Goal: Task Accomplishment & Management: Manage account settings

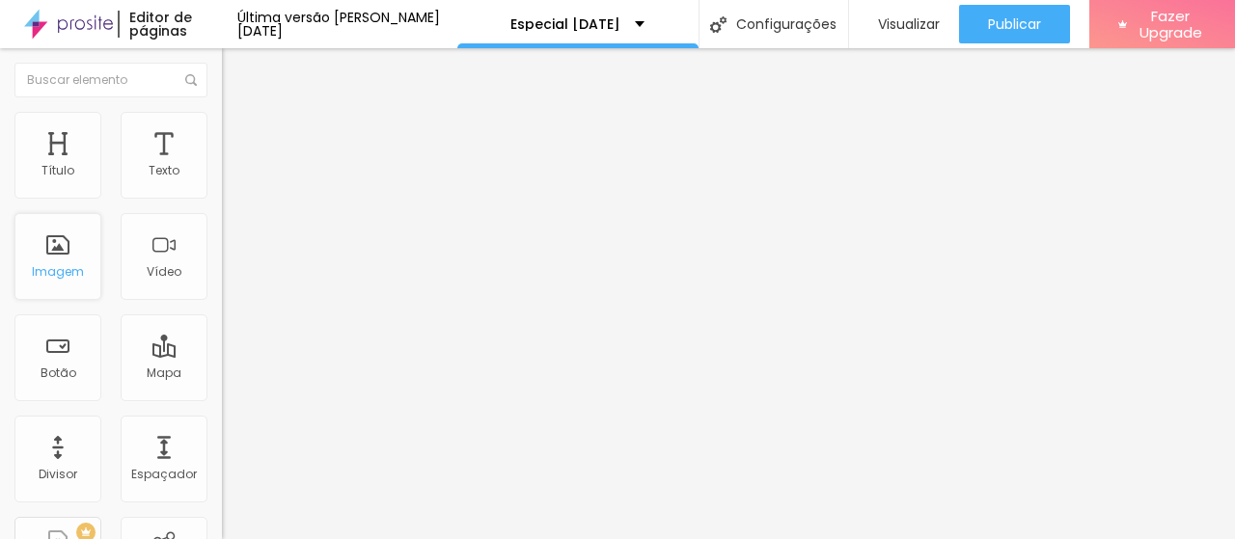
click at [91, 256] on div "Imagem" at bounding box center [57, 256] width 87 height 87
click at [83, 267] on div "Imagem" at bounding box center [57, 256] width 87 height 87
click at [239, 136] on span "Avançado" at bounding box center [271, 144] width 64 height 16
click at [222, 113] on img at bounding box center [230, 120] width 17 height 17
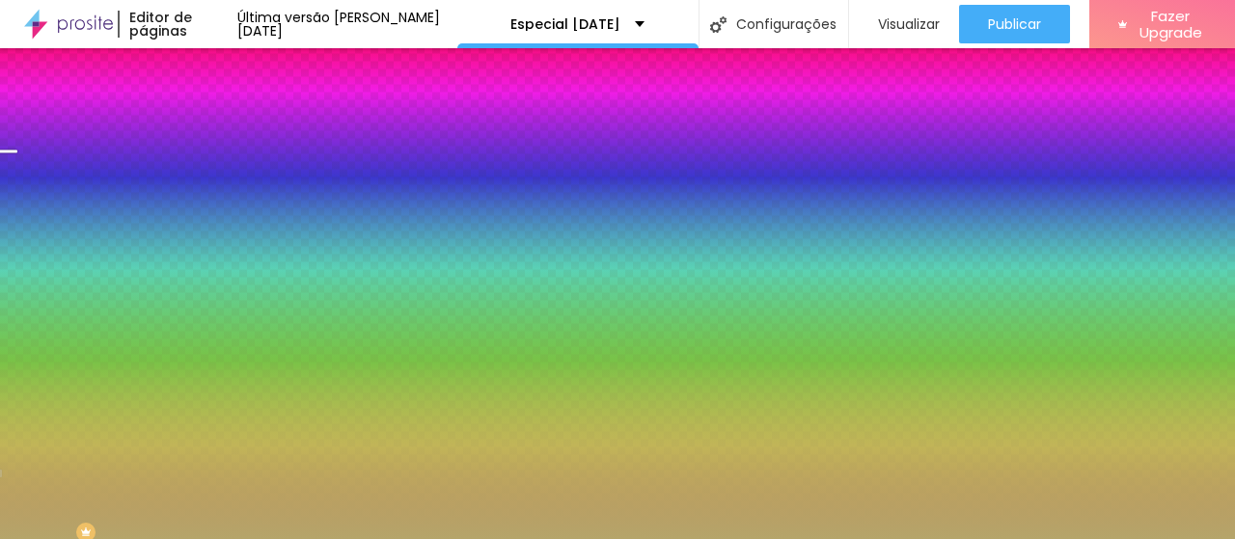
click at [222, 178] on span "Trocar imagem" at bounding box center [274, 169] width 105 height 16
click at [401, 539] on div "Subindo 27/27 arquivos" at bounding box center [617, 545] width 1235 height 12
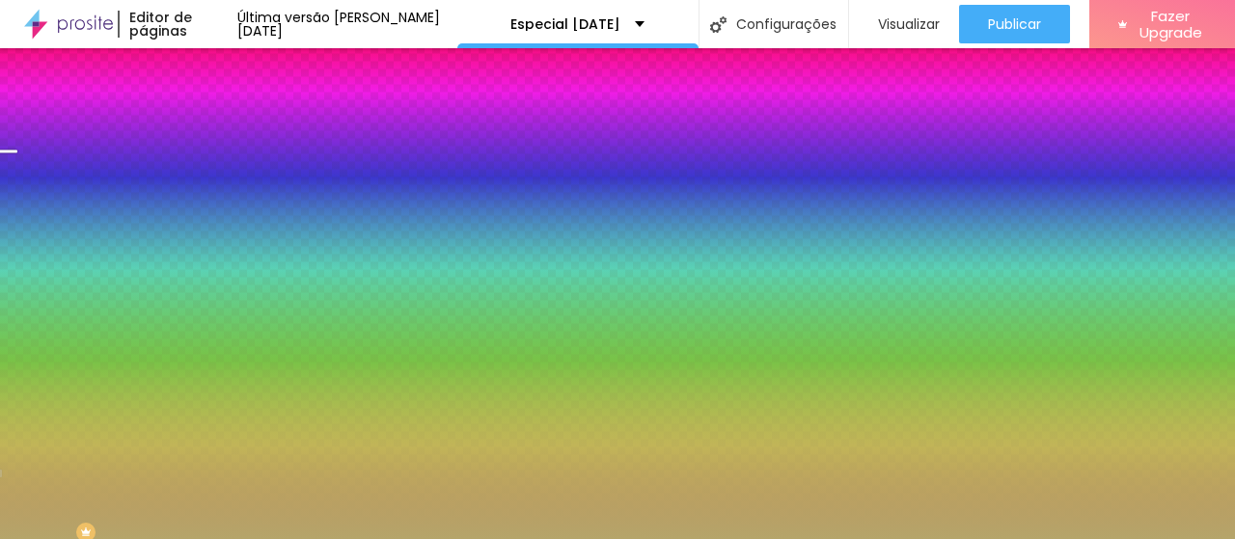
click at [222, 178] on span "Trocar imagem" at bounding box center [274, 169] width 105 height 16
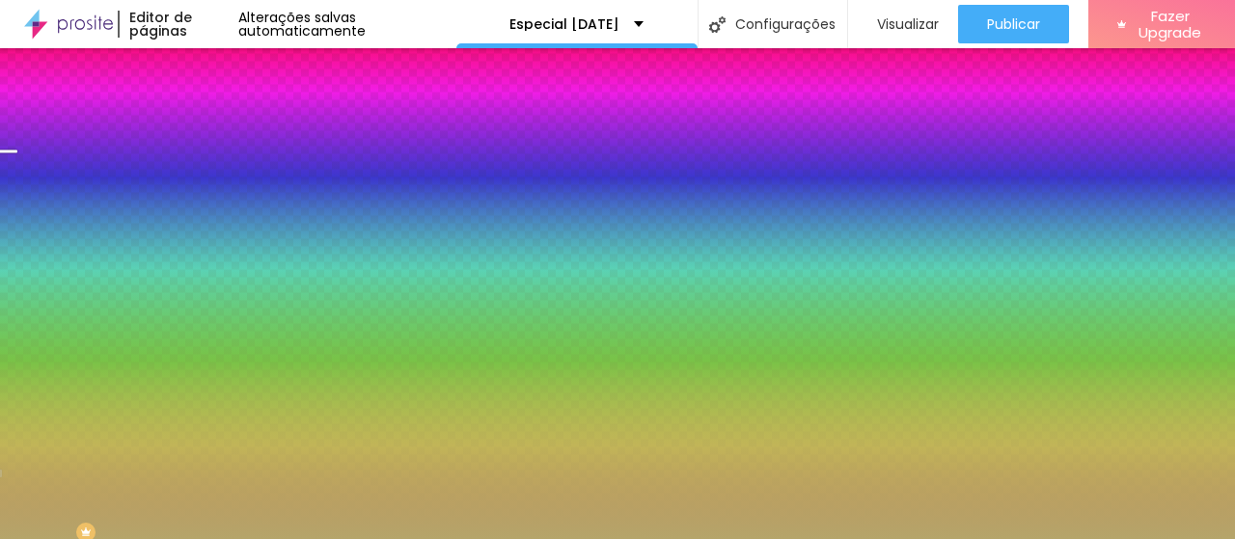
click at [222, 176] on div "Trocar imagem" at bounding box center [333, 169] width 222 height 14
click at [222, 178] on span "Trocar imagem" at bounding box center [274, 169] width 105 height 16
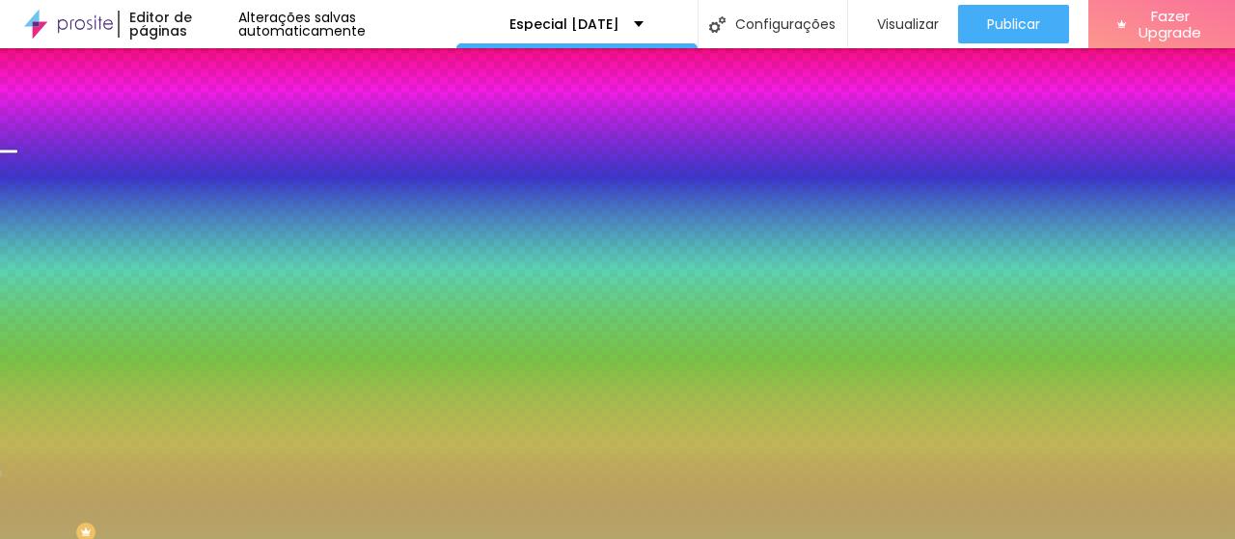
click at [222, 178] on span "Trocar imagem" at bounding box center [274, 169] width 105 height 16
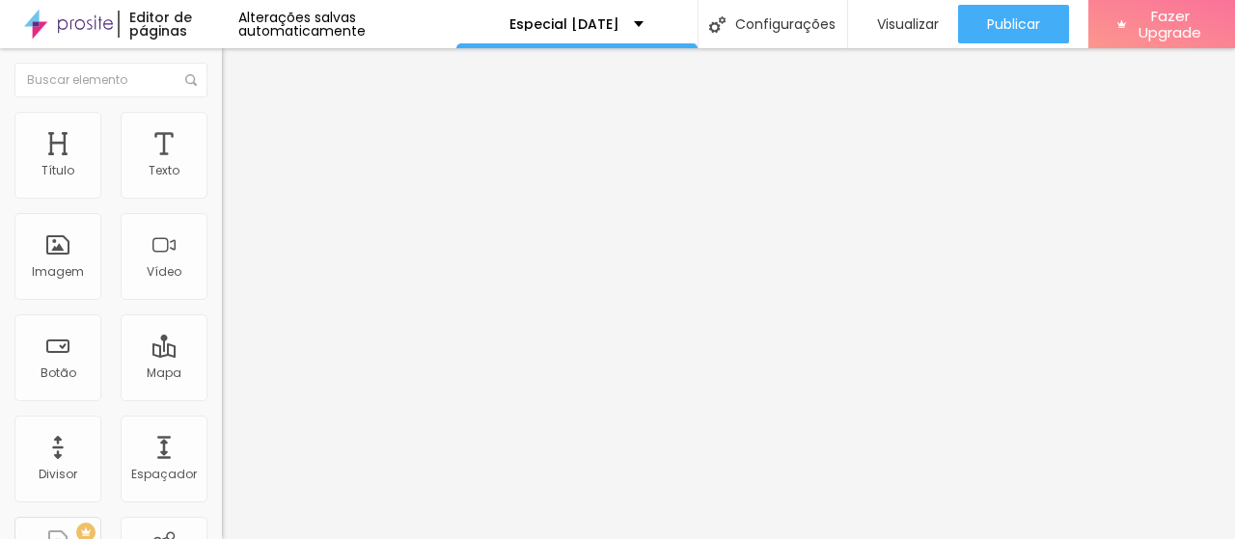
click at [222, 166] on span "Trocar imagem" at bounding box center [274, 158] width 105 height 16
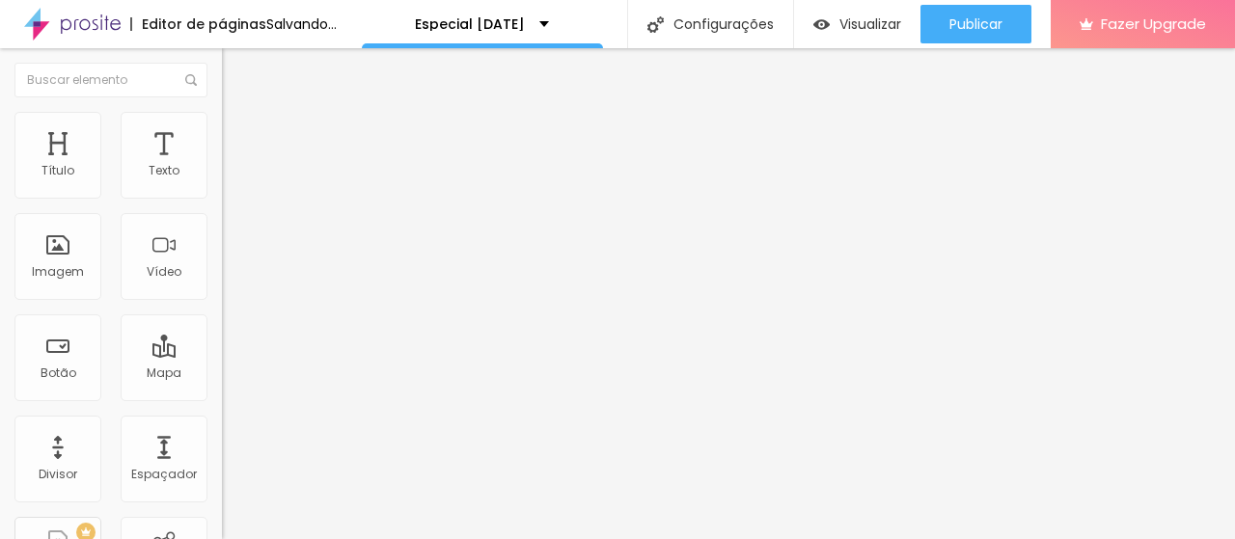
click at [222, 166] on span "Trocar imagem" at bounding box center [274, 158] width 105 height 16
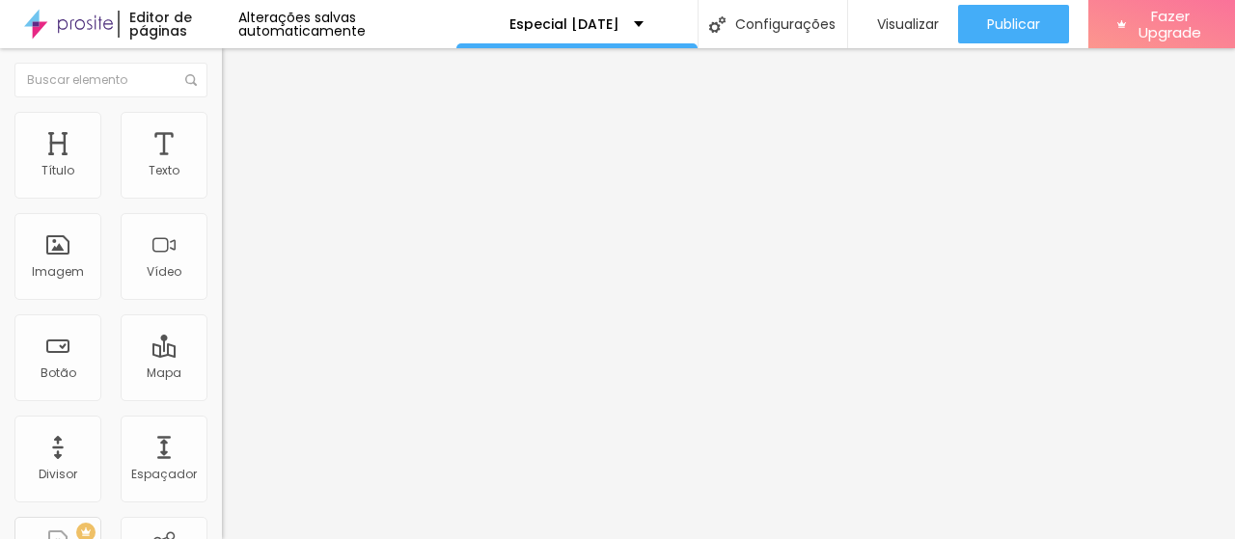
scroll to position [676, 0]
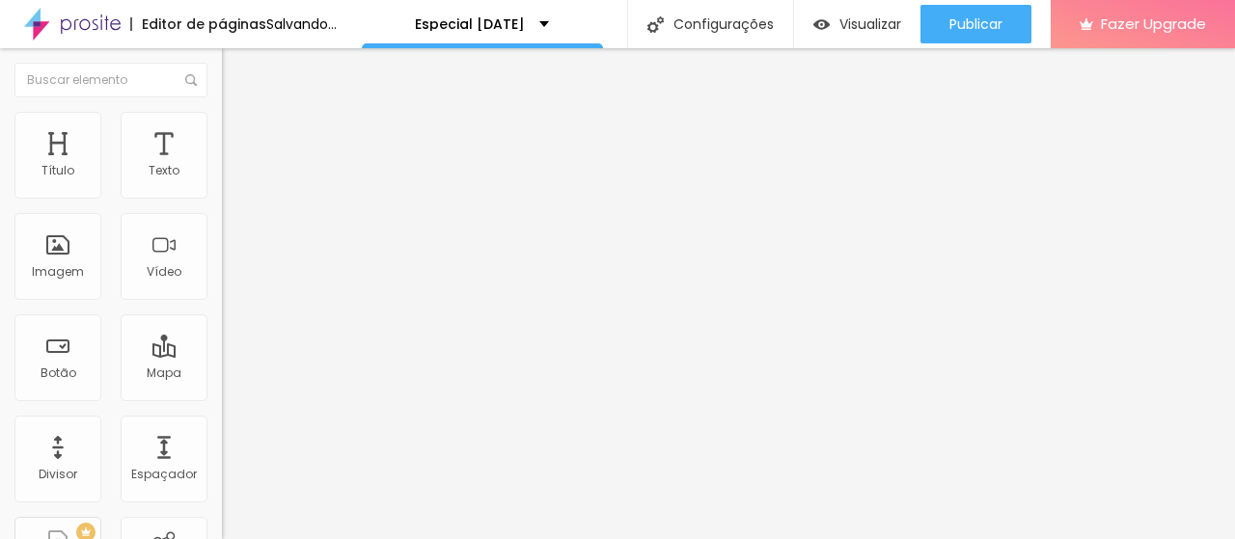
click at [222, 166] on span "Trocar imagem" at bounding box center [274, 158] width 105 height 16
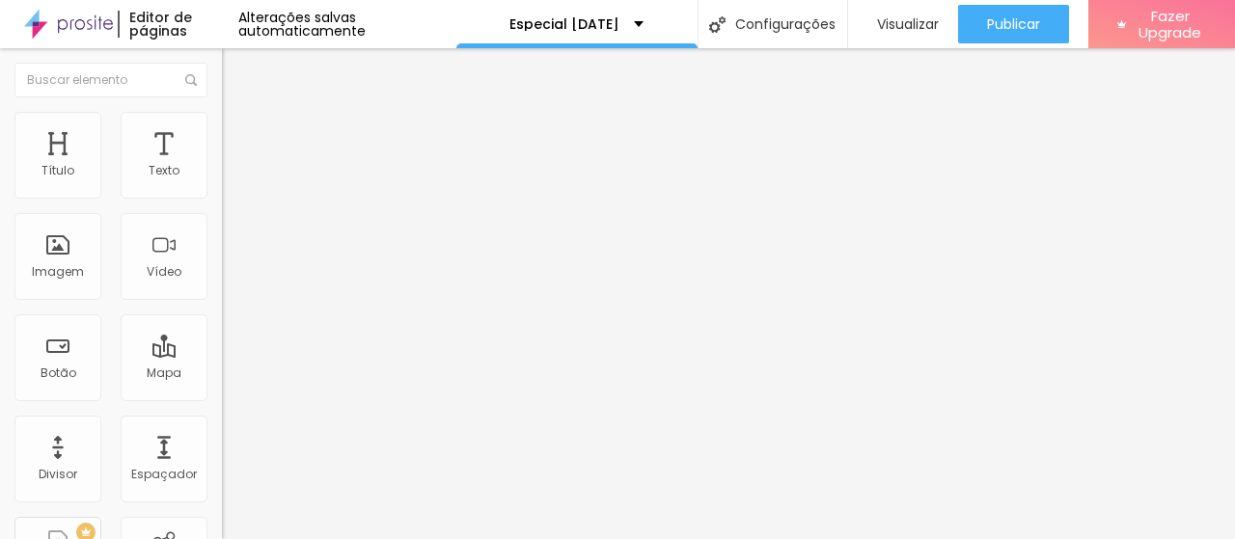
scroll to position [0, 0]
click at [222, 166] on span "Trocar imagem" at bounding box center [274, 158] width 105 height 16
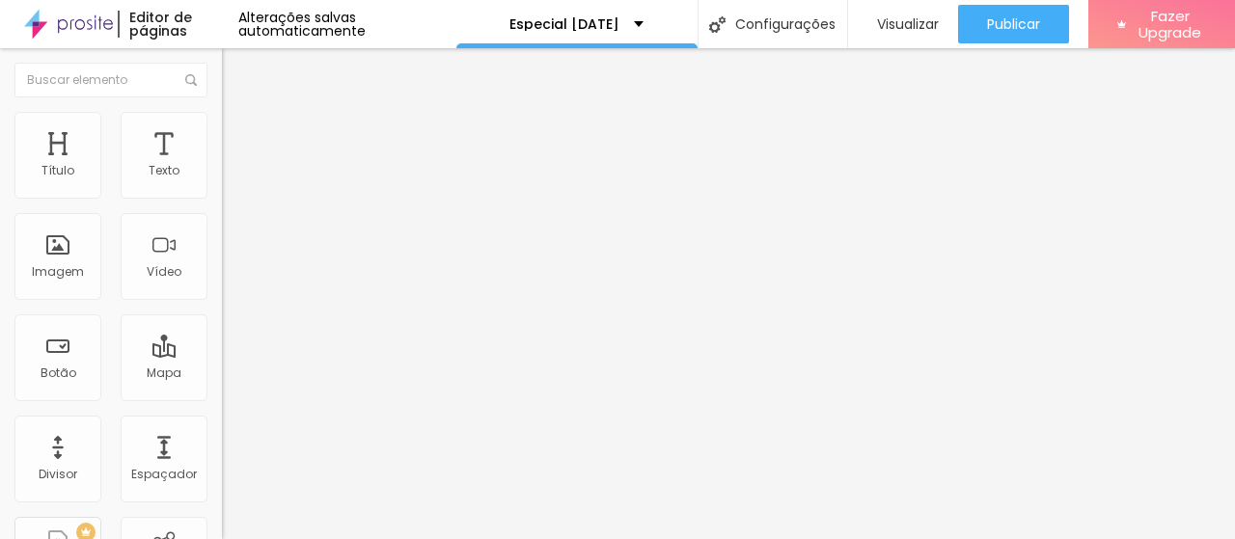
click at [222, 166] on span "Trocar imagem" at bounding box center [274, 158] width 105 height 16
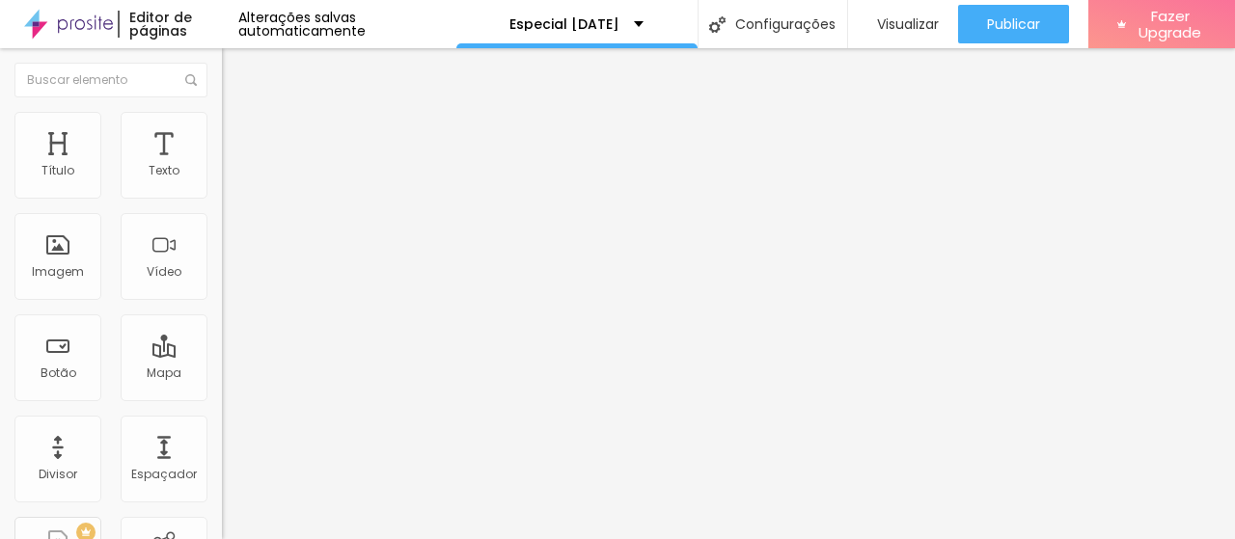
click at [222, 166] on span "Trocar imagem" at bounding box center [274, 158] width 105 height 16
type input "15"
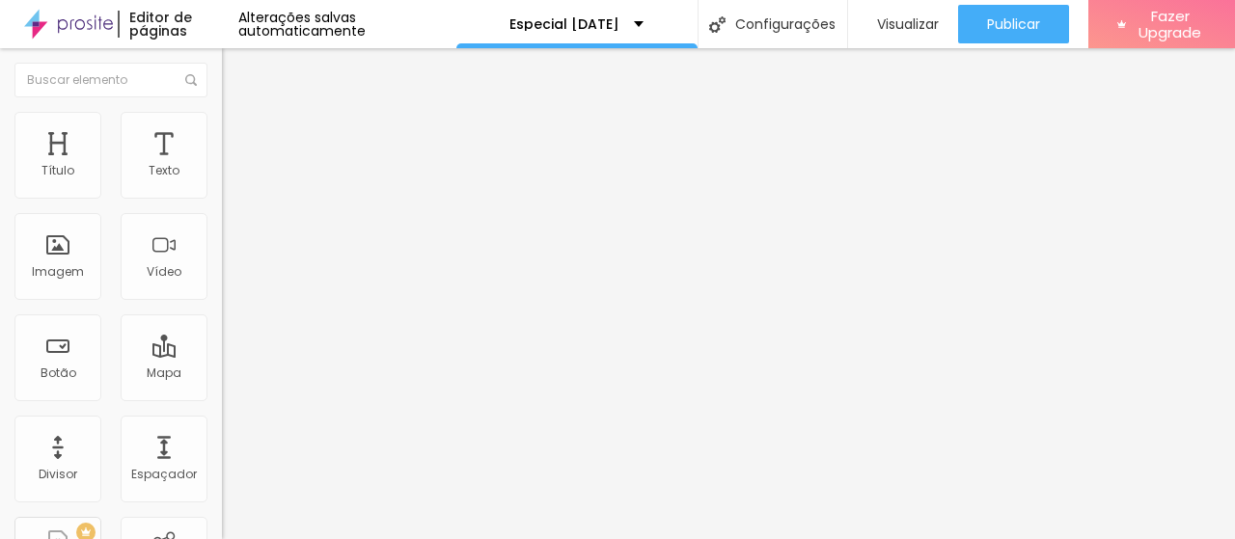
type input "15"
type input "14"
type input "13"
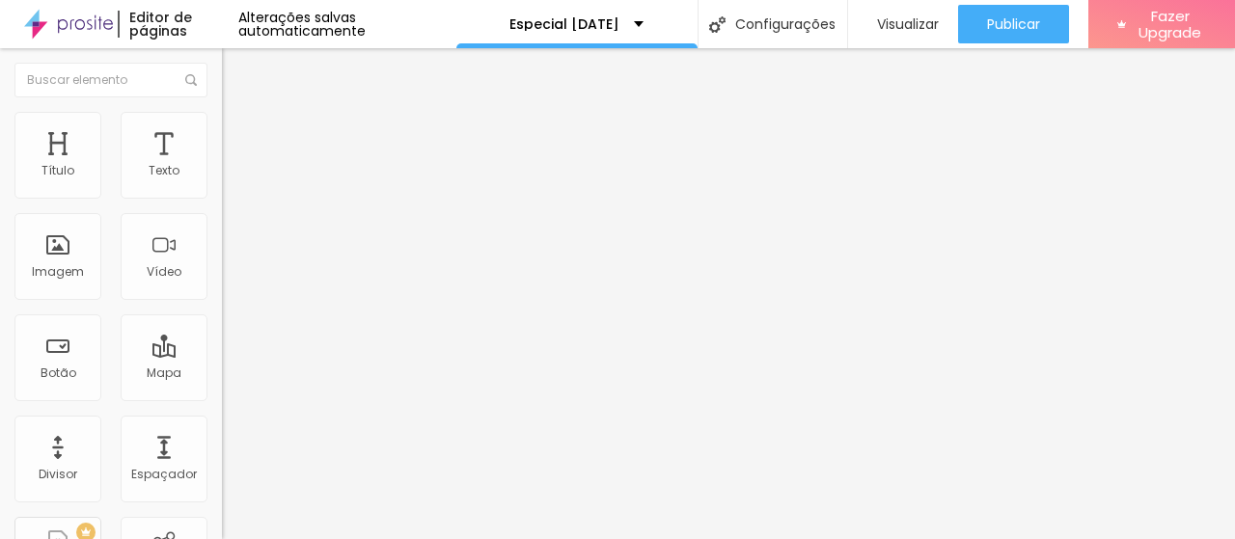
type input "14"
click at [222, 355] on input "range" at bounding box center [284, 362] width 124 height 15
click at [222, 166] on span "Trocar imagem" at bounding box center [274, 158] width 105 height 16
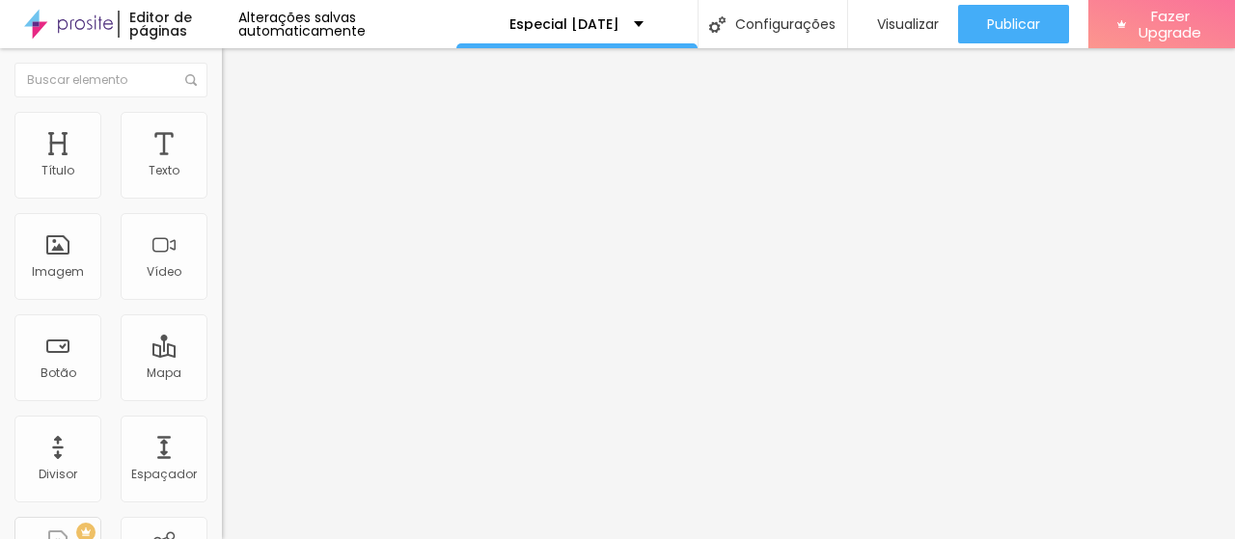
click at [222, 116] on li "Estilo" at bounding box center [333, 121] width 222 height 19
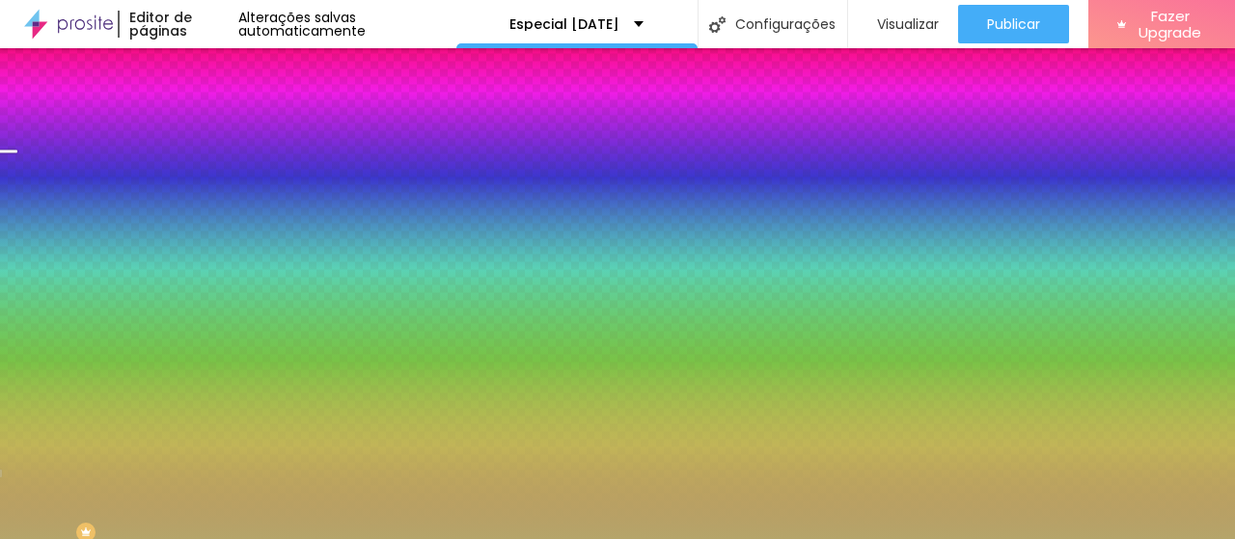
click at [222, 178] on span "Trocar imagem" at bounding box center [274, 169] width 105 height 16
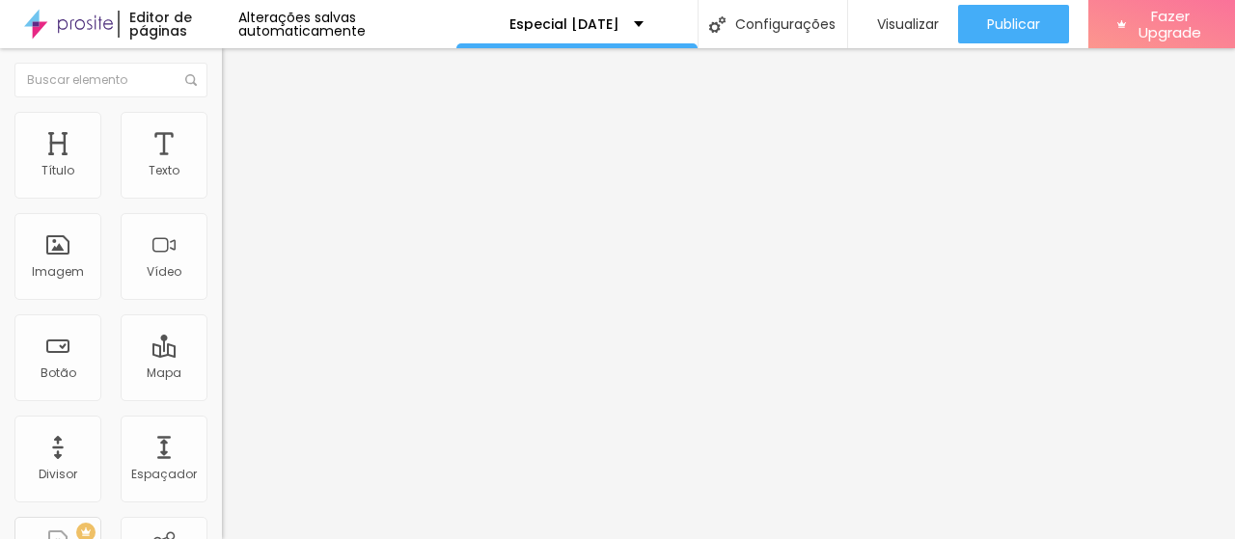
click at [222, 126] on li "Estilo" at bounding box center [333, 121] width 222 height 19
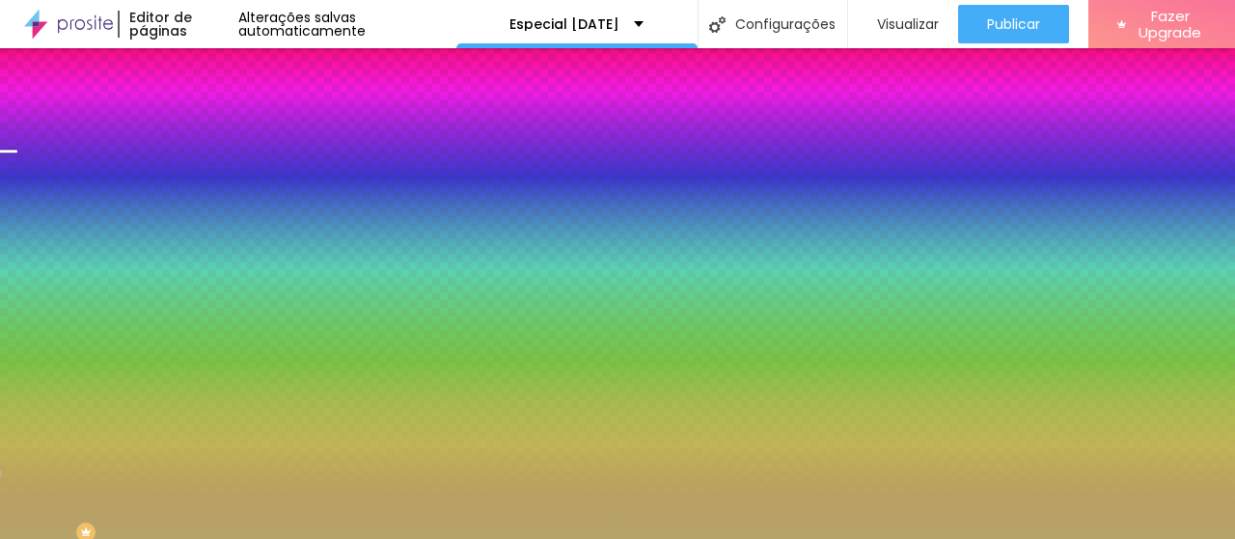
click at [222, 178] on span "Trocar imagem" at bounding box center [274, 169] width 105 height 16
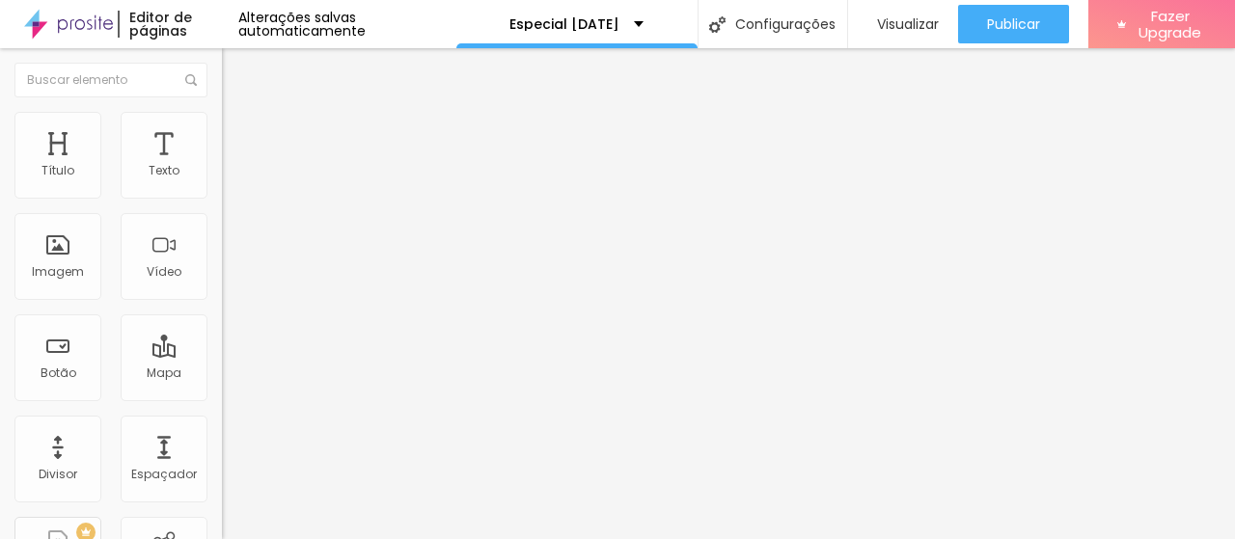
click at [222, 166] on span "Trocar imagem" at bounding box center [274, 158] width 105 height 16
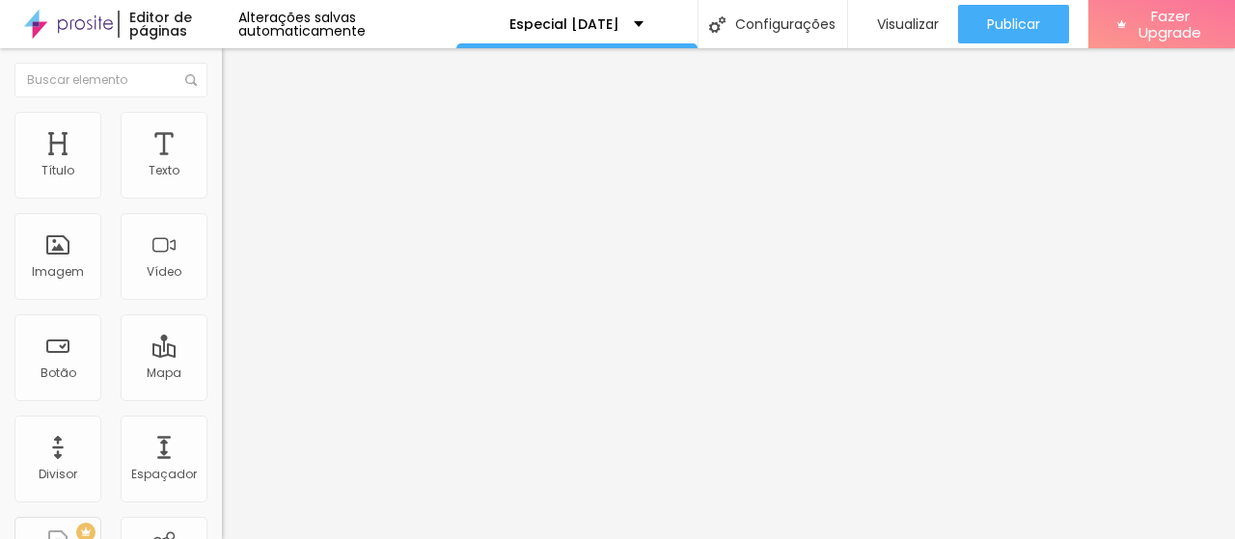
type input "15"
type input "14"
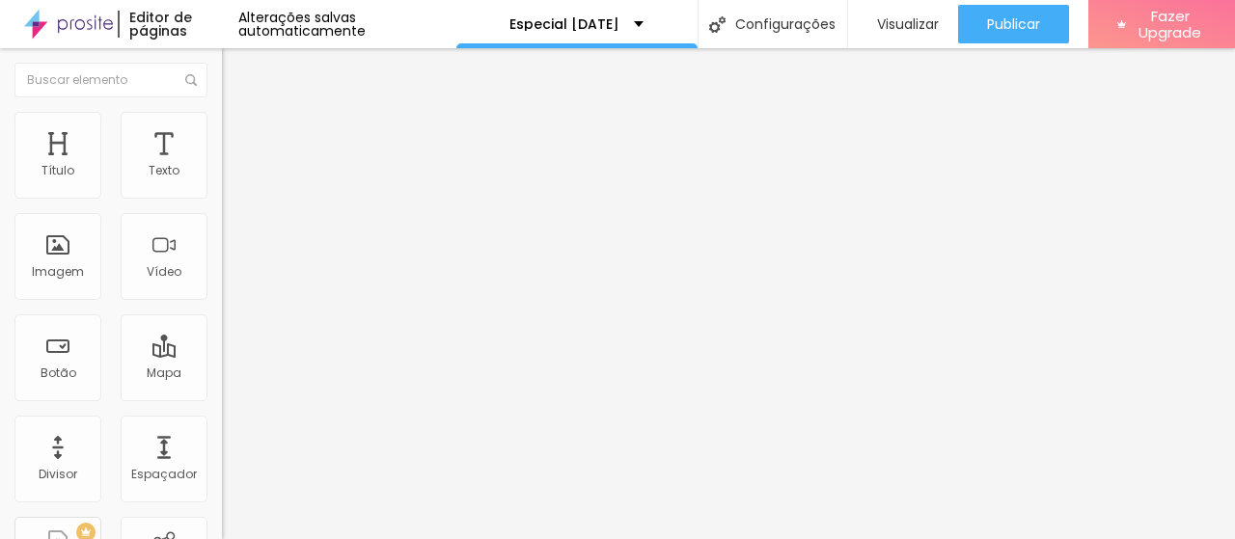
type input "14"
click at [222, 355] on input "range" at bounding box center [284, 362] width 124 height 15
click at [222, 166] on span "Trocar imagem" at bounding box center [274, 158] width 105 height 16
drag, startPoint x: 528, startPoint y: 287, endPoint x: 697, endPoint y: 333, distance: 175.1
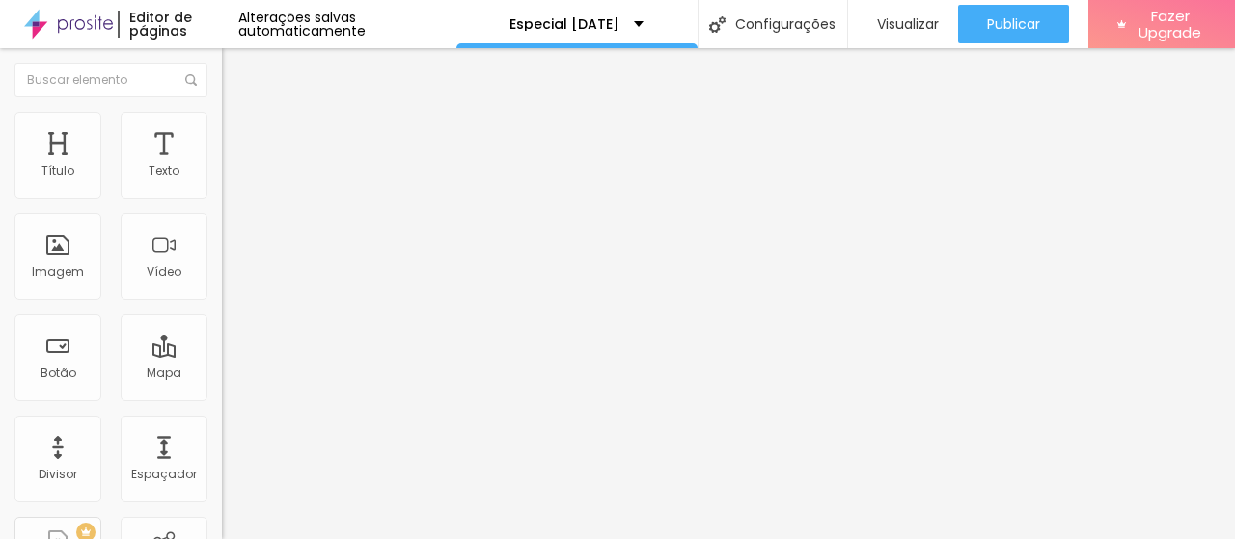
type input "15"
type input "14"
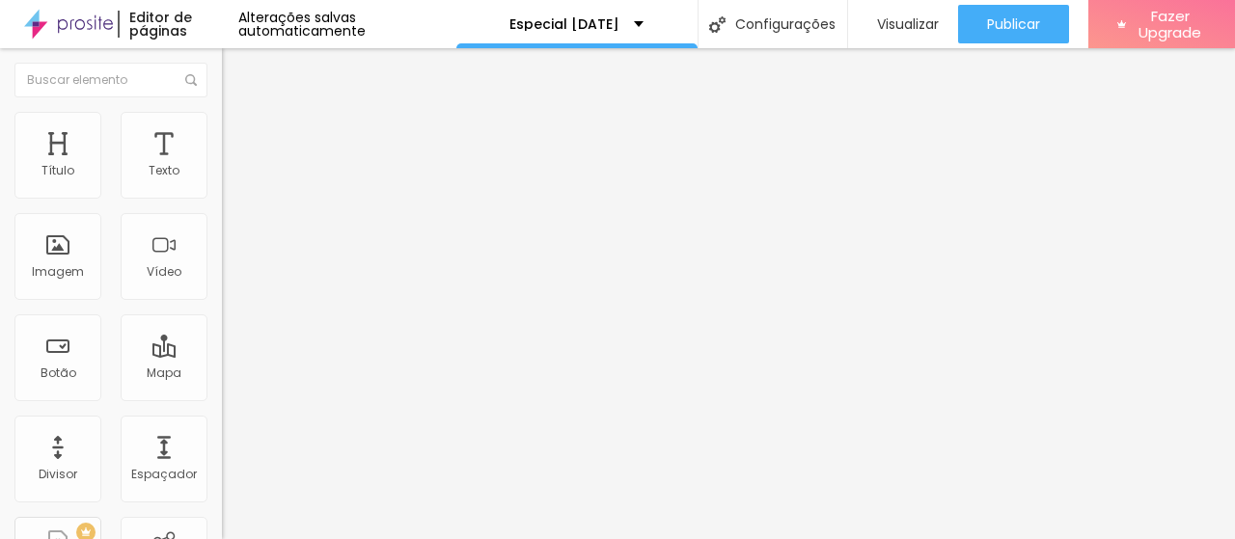
type input "13"
type input "12"
drag, startPoint x: 79, startPoint y: 190, endPoint x: 63, endPoint y: 192, distance: 16.5
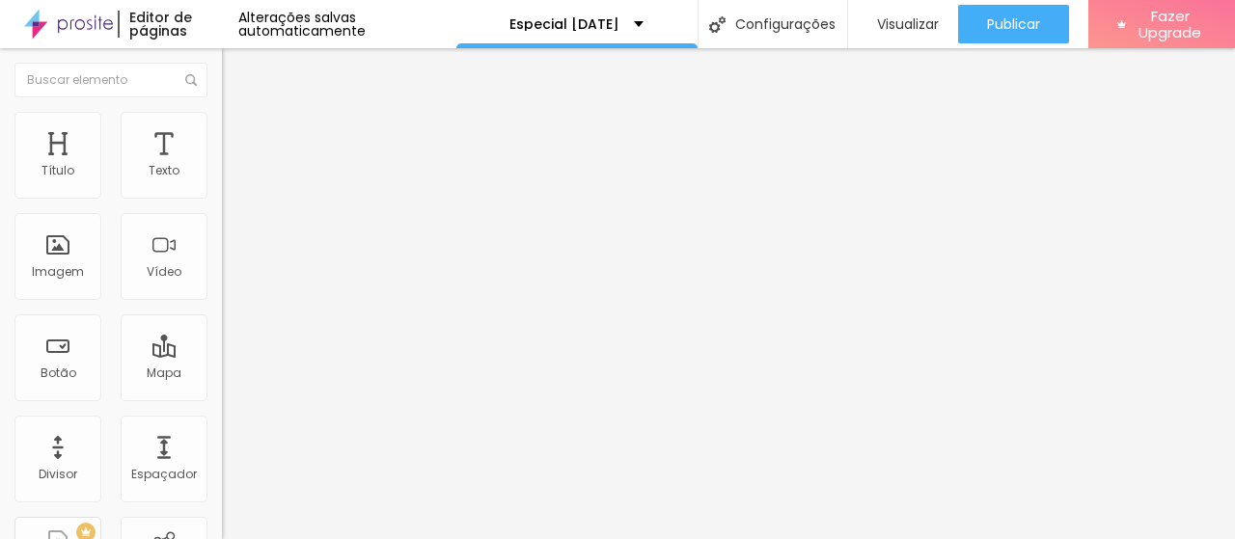
type input "12"
click at [222, 355] on input "range" at bounding box center [284, 362] width 124 height 15
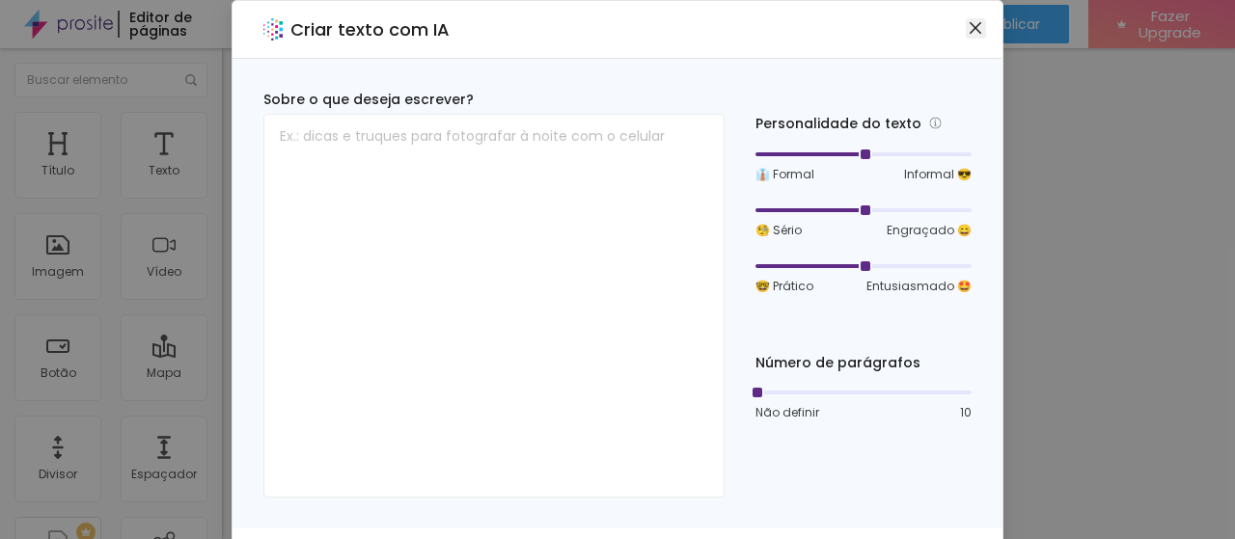
click at [966, 28] on span "Close" at bounding box center [976, 27] width 20 height 15
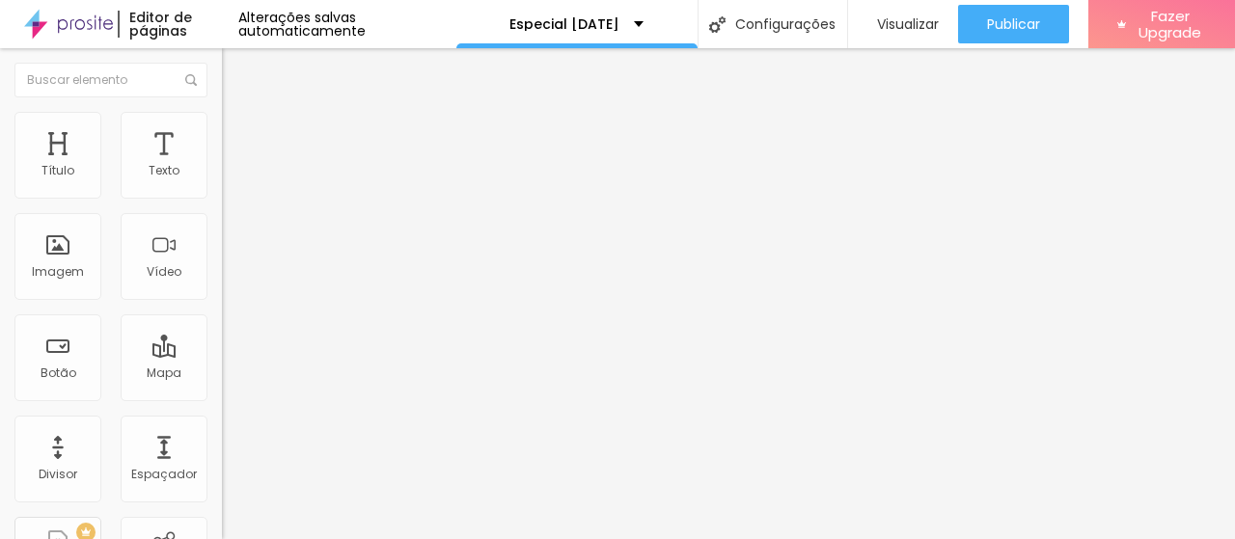
click at [222, 166] on span "Trocar imagem" at bounding box center [274, 158] width 105 height 16
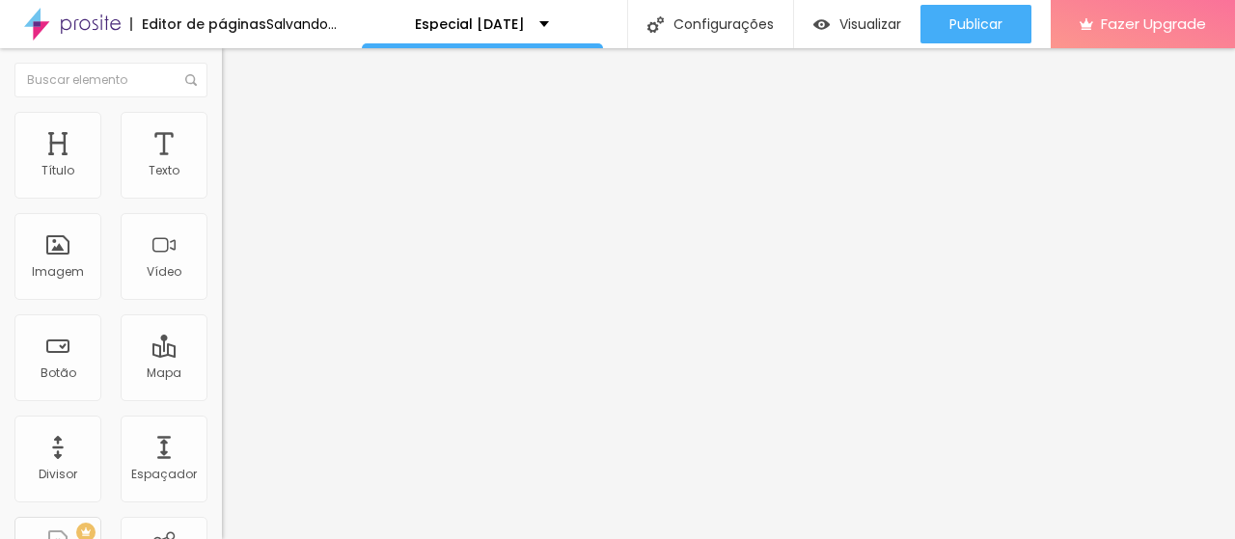
scroll to position [97, 0]
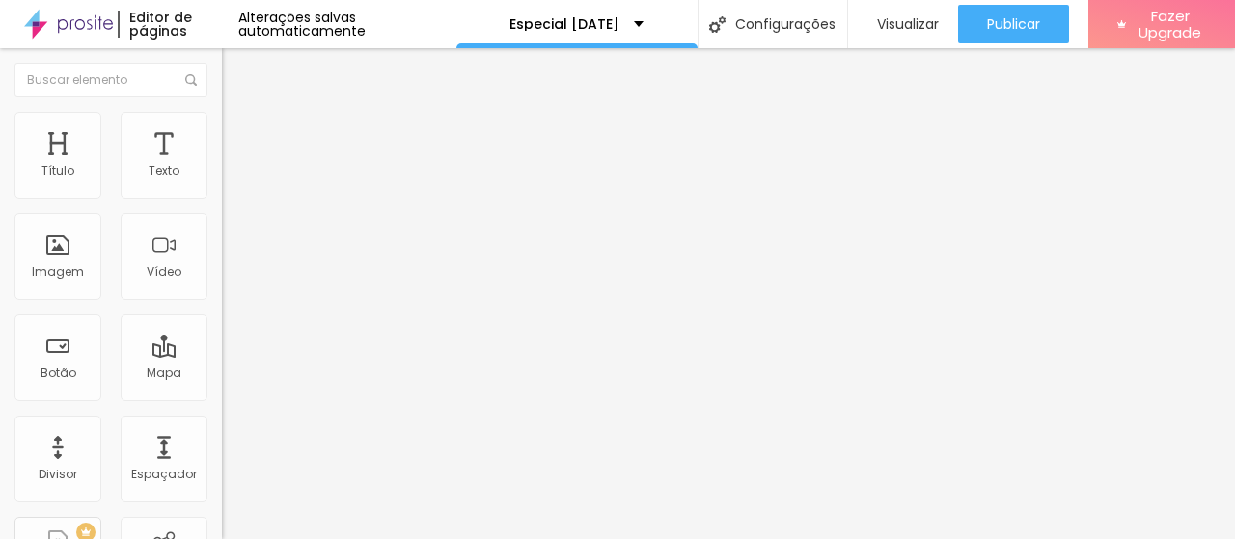
click at [222, 166] on span "Trocar imagem" at bounding box center [274, 158] width 105 height 16
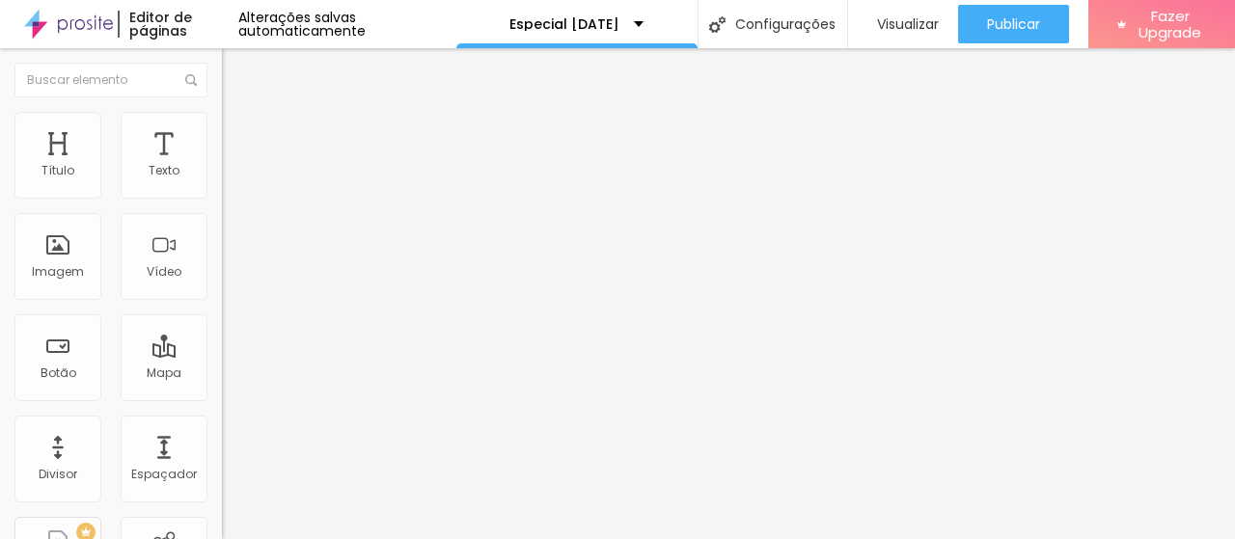
click at [222, 119] on img at bounding box center [230, 120] width 17 height 17
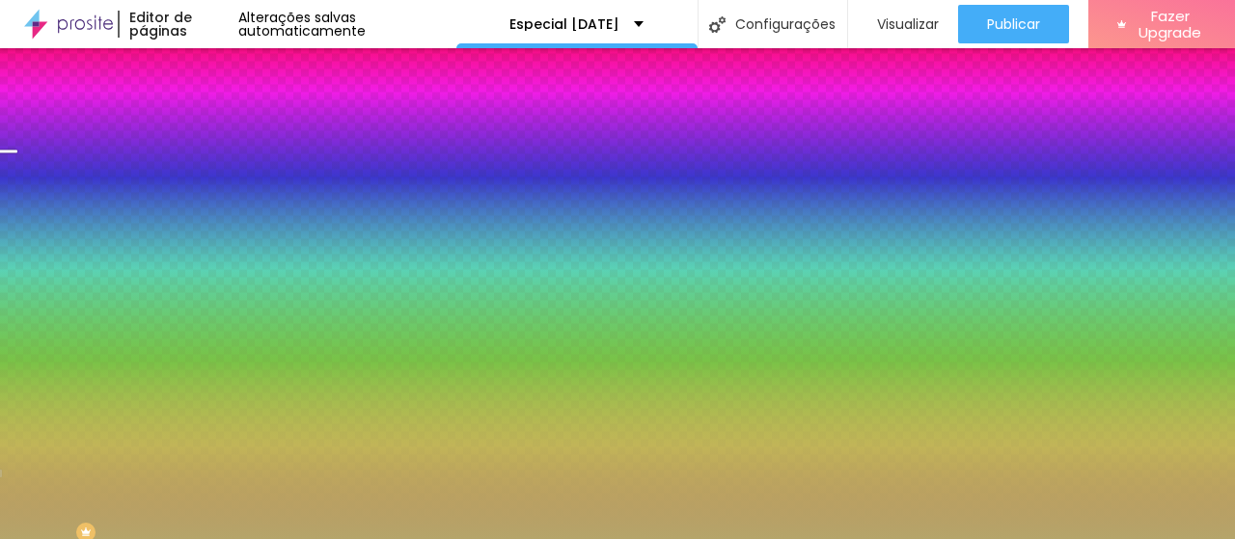
click at [222, 178] on span "Trocar imagem" at bounding box center [274, 169] width 105 height 16
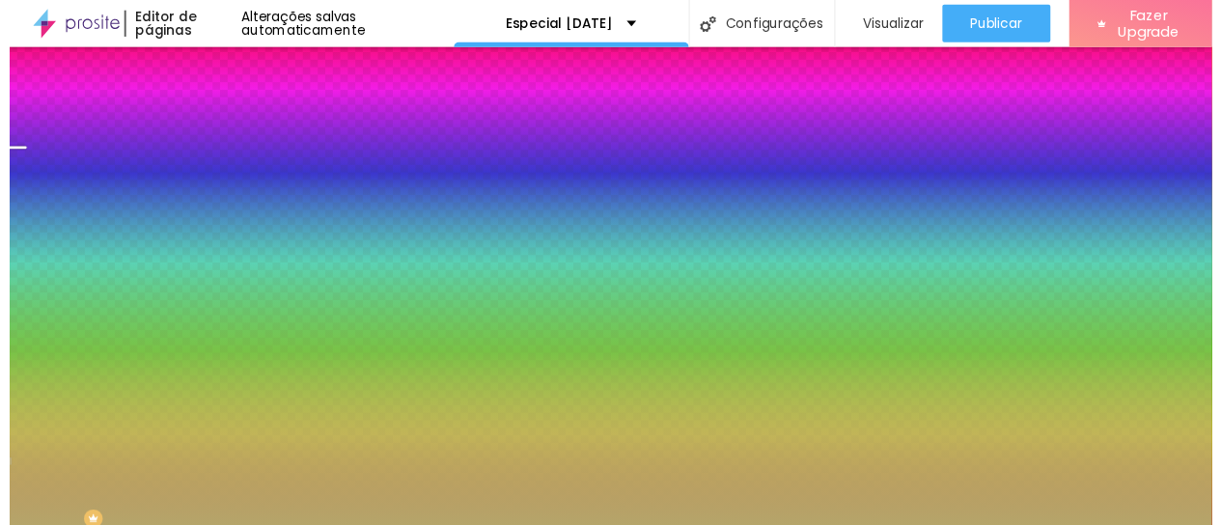
scroll to position [97, 0]
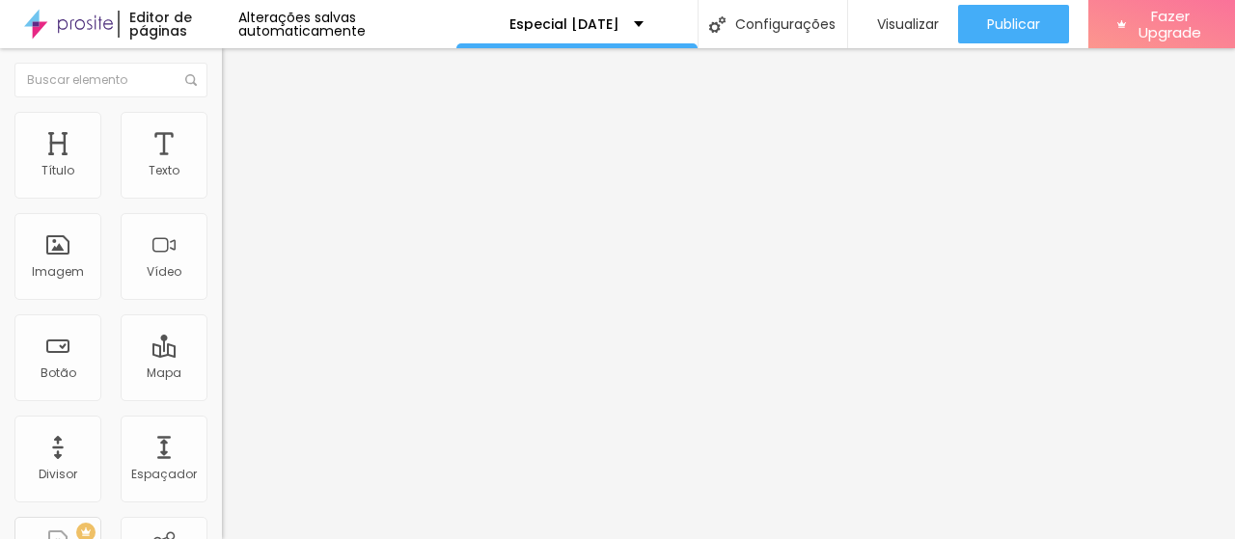
click at [222, 112] on li "Estilo" at bounding box center [333, 121] width 222 height 19
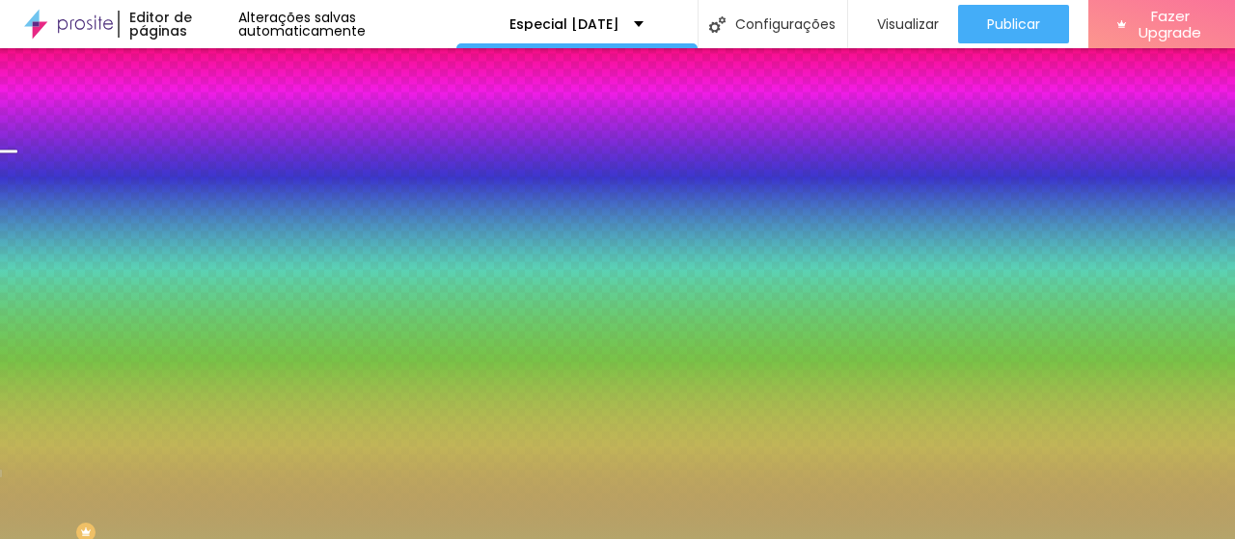
click at [222, 131] on img at bounding box center [230, 139] width 17 height 17
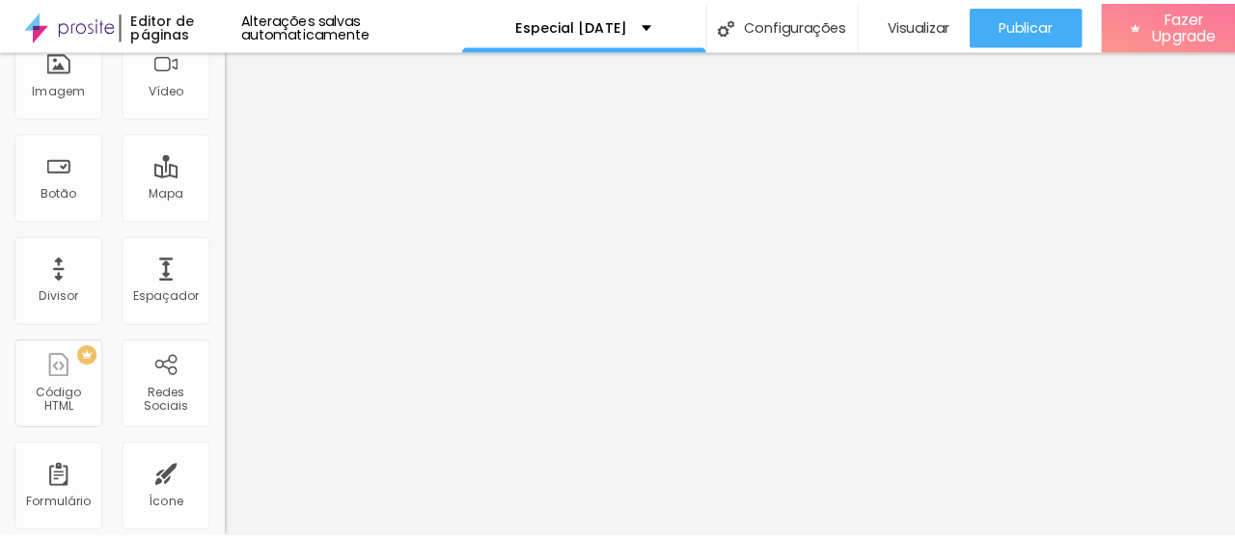
scroll to position [0, 0]
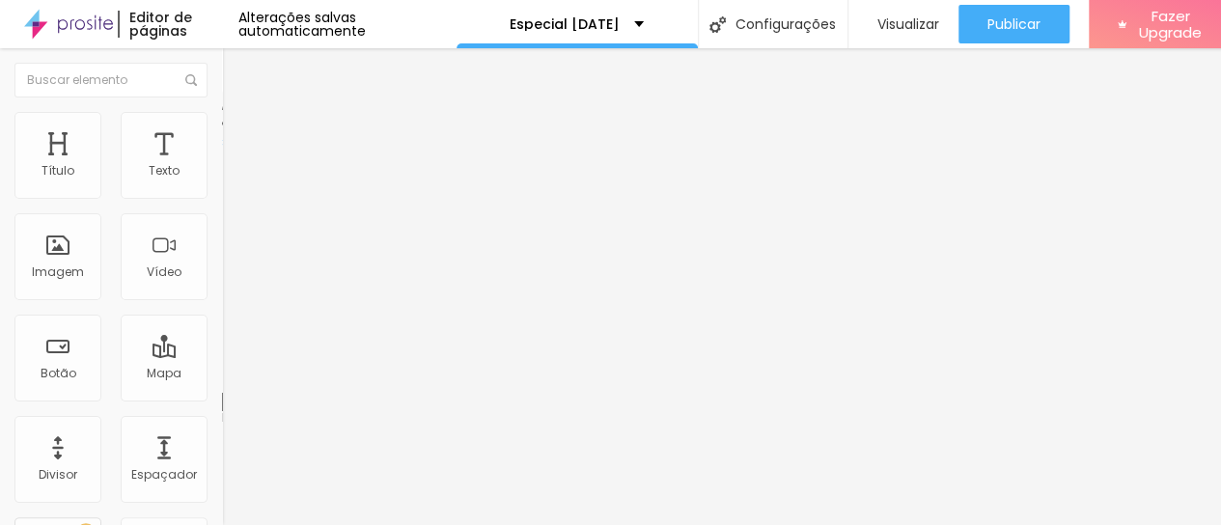
click at [222, 125] on li "Estilo" at bounding box center [333, 121] width 222 height 19
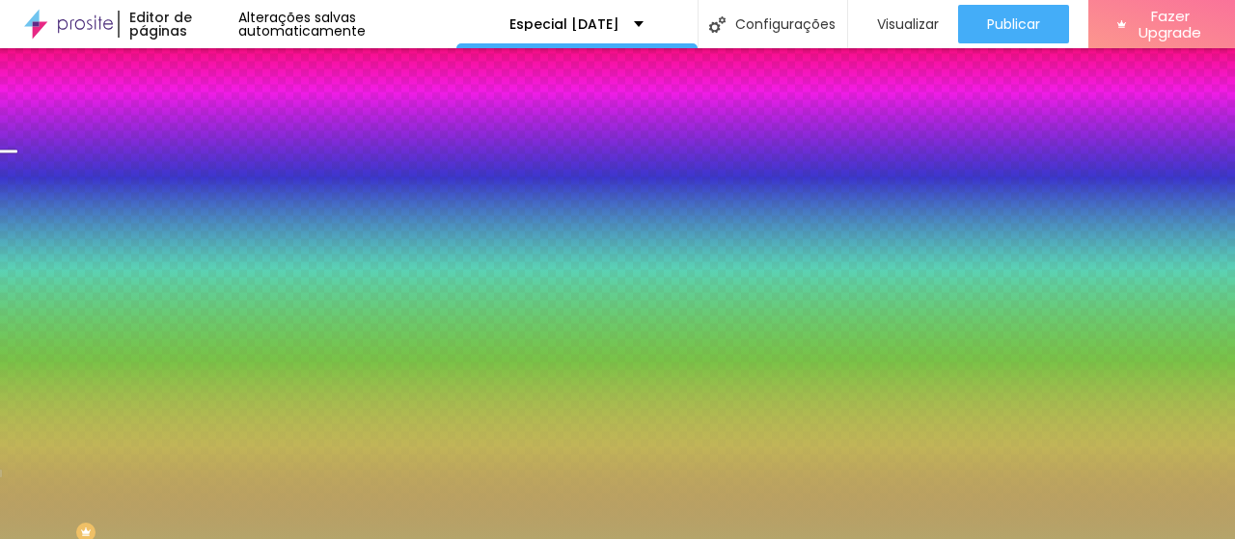
click at [222, 178] on span "Trocar imagem" at bounding box center [274, 169] width 105 height 16
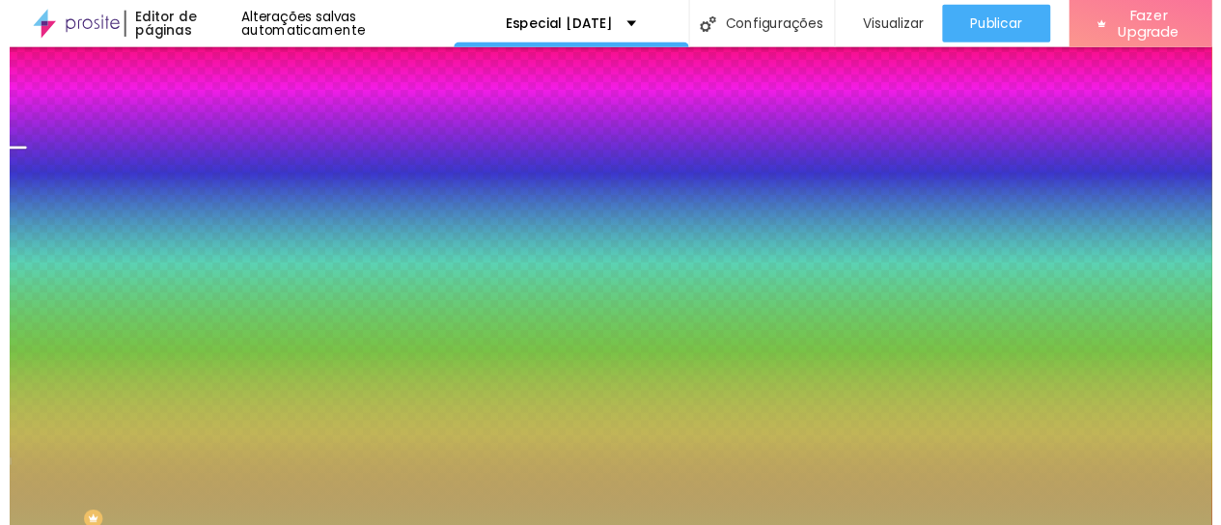
scroll to position [1062, 0]
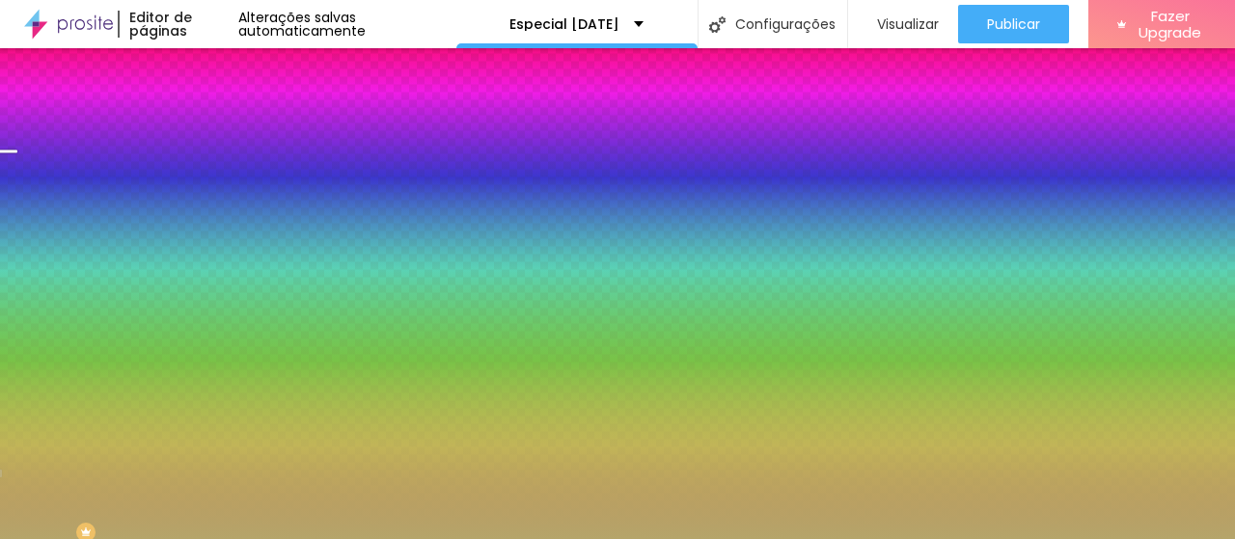
click at [222, 178] on span "Trocar imagem" at bounding box center [274, 169] width 105 height 16
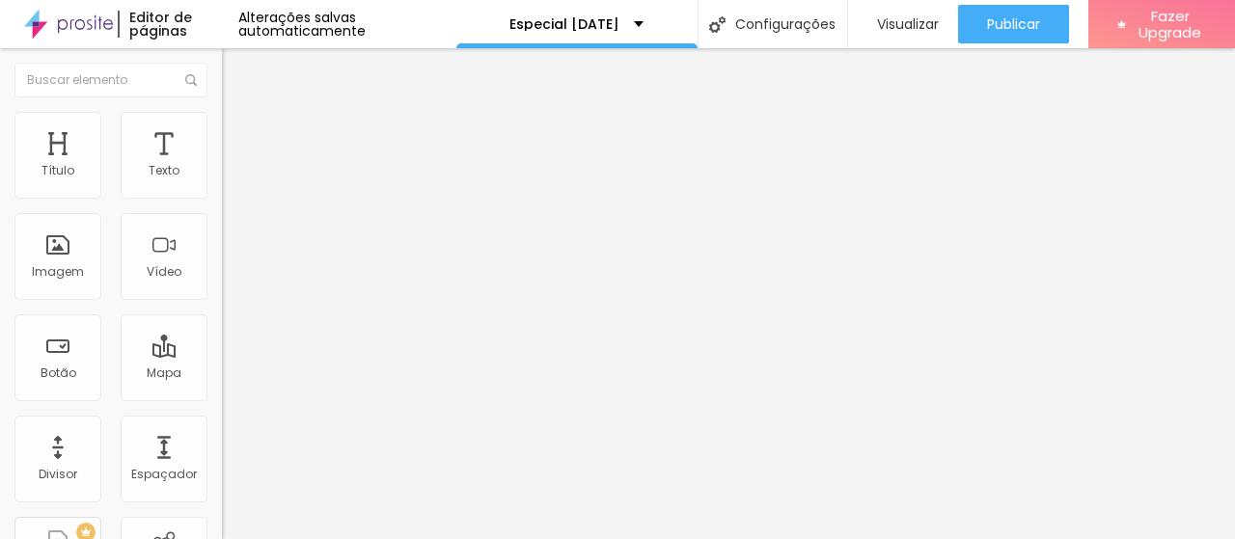
click at [236, 69] on img "button" at bounding box center [243, 70] width 15 height 15
click at [239, 133] on span "Estilo" at bounding box center [254, 125] width 30 height 16
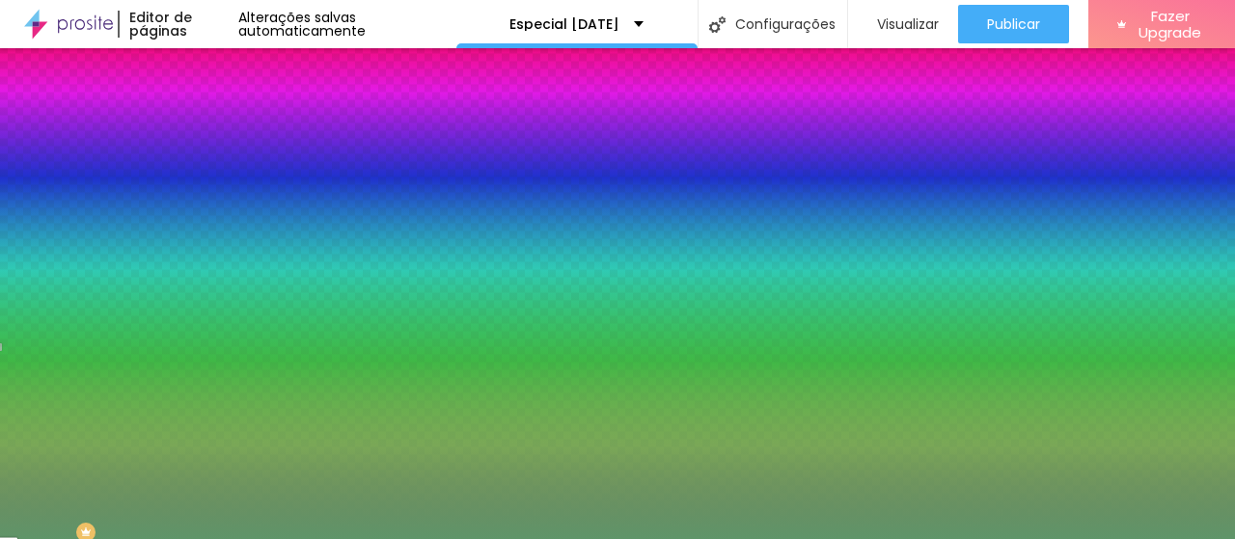
click at [222, 131] on li "Avançado" at bounding box center [333, 140] width 222 height 19
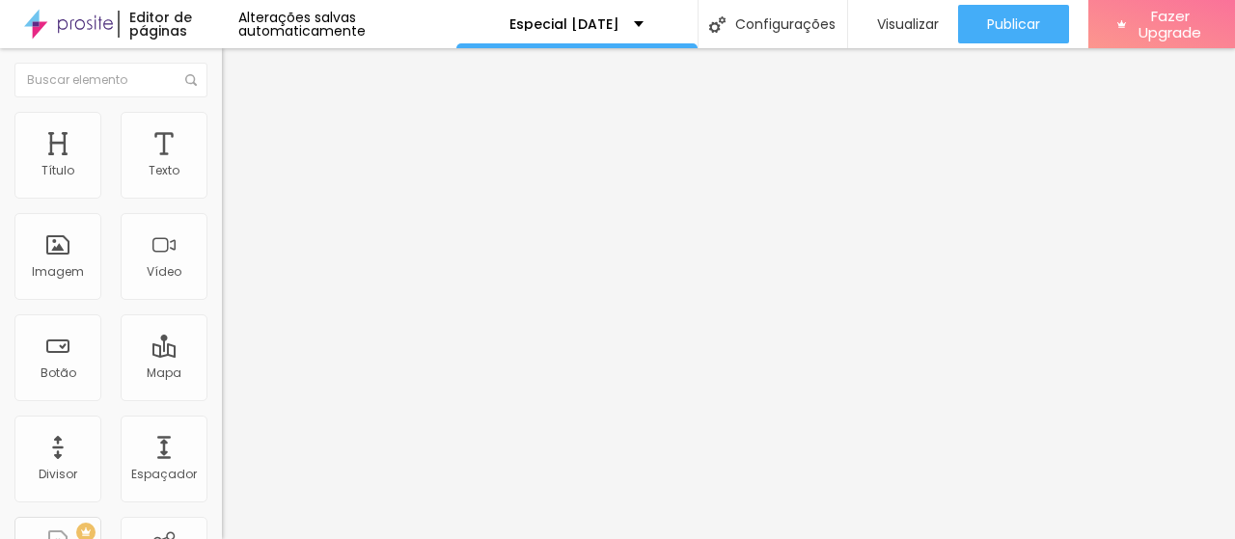
click at [222, 115] on img at bounding box center [230, 120] width 17 height 17
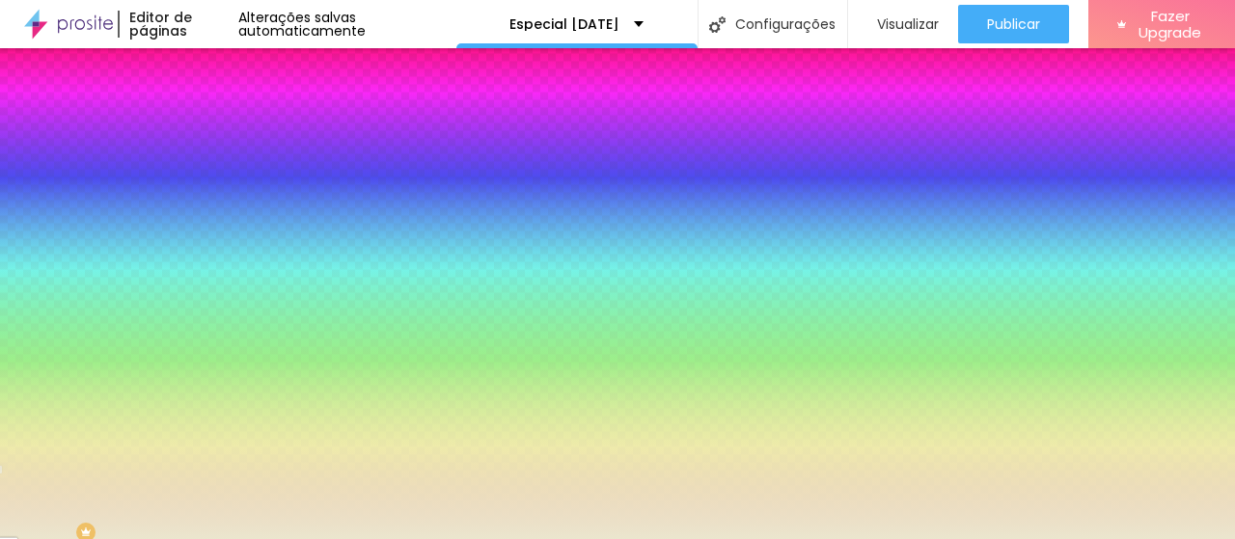
click at [222, 131] on li "Avançado" at bounding box center [333, 140] width 222 height 19
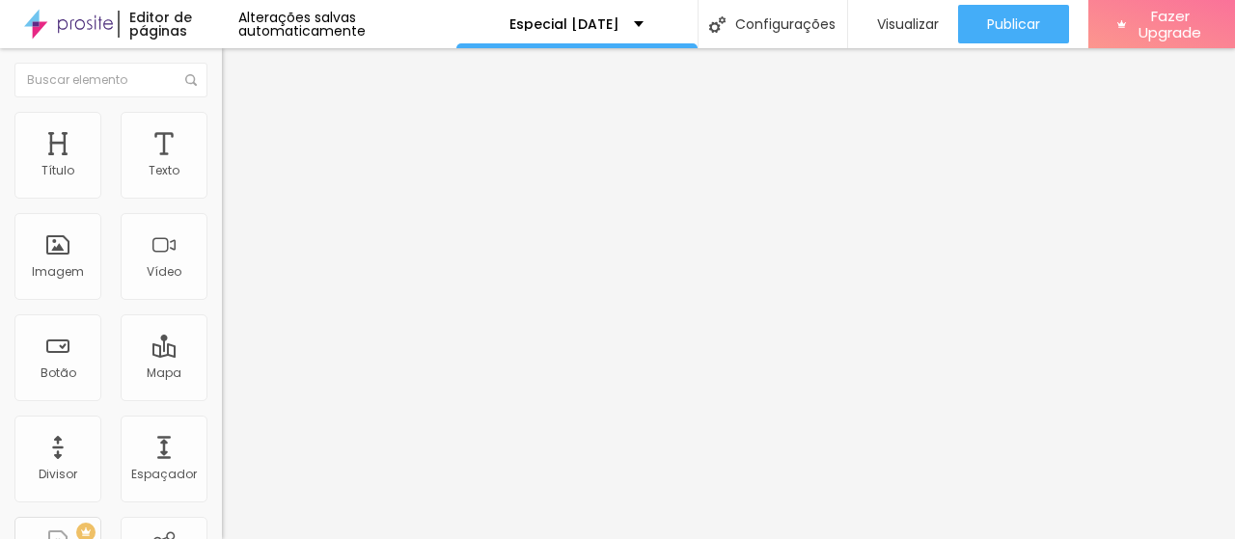
click at [222, 112] on li "Conteúdo" at bounding box center [333, 102] width 222 height 19
click at [127, 170] on div "Texto" at bounding box center [164, 155] width 87 height 87
click at [222, 126] on li "Avançado" at bounding box center [333, 121] width 222 height 19
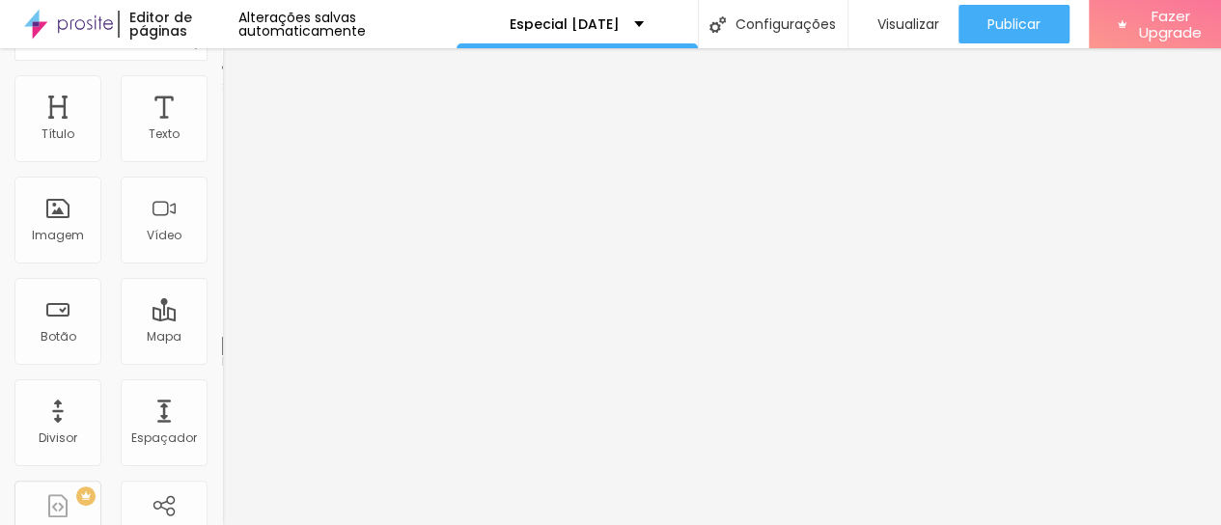
scroll to position [0, 0]
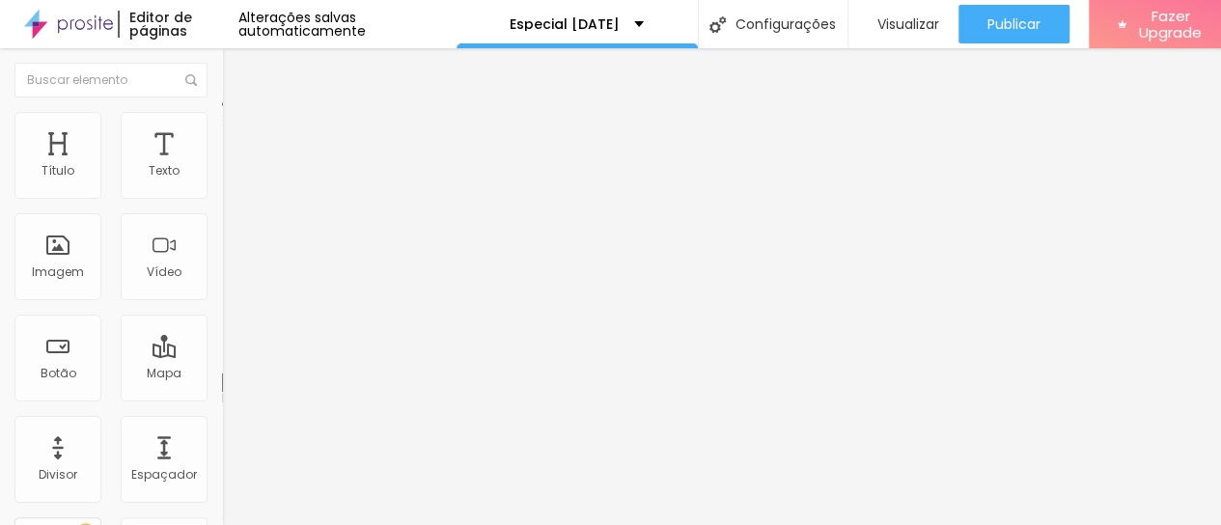
click at [222, 110] on img at bounding box center [230, 101] width 17 height 17
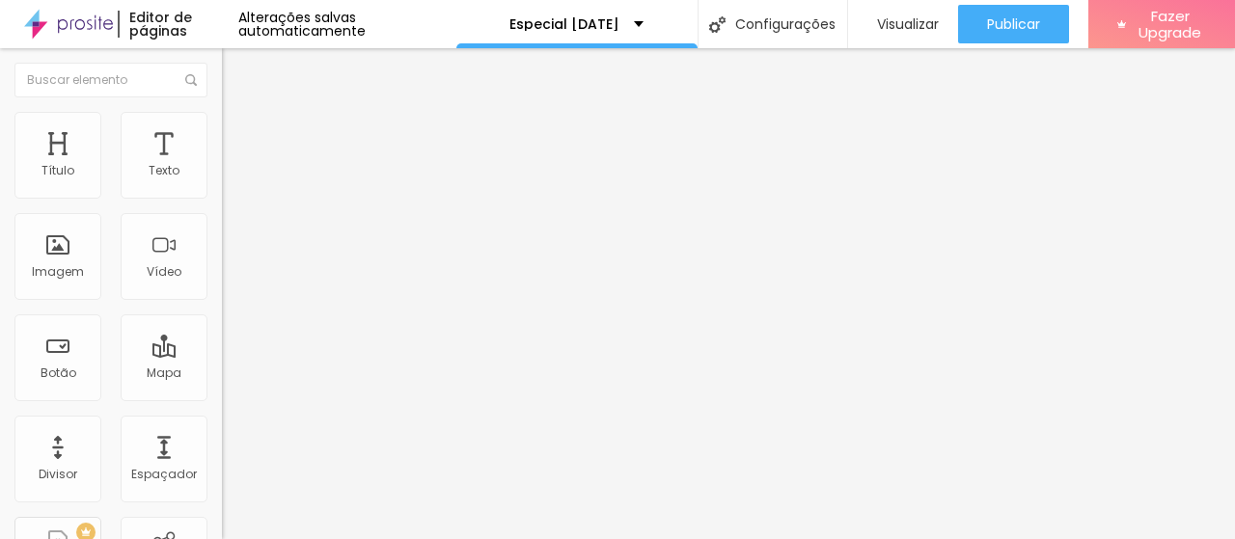
click at [239, 133] on span "Avançado" at bounding box center [271, 125] width 64 height 16
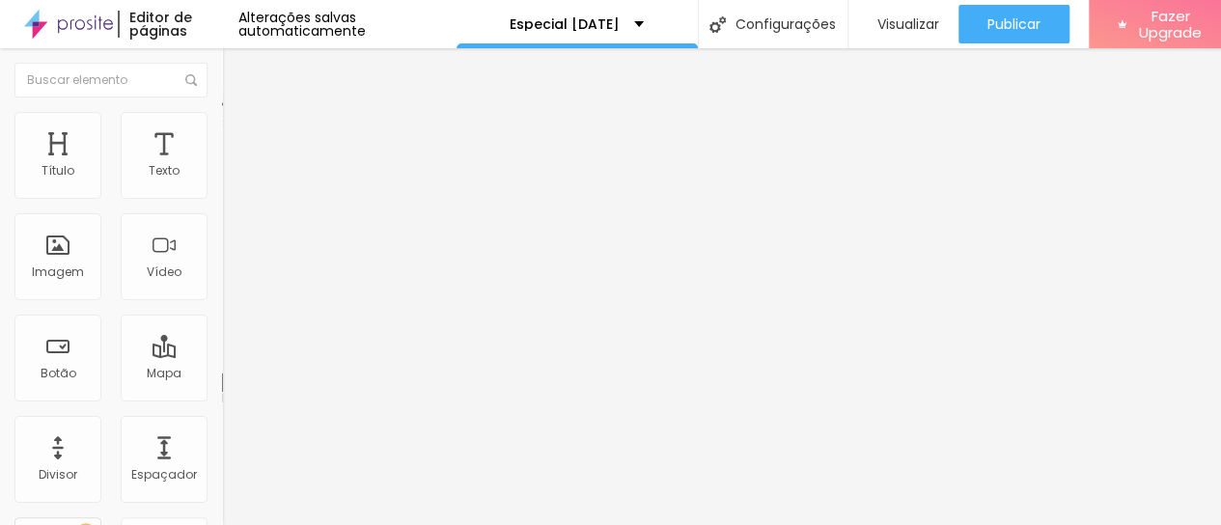
type input "12"
type input "13"
type input "20"
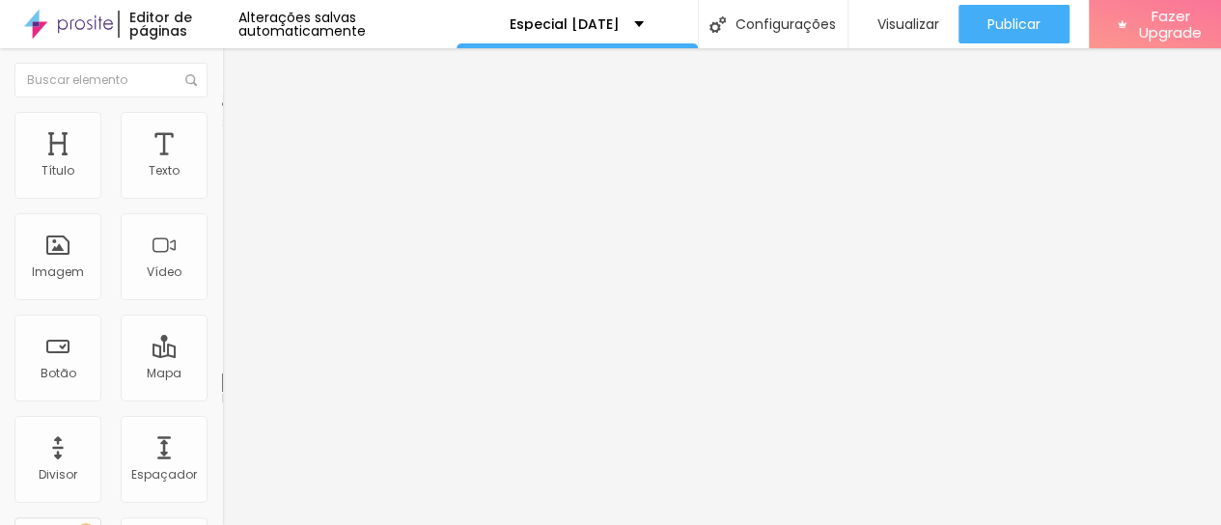
type input "20"
type input "25"
type input "26"
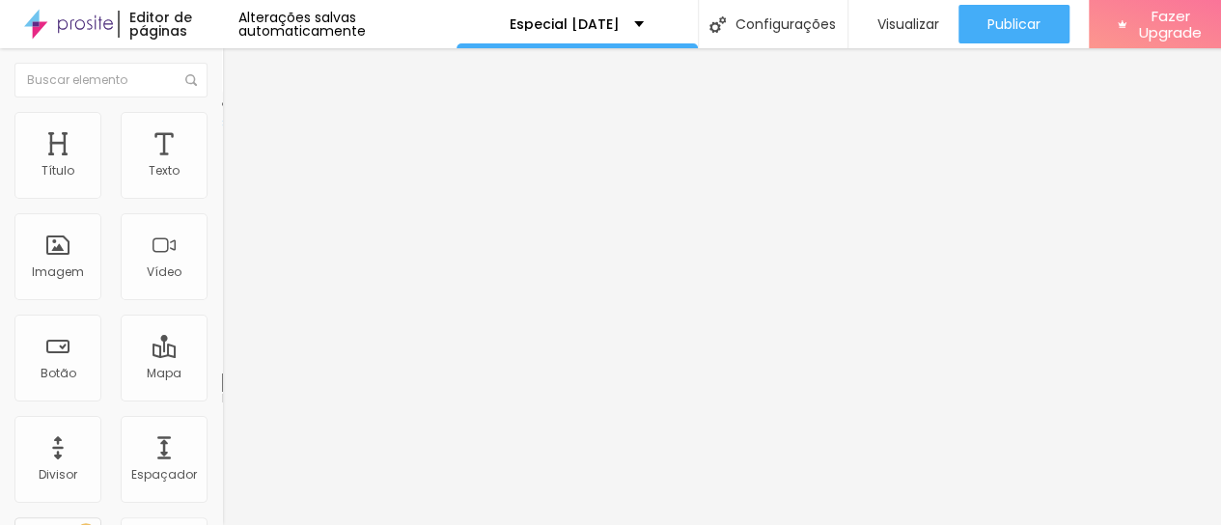
type input "27"
type input "26"
type input "23"
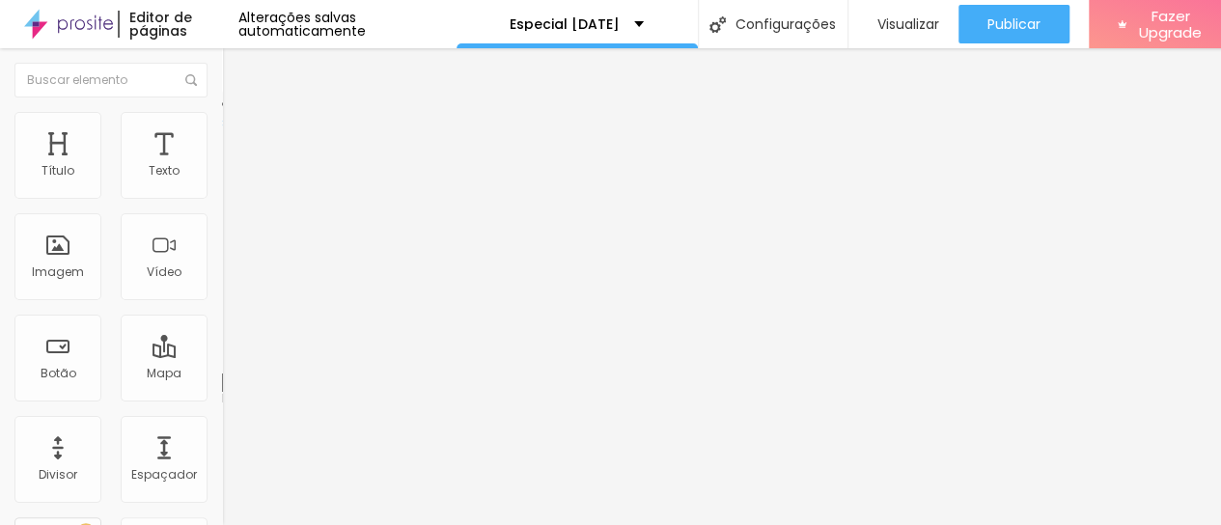
type input "23"
type input "22"
type input "21"
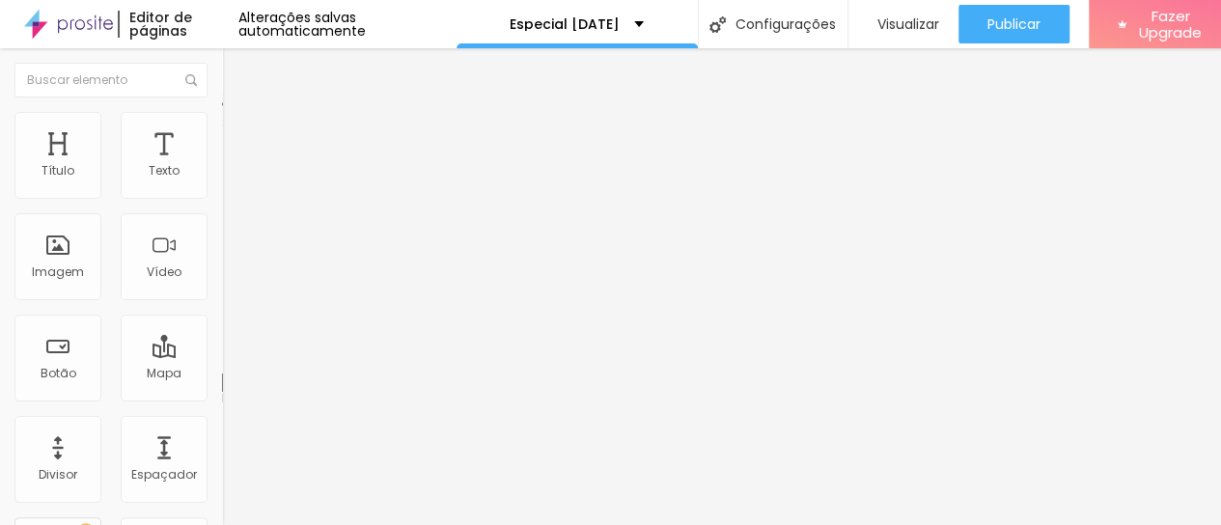
type input "20"
type input "19"
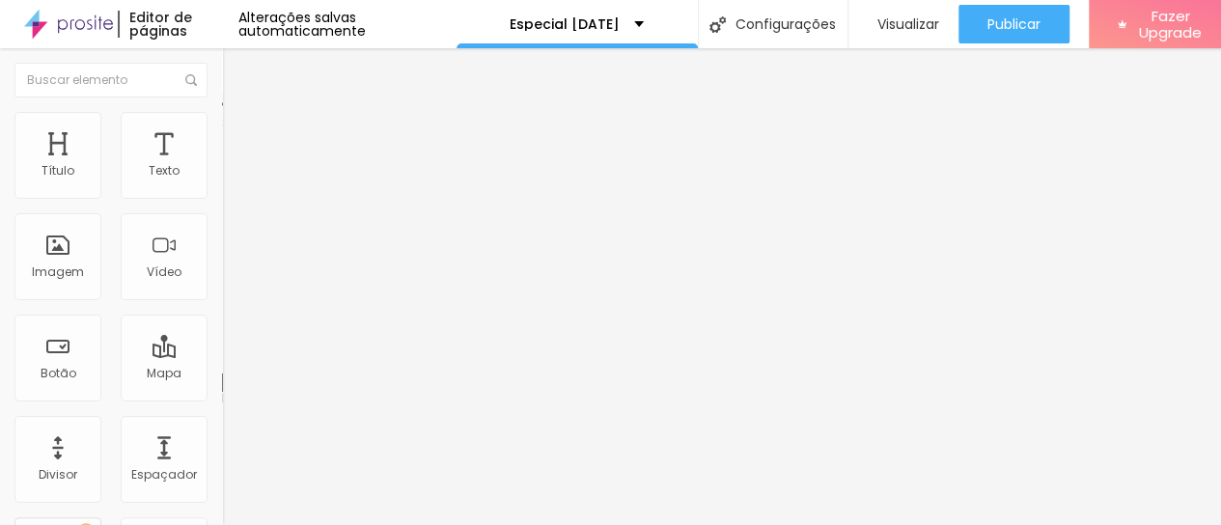
click at [222, 355] on input "range" at bounding box center [284, 362] width 124 height 15
type input "15"
type input "23"
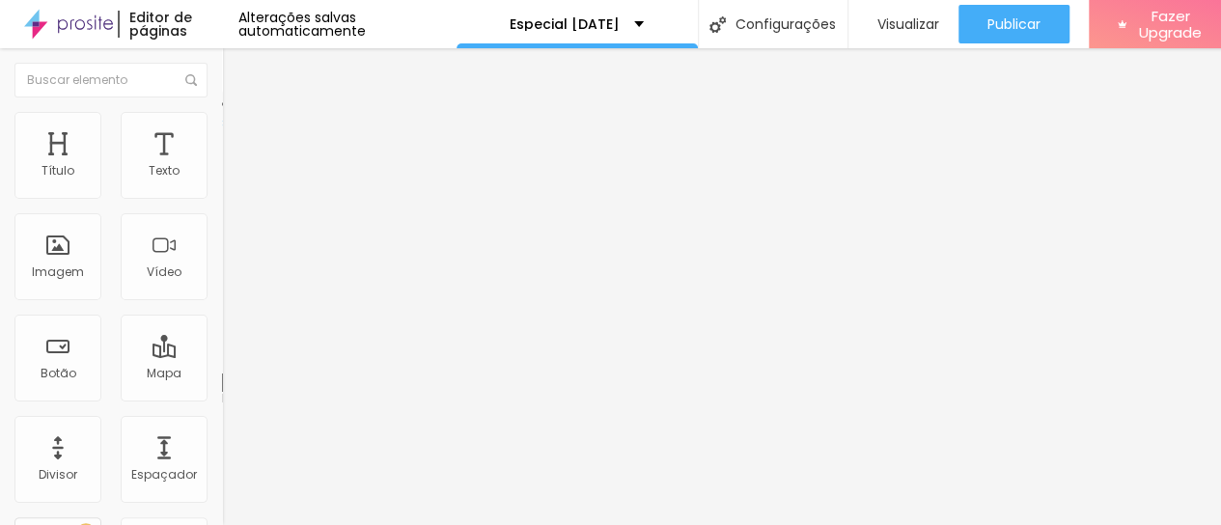
type input "24"
type input "25"
type input "26"
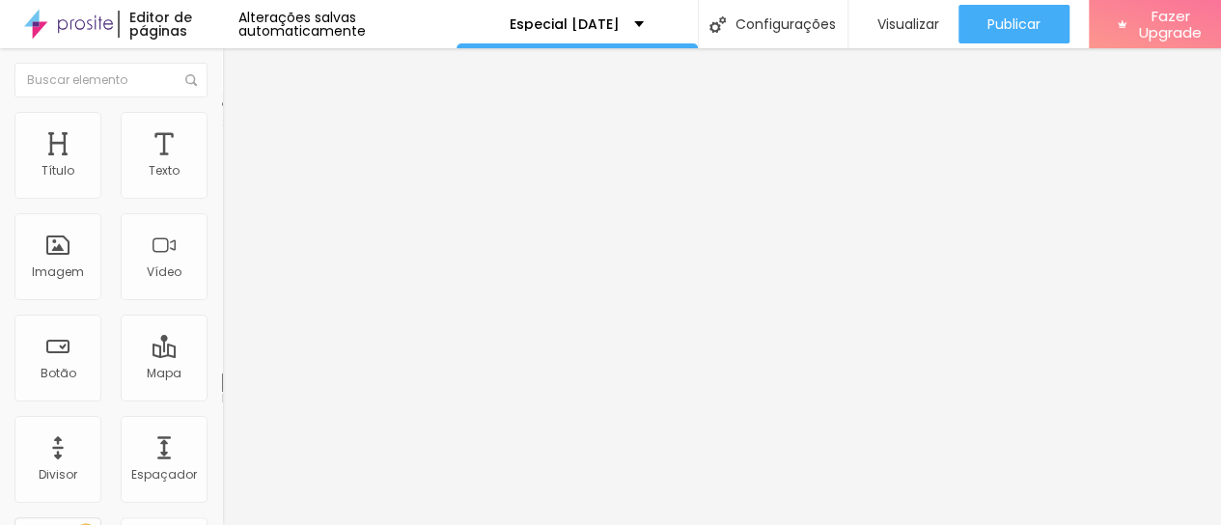
type input "26"
type input "27"
type input "28"
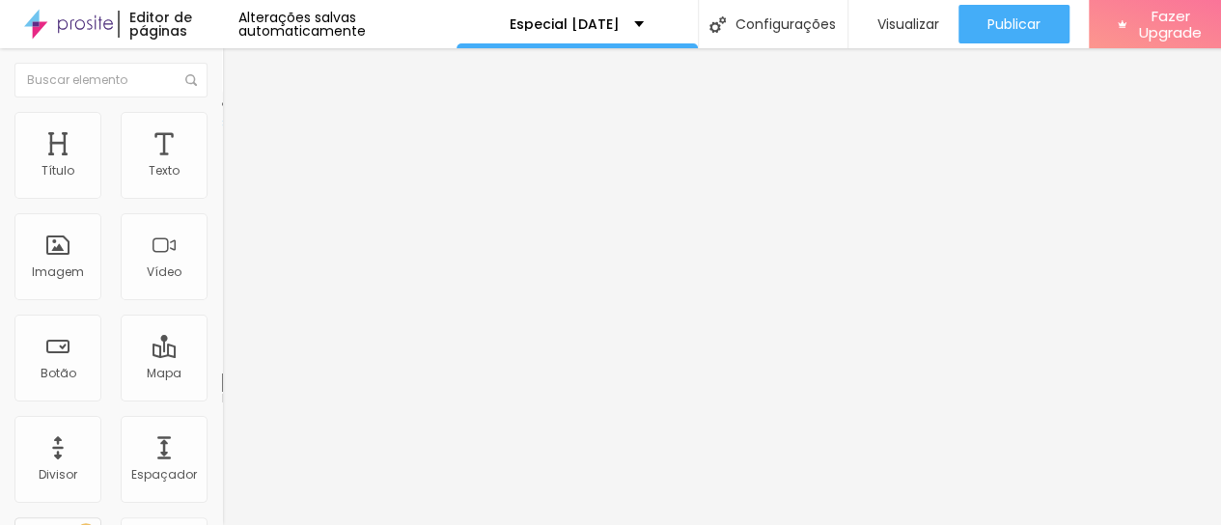
type input "29"
type input "28"
type input "26"
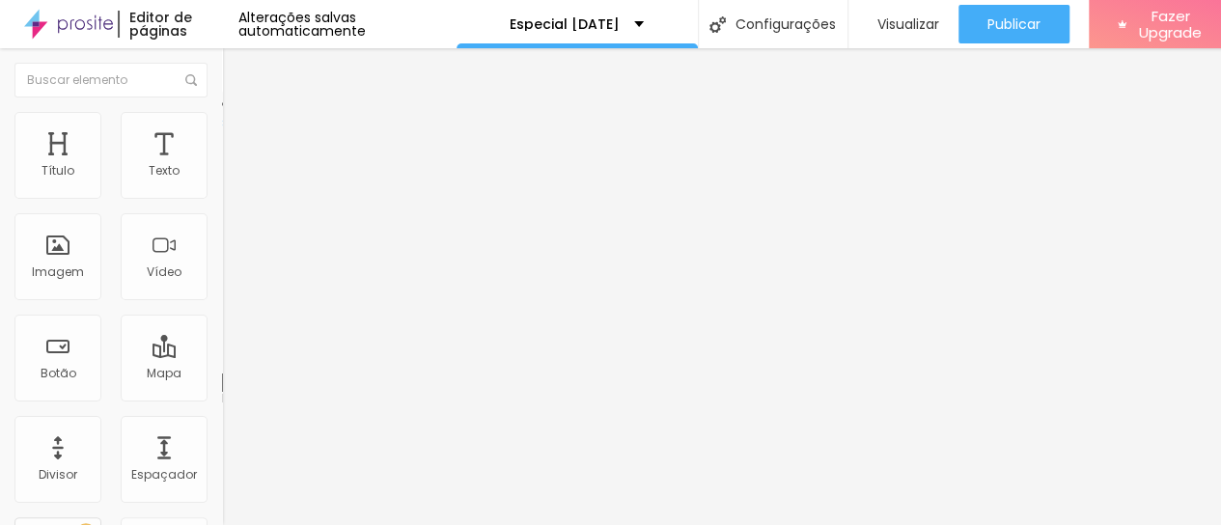
type input "26"
type input "25"
type input "24"
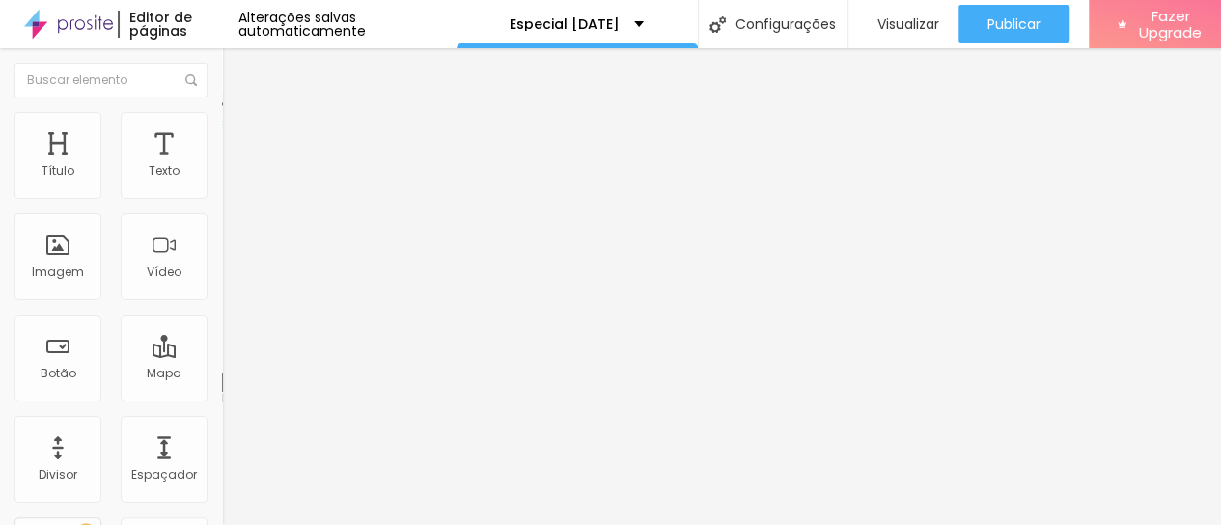
type input "23"
type input "21"
type input "20"
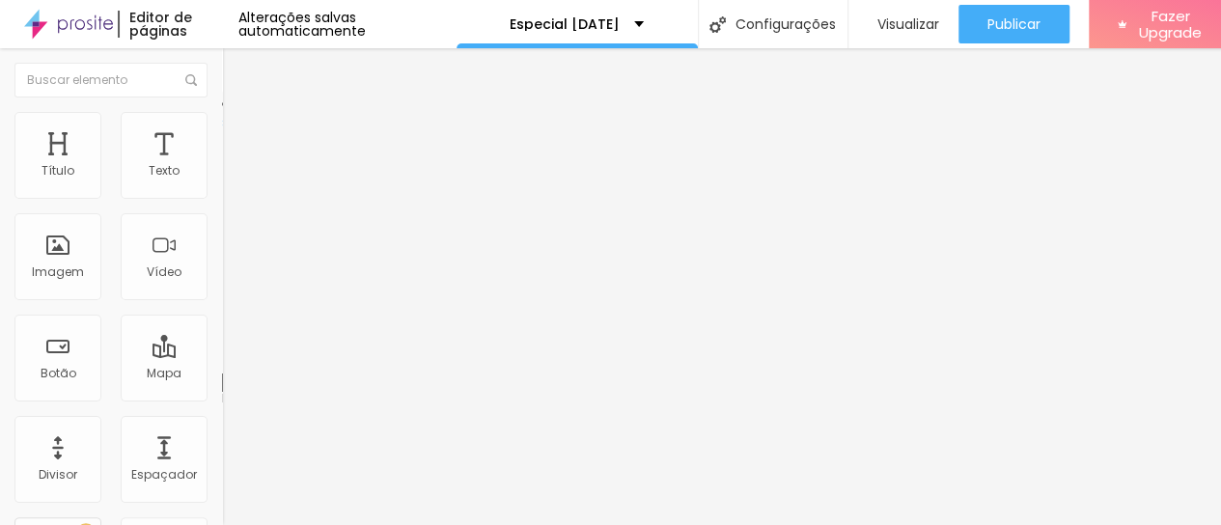
type input "20"
type input "19"
type input "16"
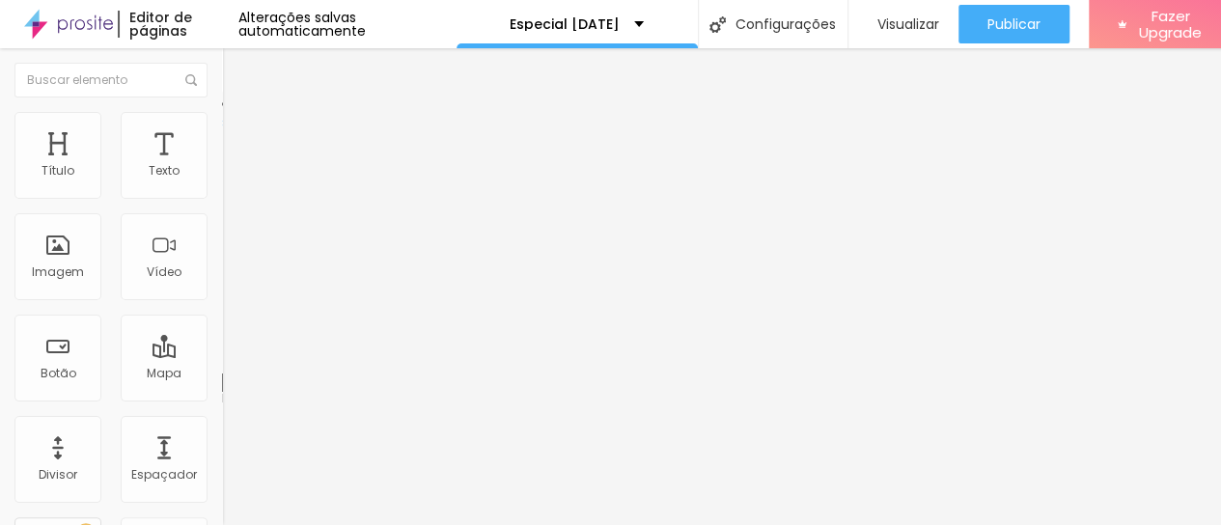
type input "15"
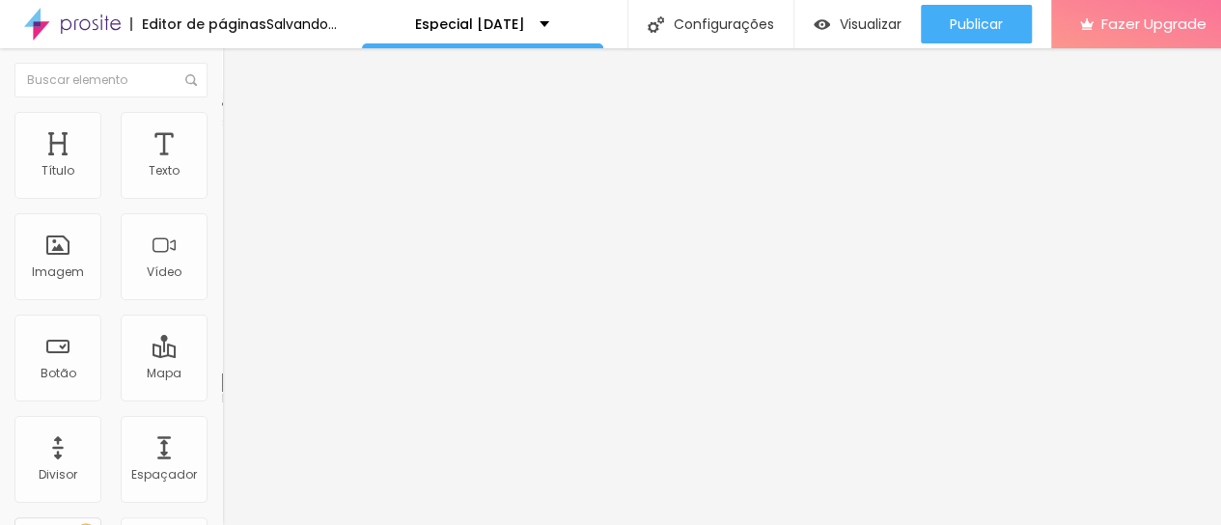
type input "14"
drag, startPoint x: 68, startPoint y: 221, endPoint x: 58, endPoint y: 223, distance: 9.8
type input "14"
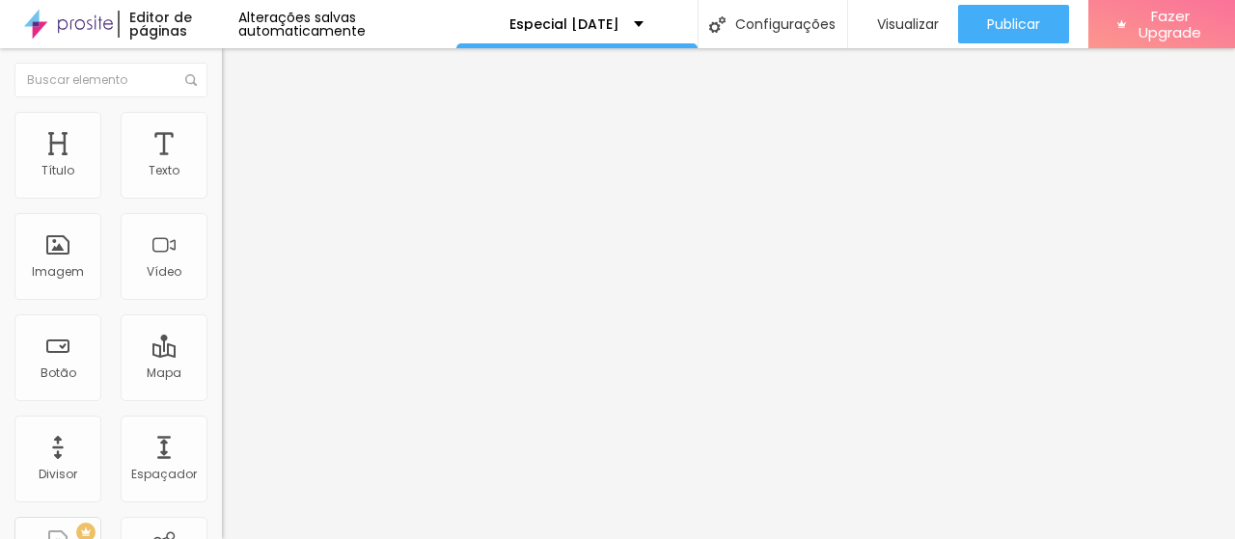
click at [222, 112] on img at bounding box center [230, 120] width 17 height 17
click at [239, 133] on span "Estilo" at bounding box center [254, 125] width 30 height 16
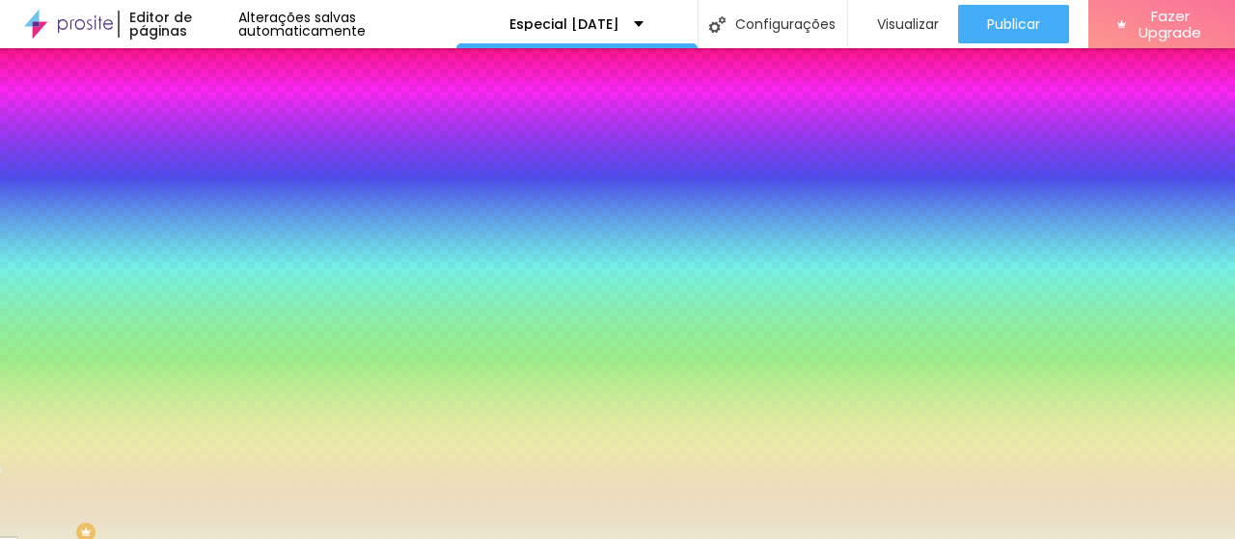
click at [239, 136] on span "Avançado" at bounding box center [271, 144] width 64 height 16
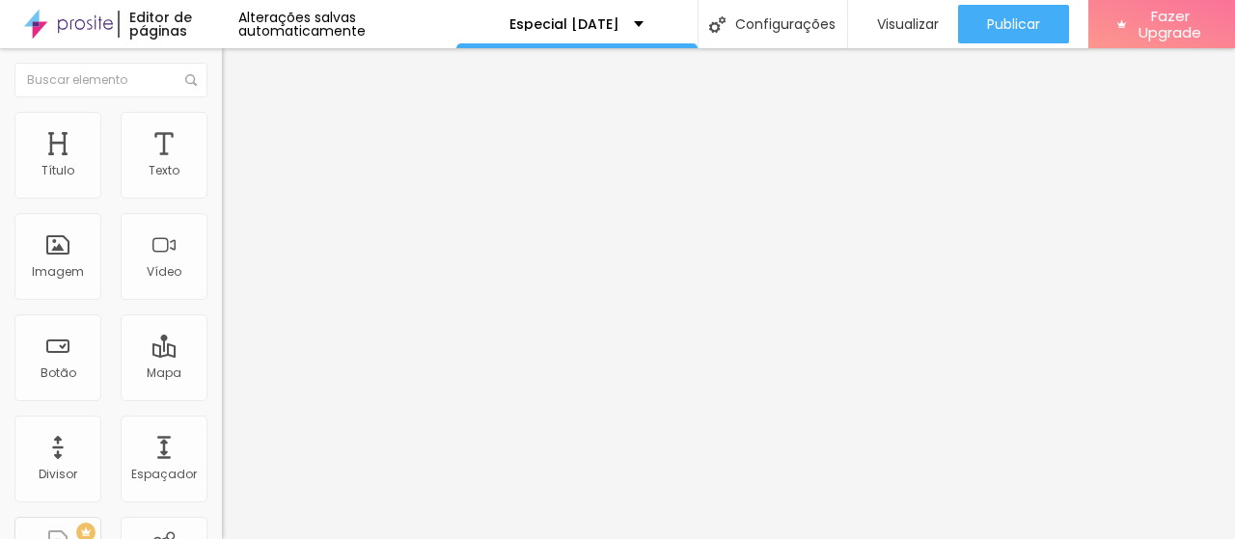
click at [222, 131] on img at bounding box center [230, 139] width 17 height 17
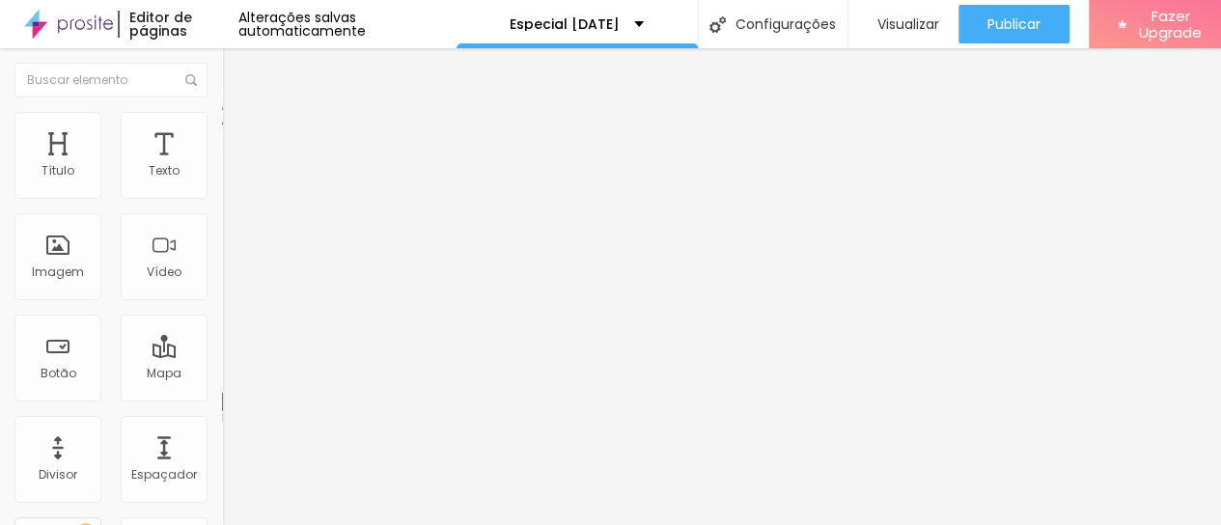
click at [222, 117] on li "Estilo" at bounding box center [333, 121] width 222 height 19
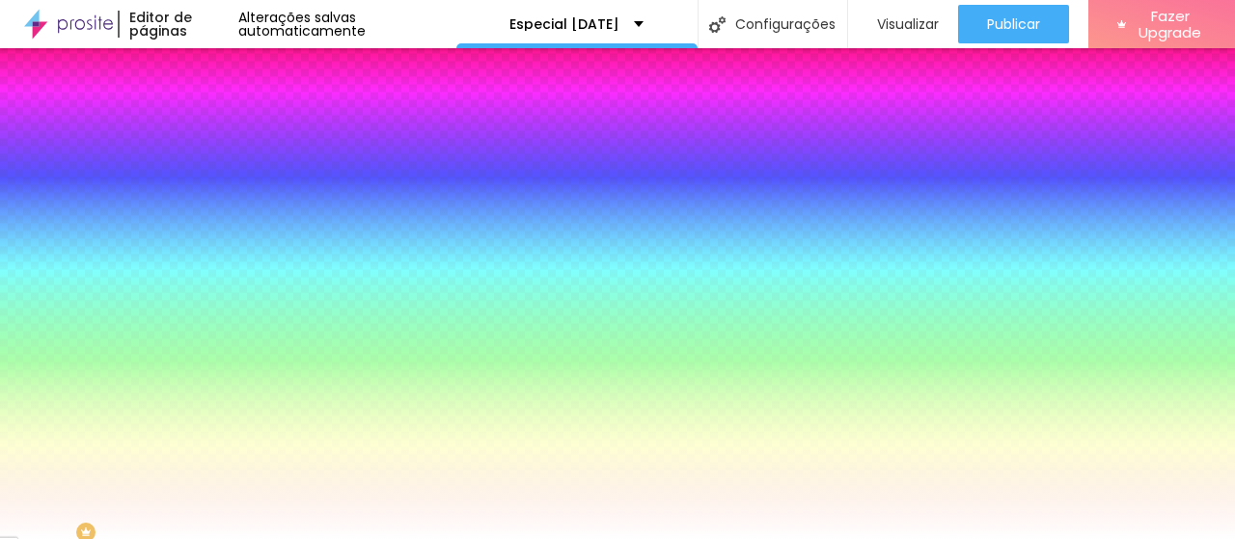
click at [222, 131] on img at bounding box center [230, 139] width 17 height 17
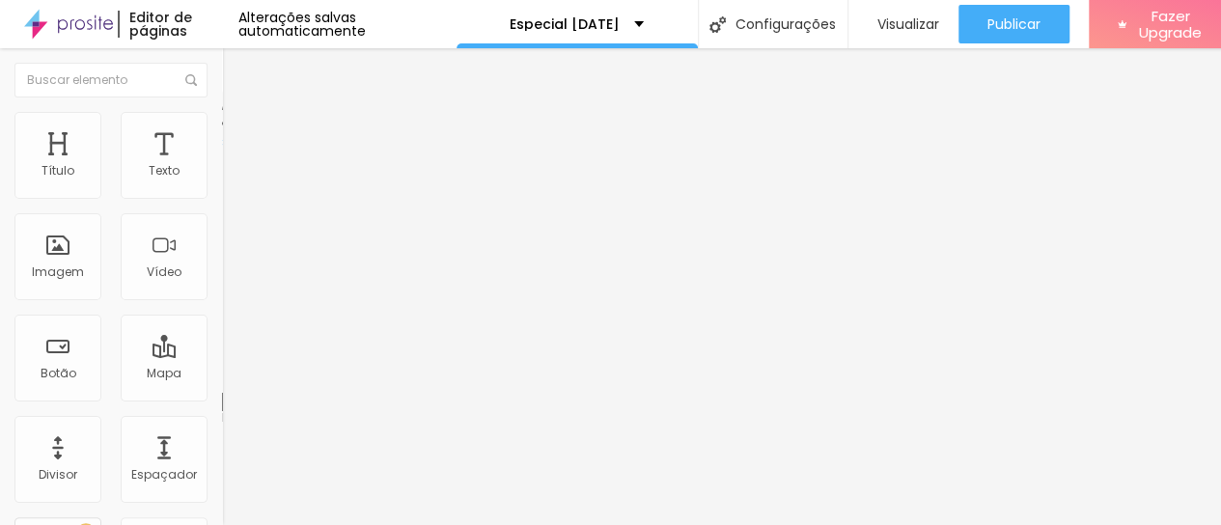
click at [222, 109] on img at bounding box center [230, 101] width 17 height 17
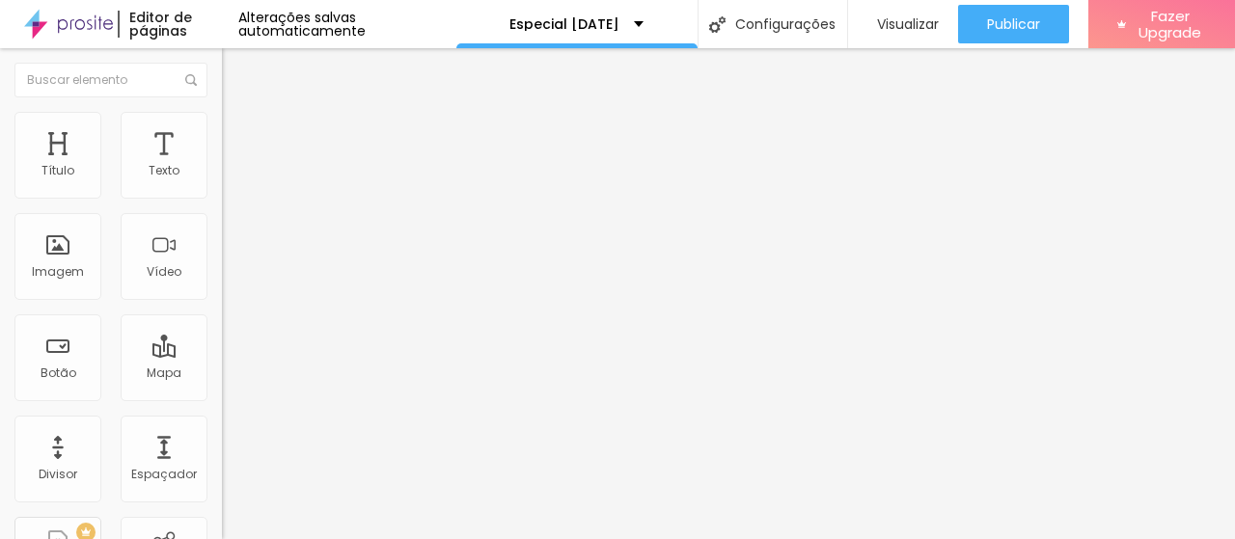
click at [239, 133] on span "Estilo" at bounding box center [254, 125] width 30 height 16
click at [222, 125] on li "Estilo" at bounding box center [333, 121] width 222 height 19
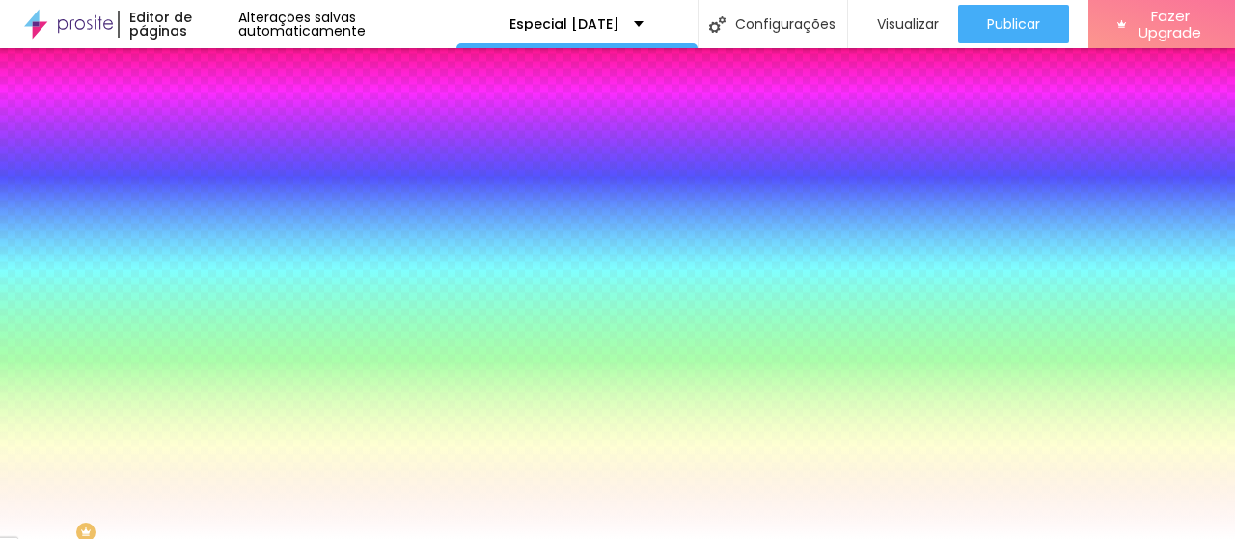
click at [239, 140] on span "Avançado" at bounding box center [271, 144] width 64 height 16
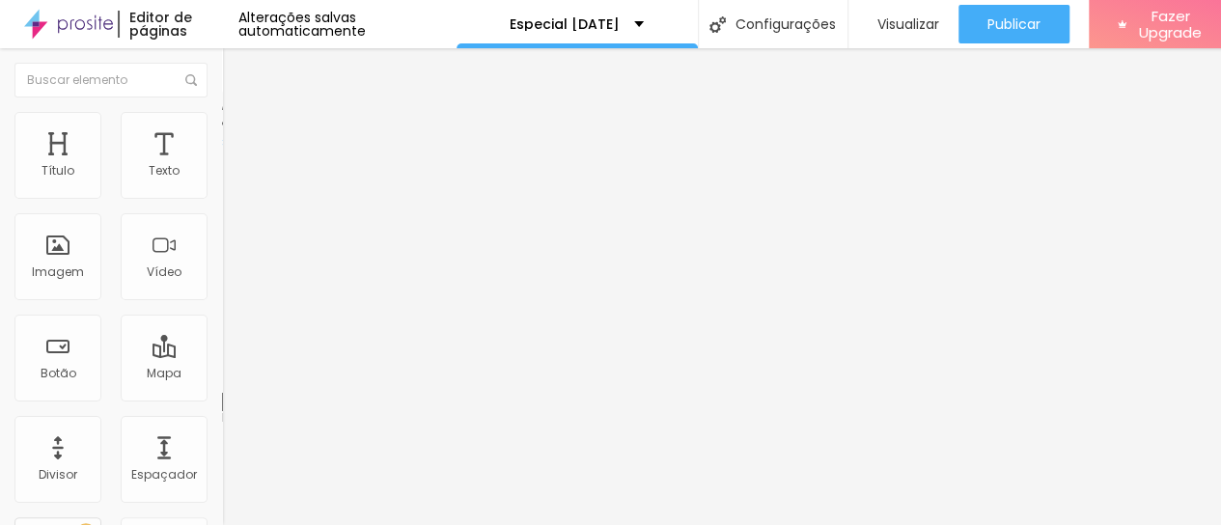
click at [222, 112] on li "Conteúdo" at bounding box center [333, 102] width 222 height 19
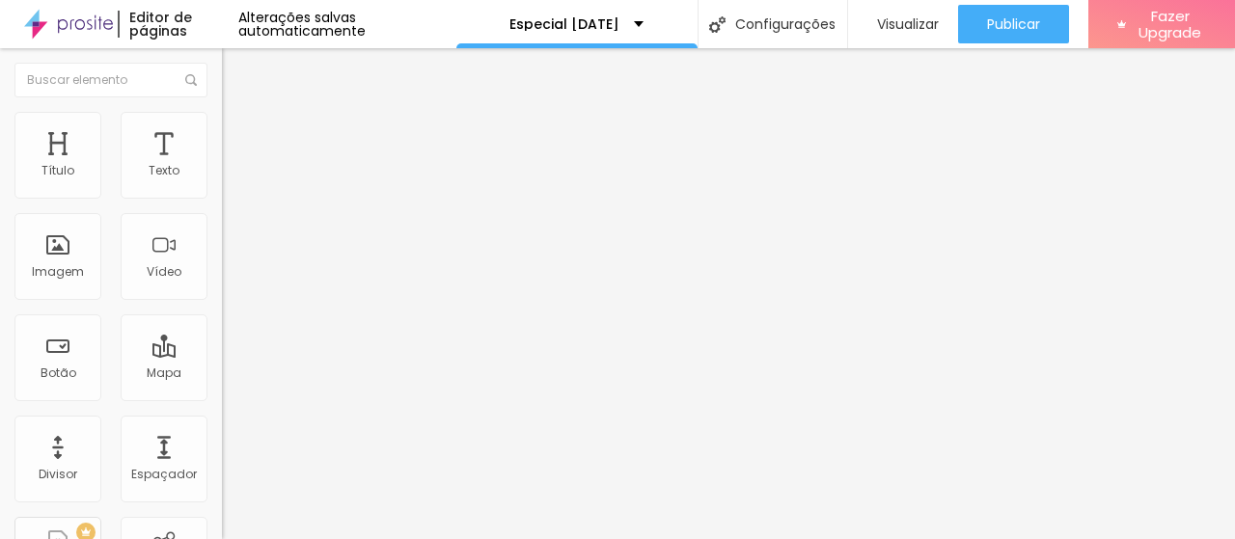
click at [239, 132] on span "Estilo" at bounding box center [254, 125] width 30 height 16
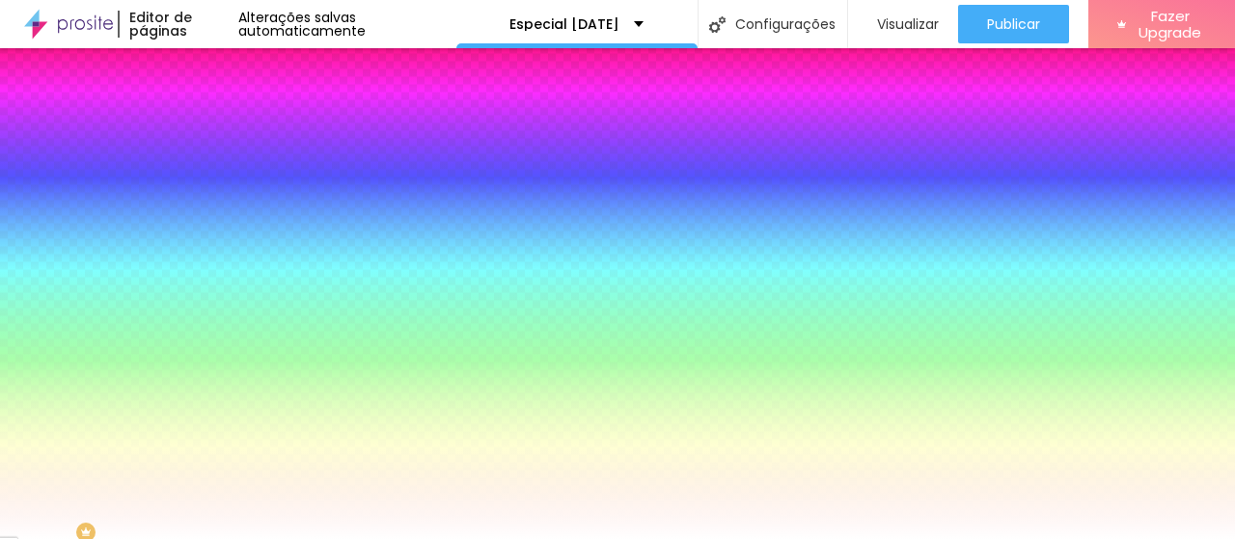
click at [222, 184] on div at bounding box center [333, 184] width 222 height 0
drag, startPoint x: 111, startPoint y: 240, endPoint x: 151, endPoint y: 314, distance: 83.3
click at [222, 204] on div at bounding box center [333, 204] width 222 height 0
click at [159, 321] on div at bounding box center [617, 269] width 1235 height 539
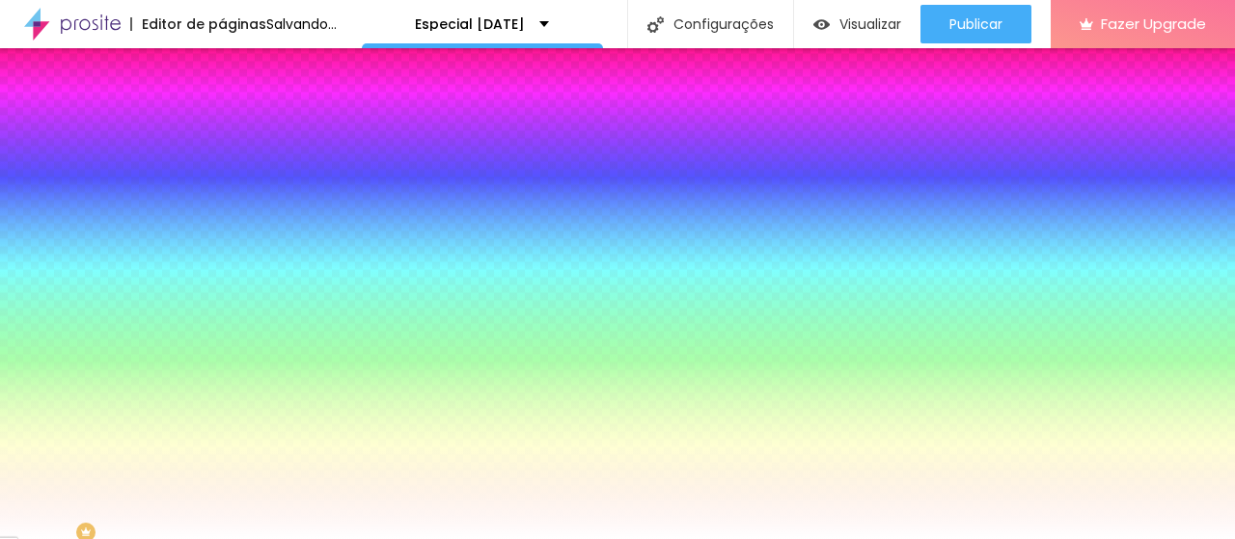
click at [129, 302] on div at bounding box center [617, 269] width 1235 height 539
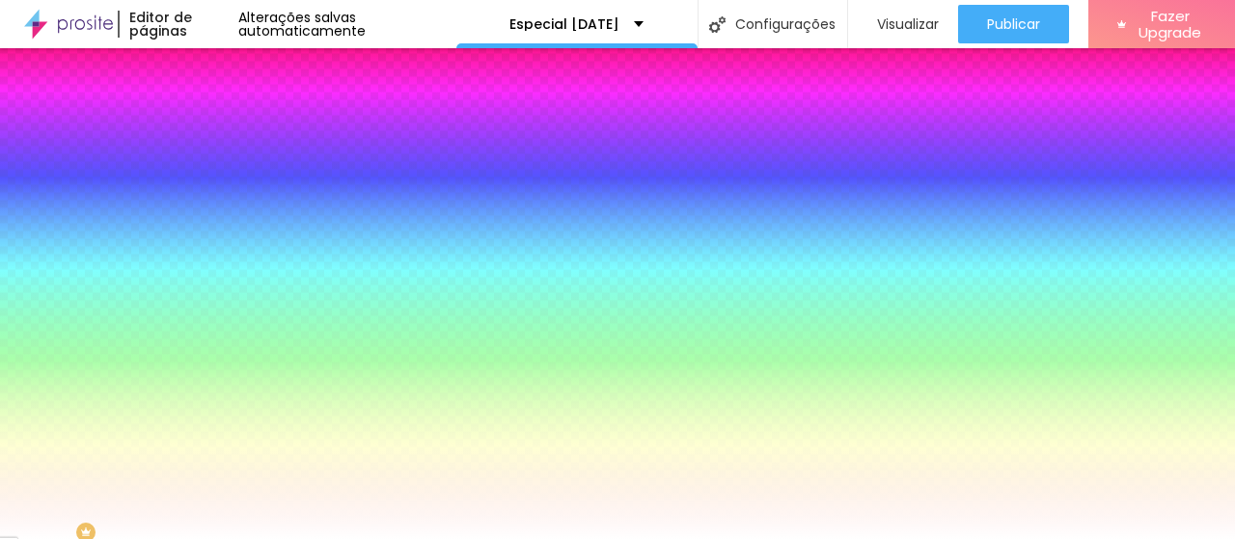
click at [1117, 314] on div at bounding box center [1119, 316] width 4 height 4
drag, startPoint x: 158, startPoint y: 233, endPoint x: 159, endPoint y: 206, distance: 27.0
click at [222, 204] on div "Cor de fundo Voltar ao padrão #6A0A0C" at bounding box center [333, 177] width 222 height 53
click at [222, 184] on div at bounding box center [333, 184] width 222 height 0
type input "#A71114"
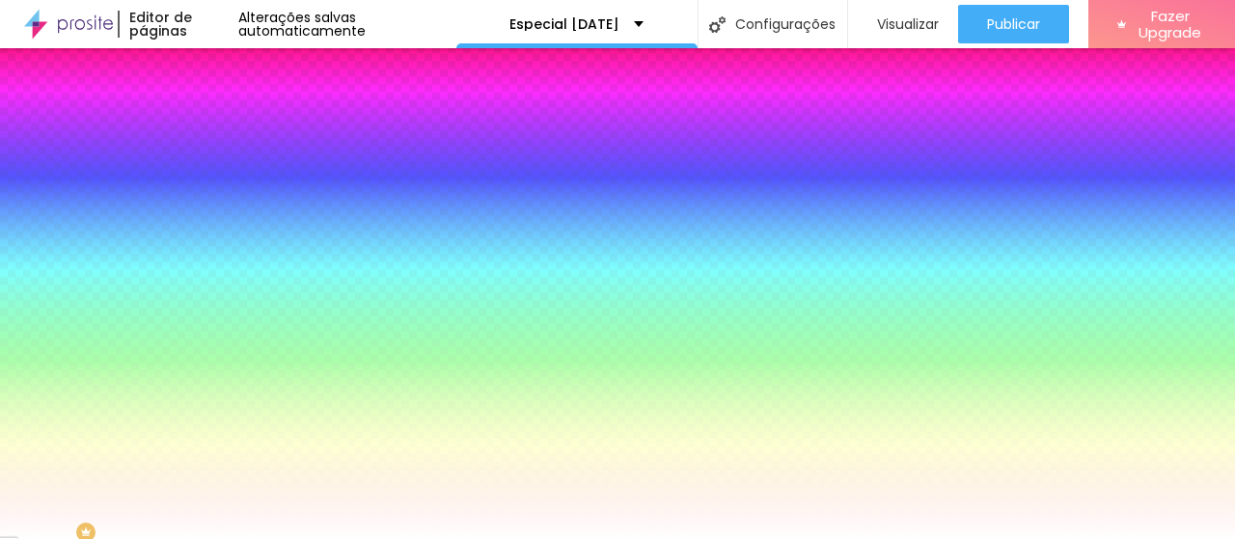
drag, startPoint x: 129, startPoint y: 228, endPoint x: 129, endPoint y: 268, distance: 40.5
click at [129, 268] on div at bounding box center [617, 269] width 1235 height 539
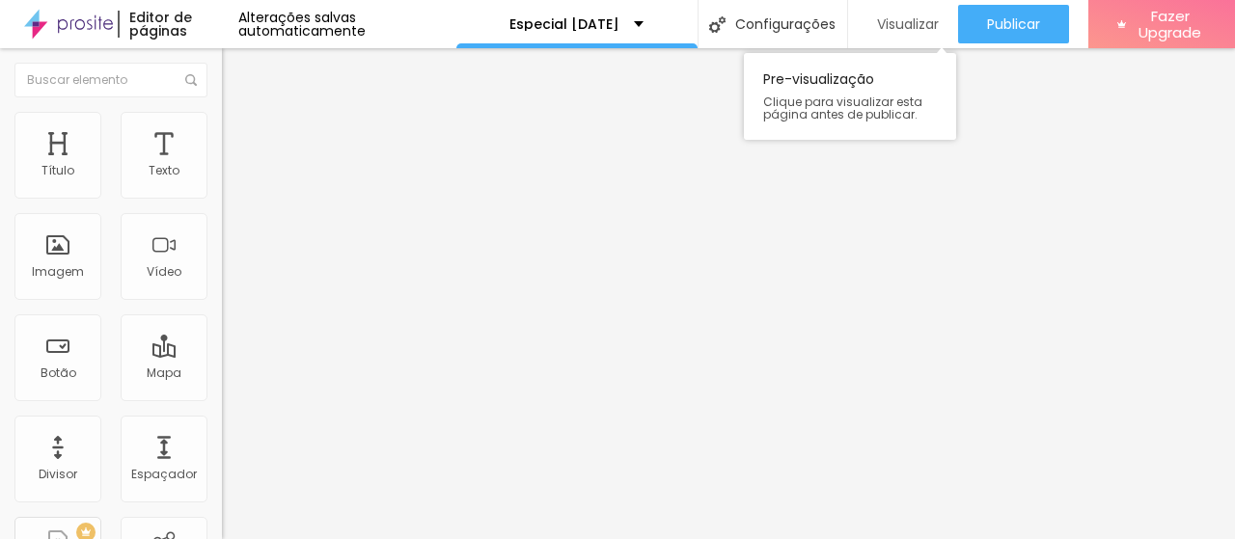
click at [914, 6] on div "Visualizar" at bounding box center [903, 24] width 71 height 39
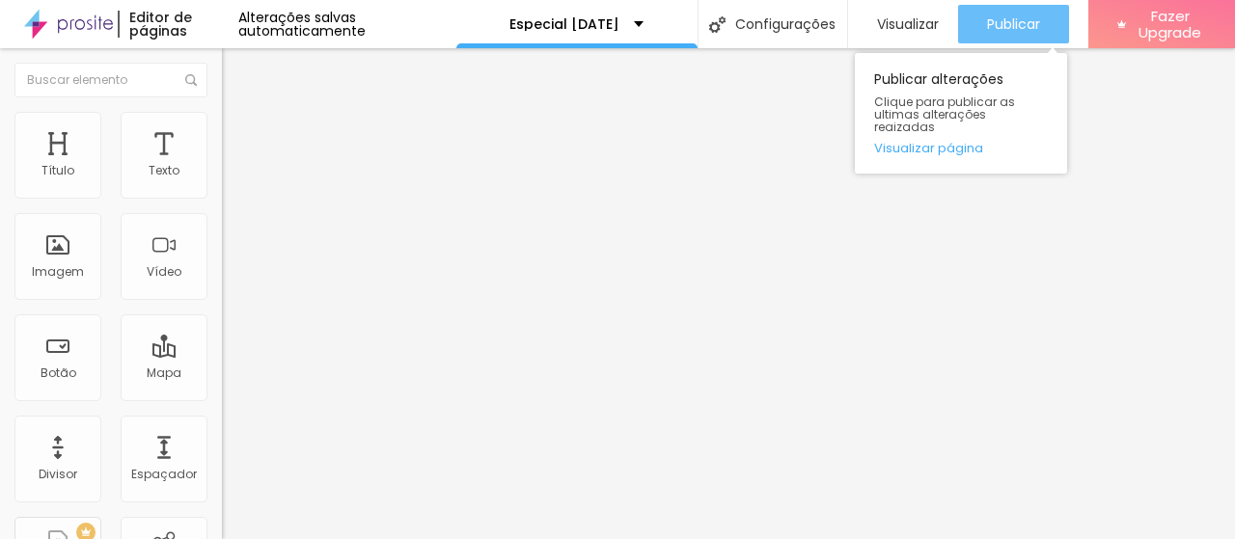
click at [989, 27] on span "Publicar" at bounding box center [1013, 23] width 53 height 15
click at [1003, 16] on span "Publicar" at bounding box center [1013, 23] width 53 height 15
click at [1007, 30] on span "Publicar" at bounding box center [1013, 23] width 53 height 15
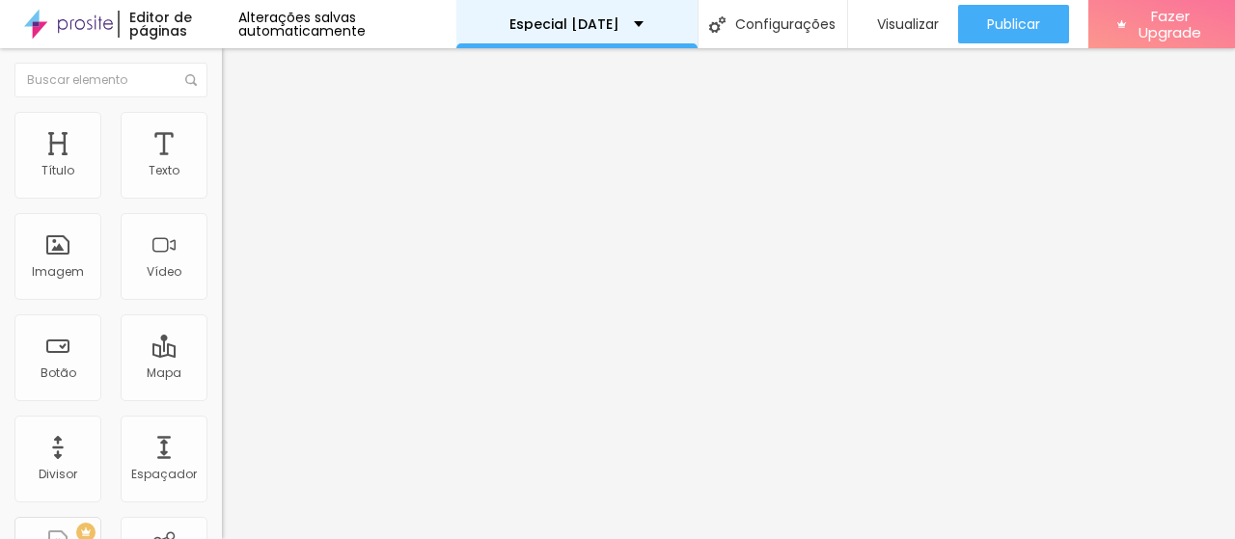
click at [641, 17] on div "Especial Natal 2024" at bounding box center [577, 24] width 134 height 14
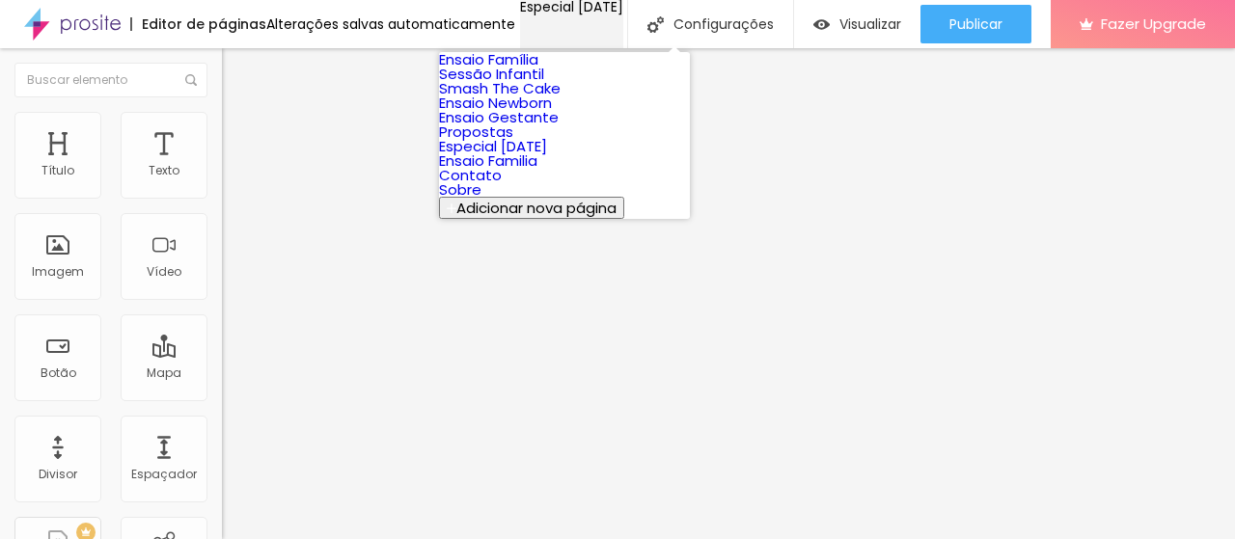
click at [623, 14] on div "Especial Natal 2024" at bounding box center [571, 7] width 103 height 14
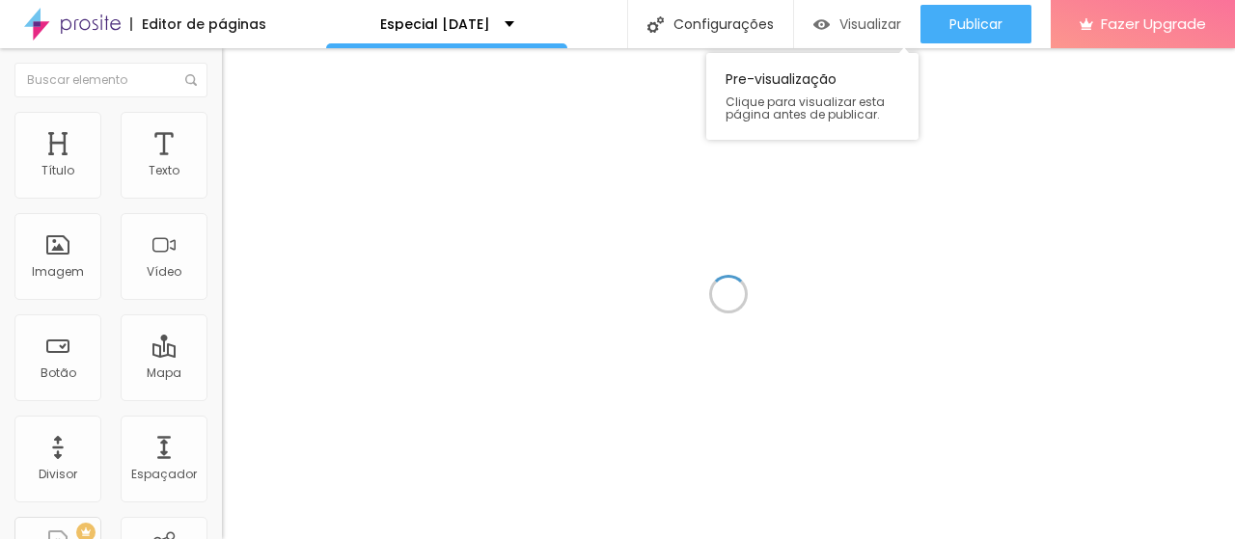
click at [880, 18] on span "Visualizar" at bounding box center [871, 23] width 62 height 15
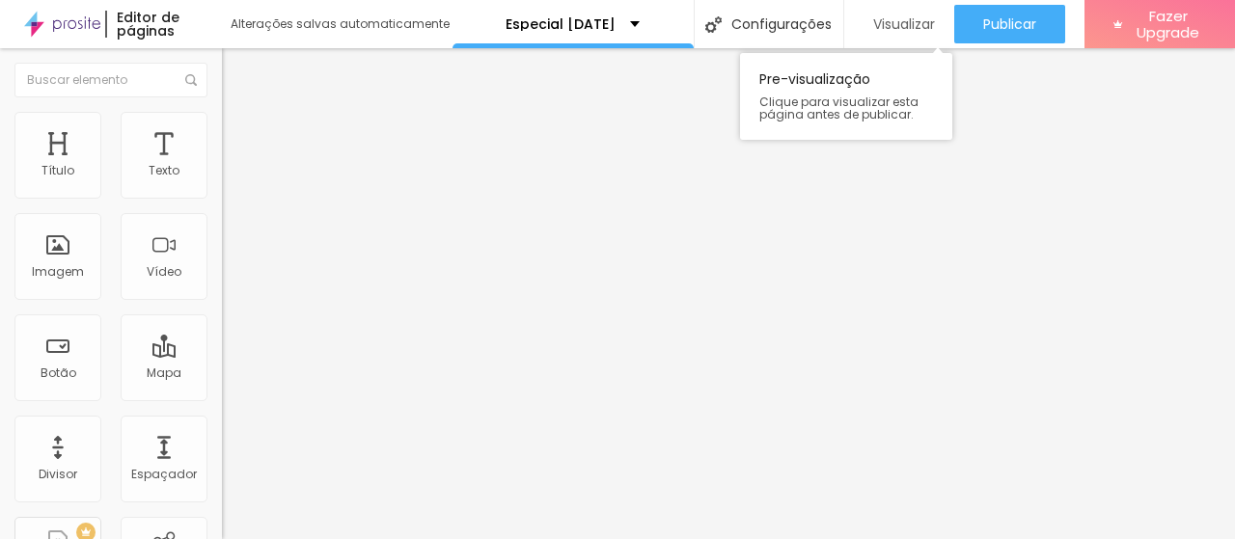
click at [902, 12] on div "Visualizar" at bounding box center [899, 24] width 71 height 39
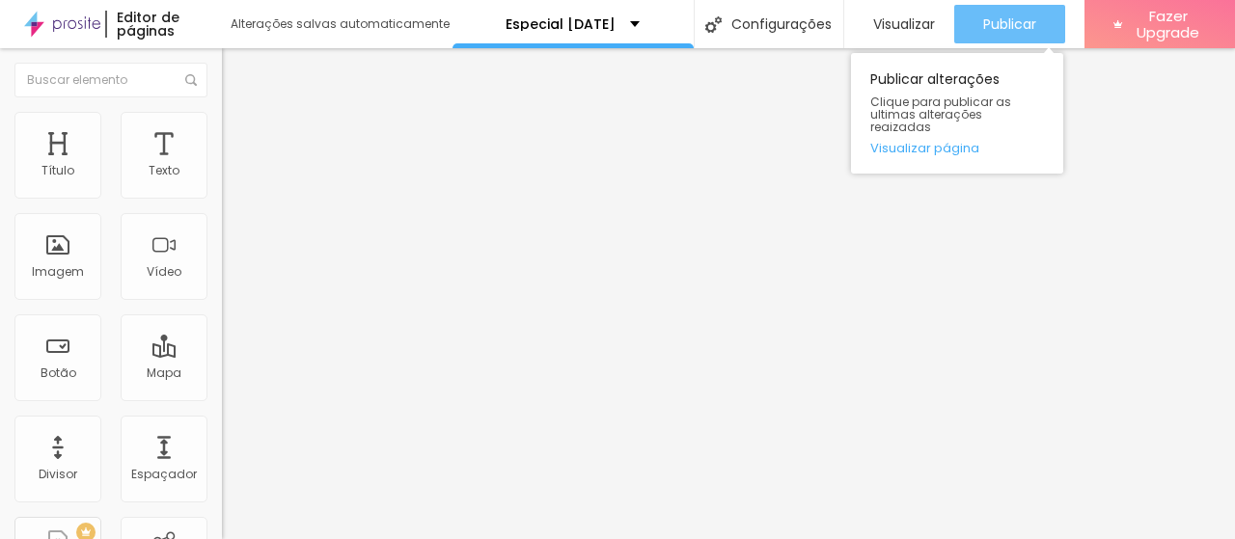
click at [983, 20] on span "Publicar" at bounding box center [1009, 23] width 53 height 15
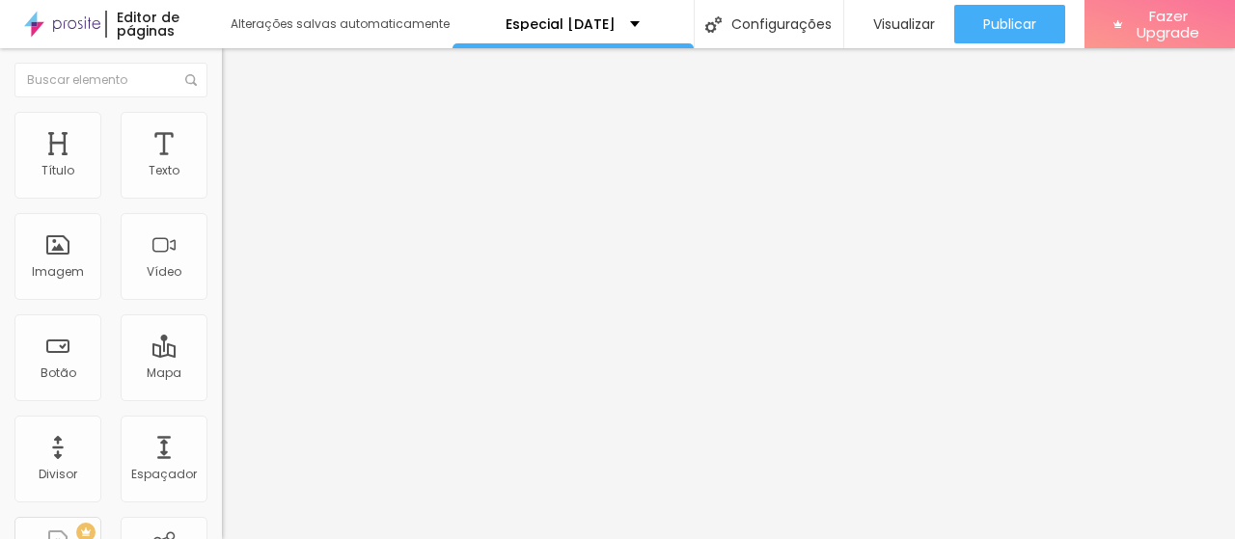
click at [222, 121] on img at bounding box center [230, 120] width 17 height 17
type input "32"
type input "34"
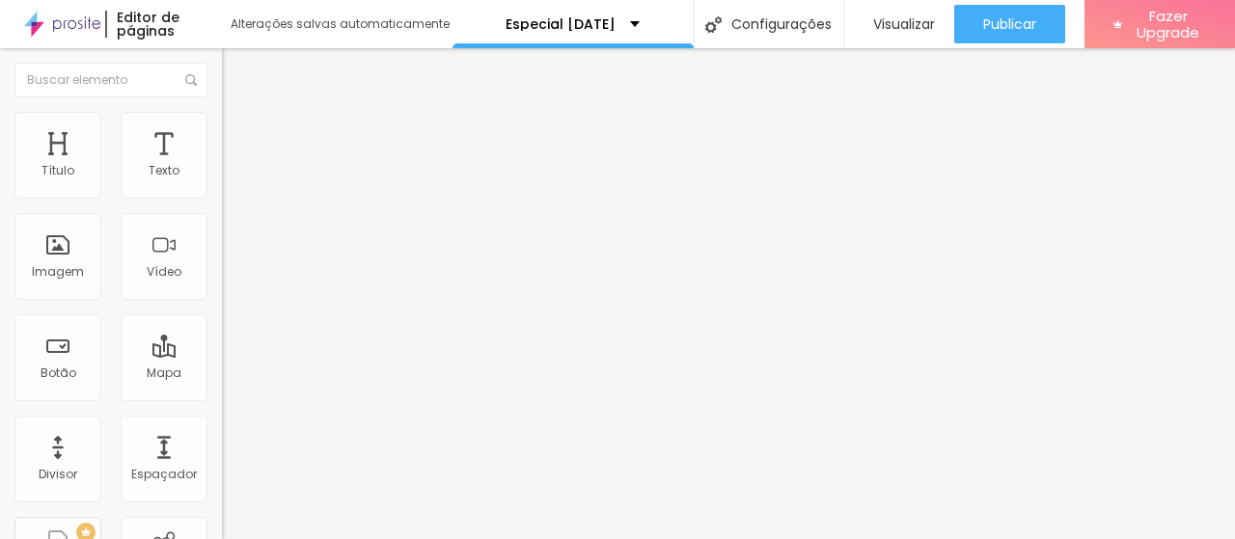
type input "35"
type input "36"
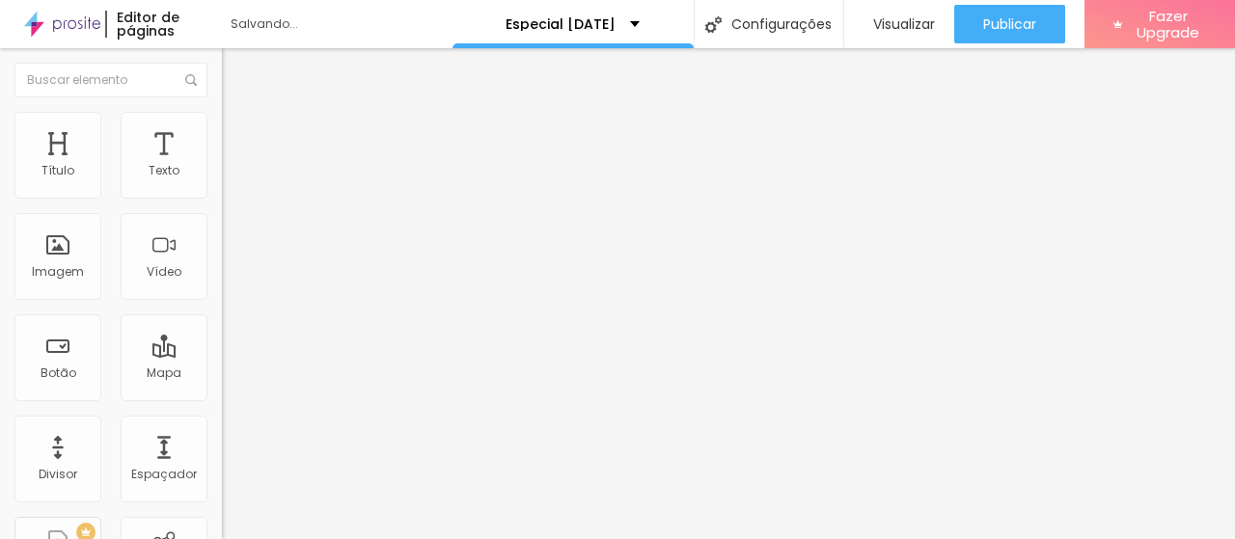
click at [222, 459] on input "range" at bounding box center [284, 466] width 124 height 15
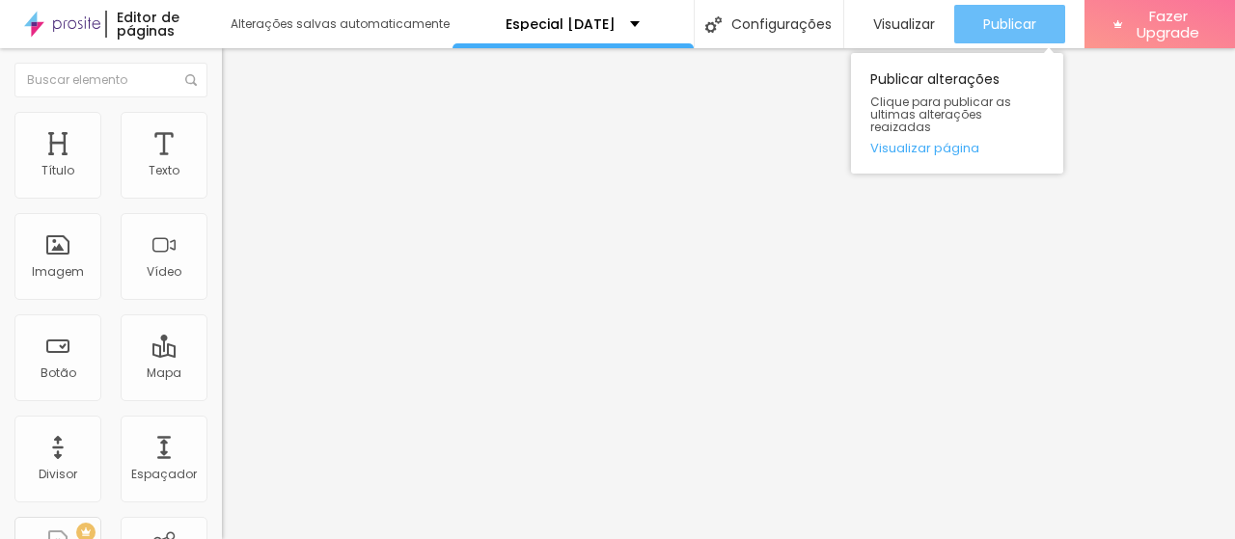
click at [976, 28] on button "Publicar" at bounding box center [1009, 24] width 111 height 39
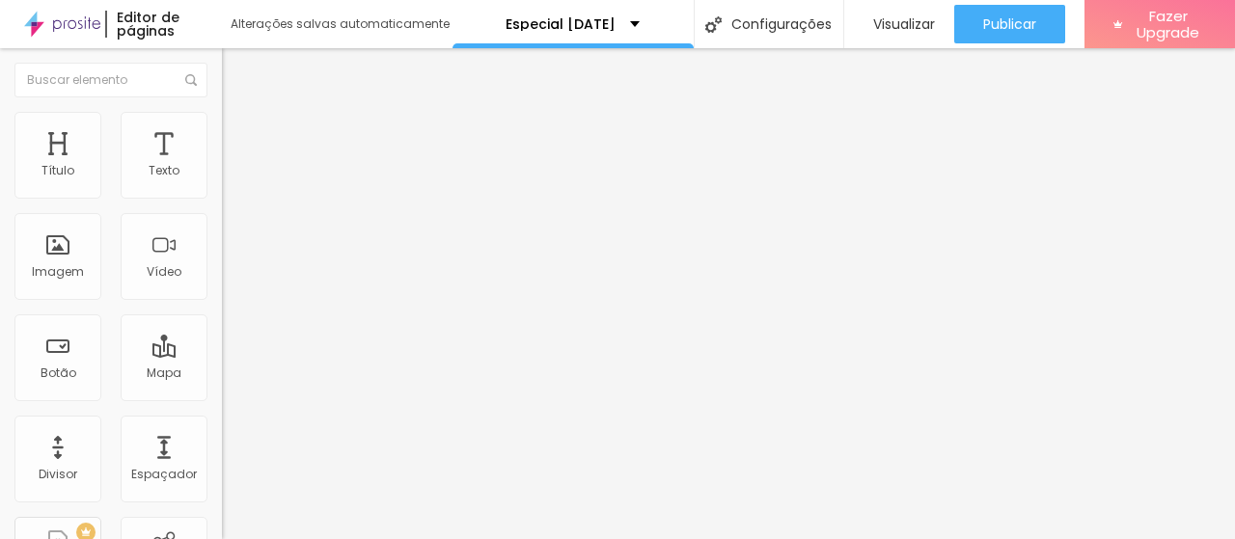
click at [222, 182] on span "Titulo 2" at bounding box center [253, 170] width 63 height 24
type input "38"
type input "37"
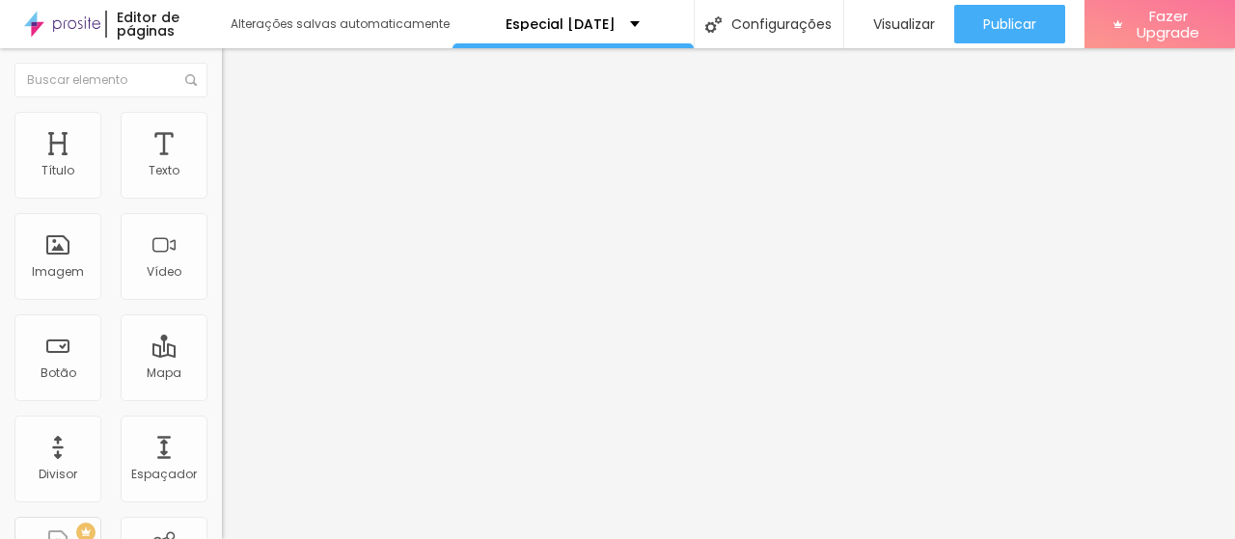
type input "36"
type input "35"
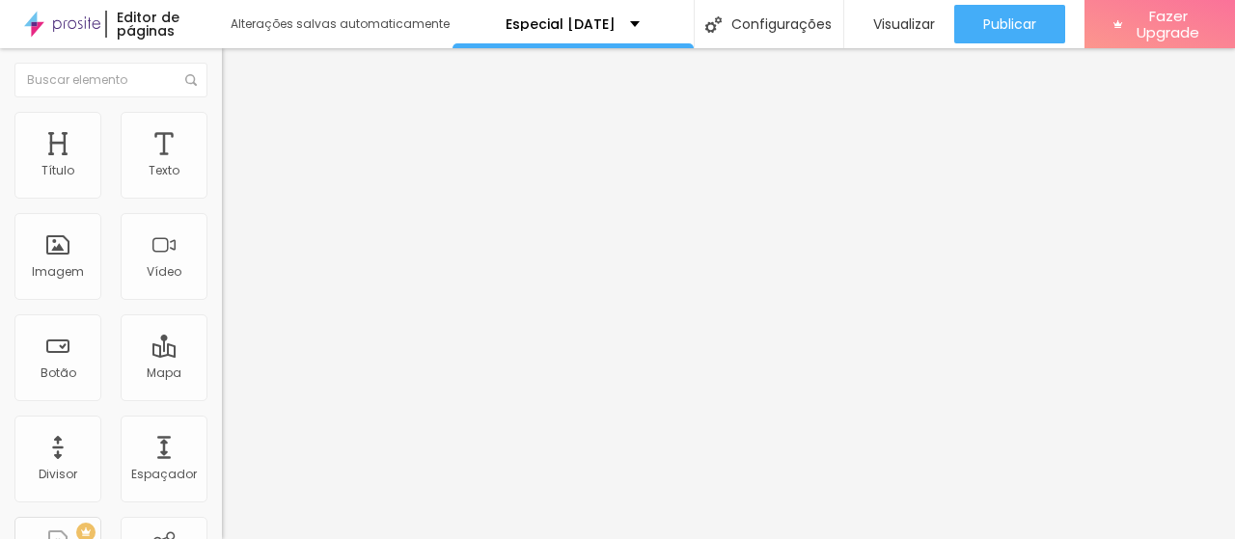
click at [222, 457] on input "range" at bounding box center [284, 464] width 124 height 15
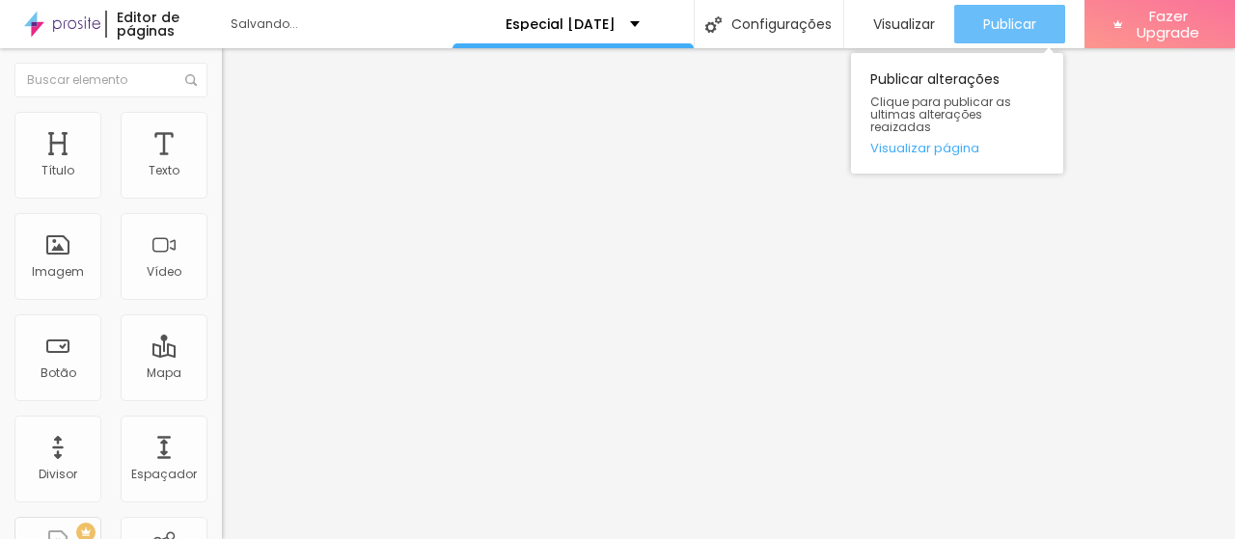
click at [967, 9] on button "Publicar" at bounding box center [1009, 24] width 111 height 39
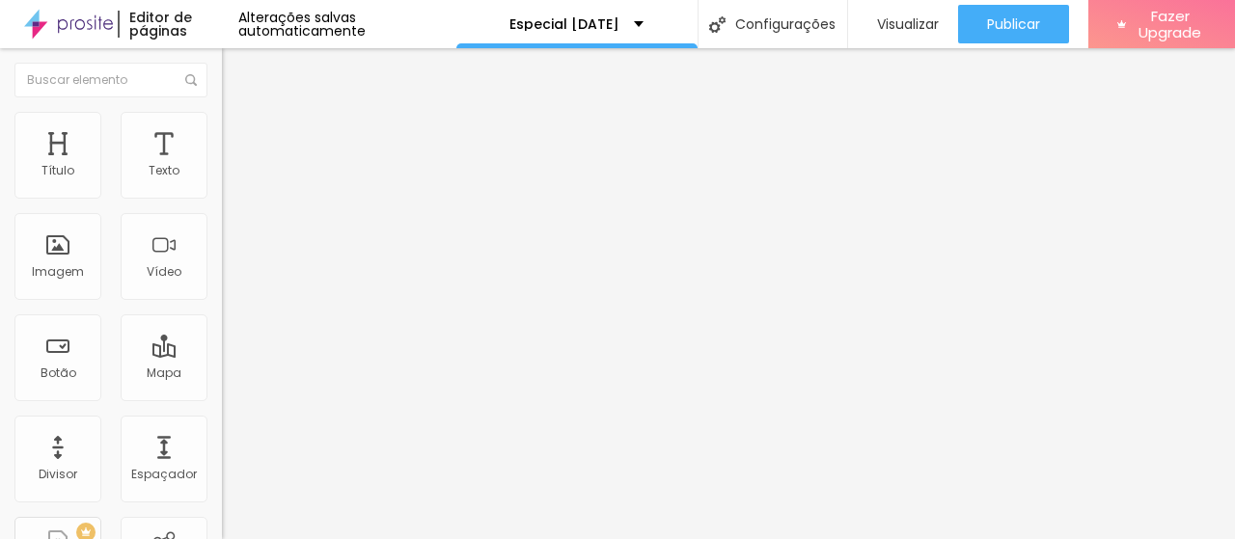
type input "37"
type input "46"
type input "47"
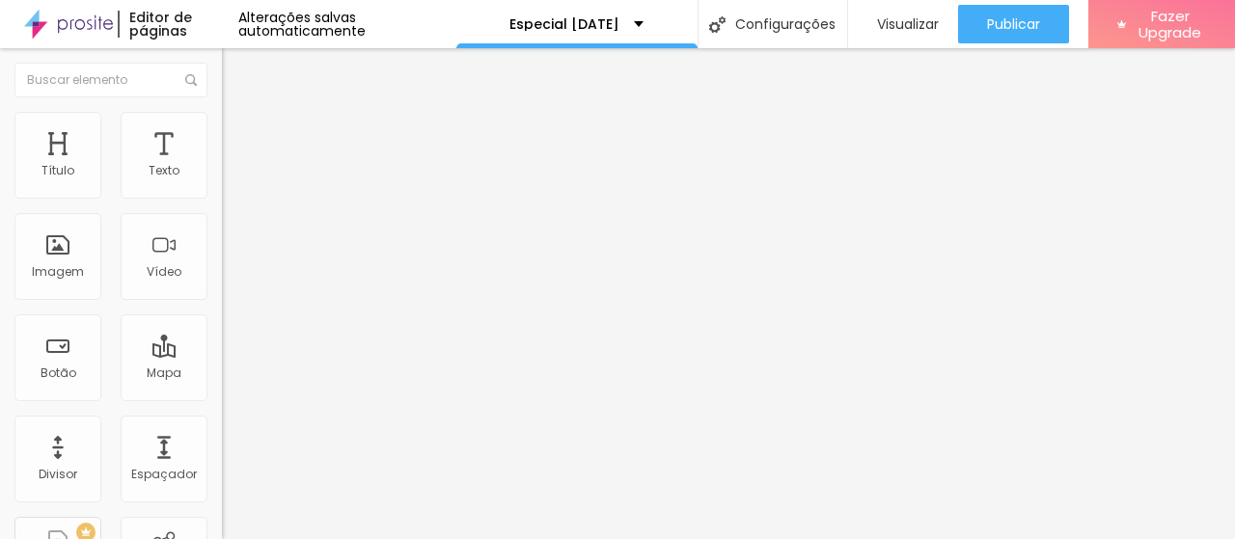
type input "47"
type input "48"
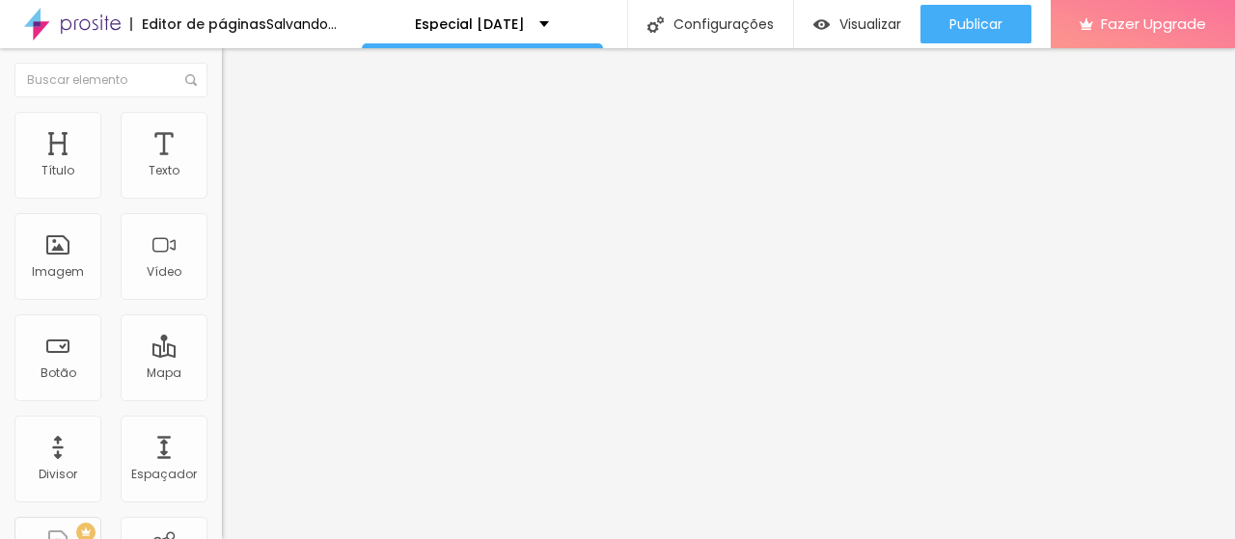
type input "49"
type input "50"
type input "52"
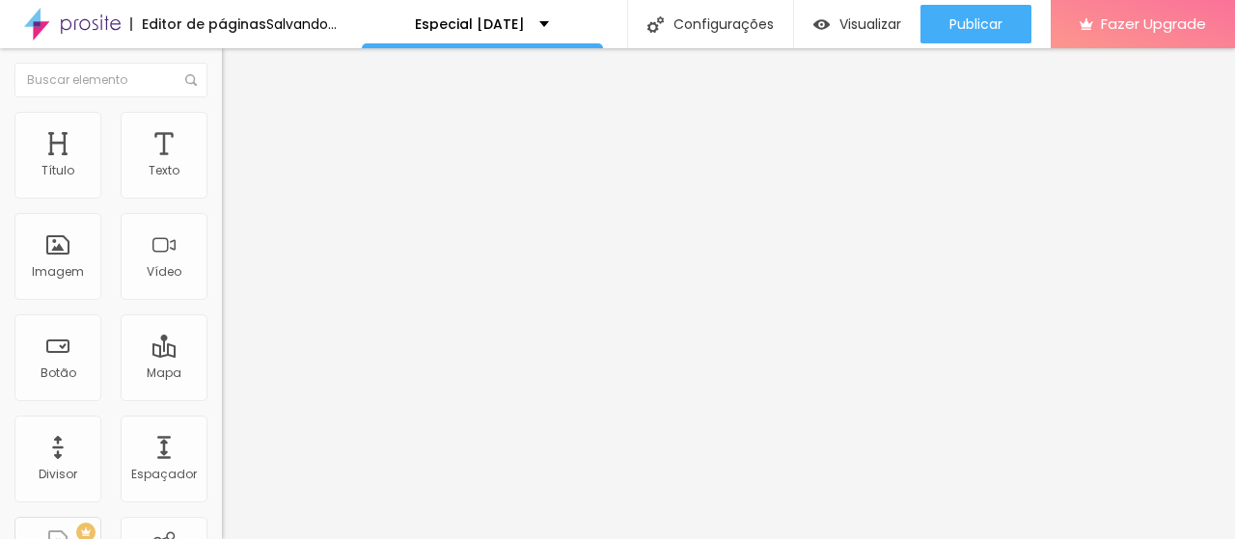
type input "52"
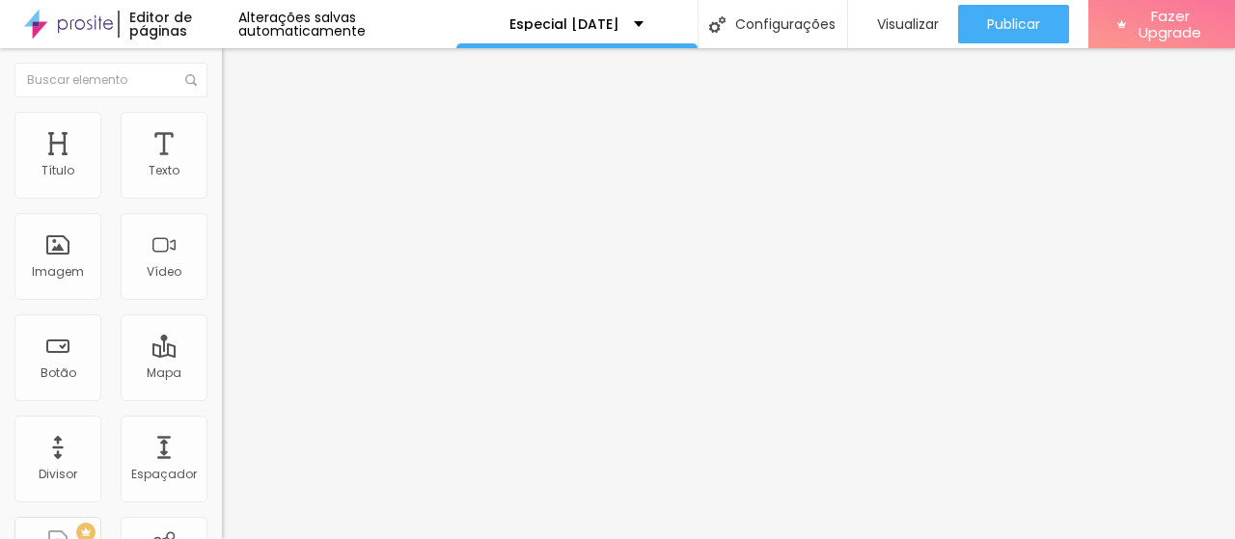
drag, startPoint x: 71, startPoint y: 402, endPoint x: 91, endPoint y: 399, distance: 19.7
click at [222, 457] on input "range" at bounding box center [284, 464] width 124 height 15
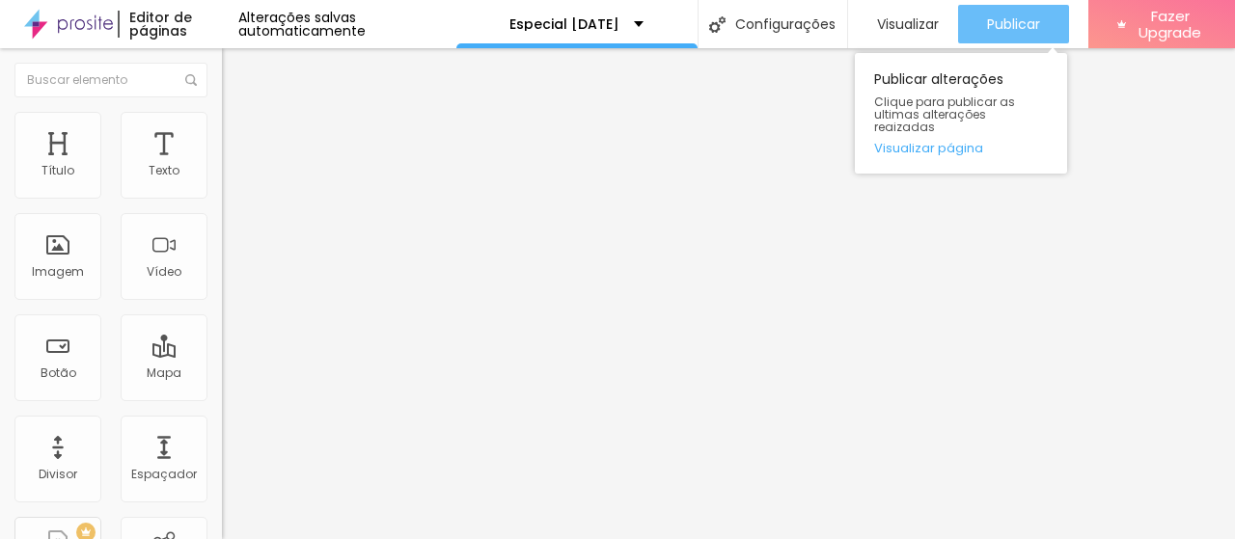
click at [988, 20] on span "Publicar" at bounding box center [1013, 23] width 53 height 15
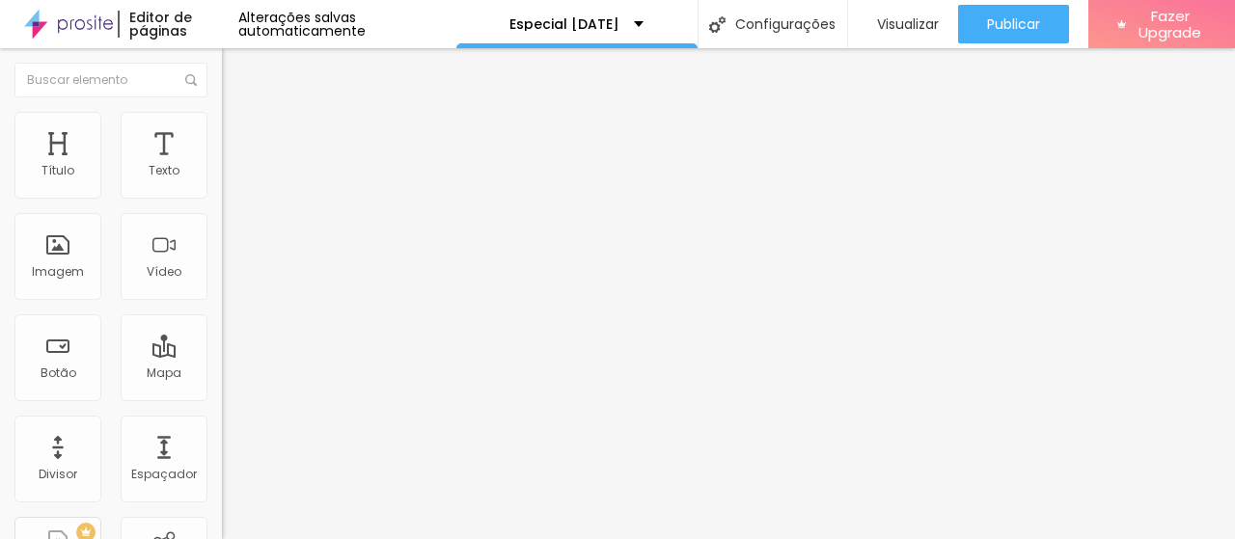
type input "51"
type input "50"
type input "48"
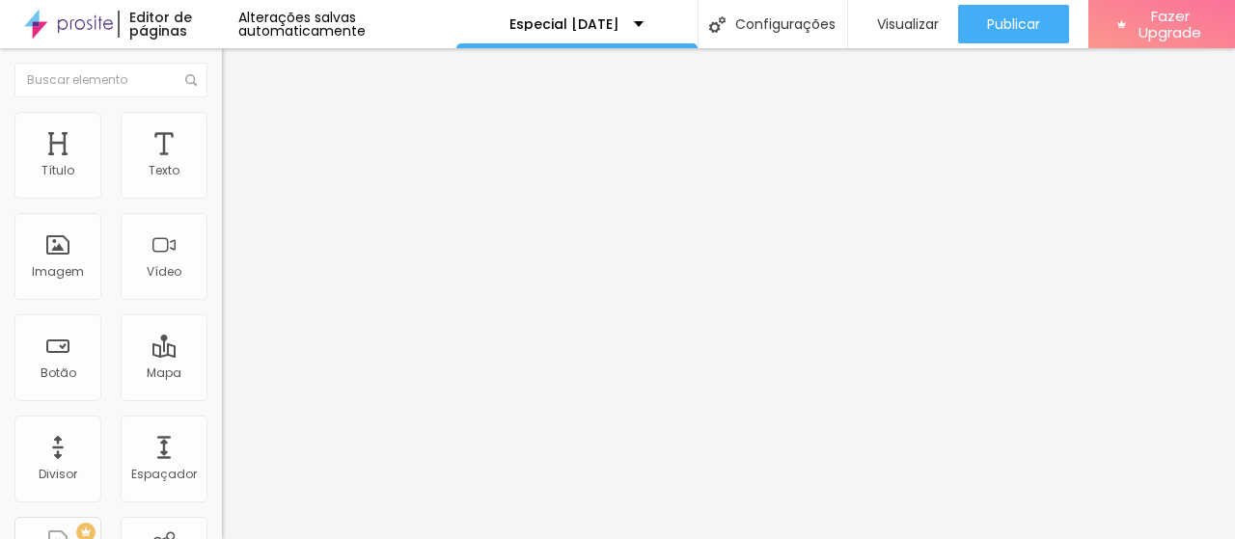
type input "48"
type input "47"
type input "46"
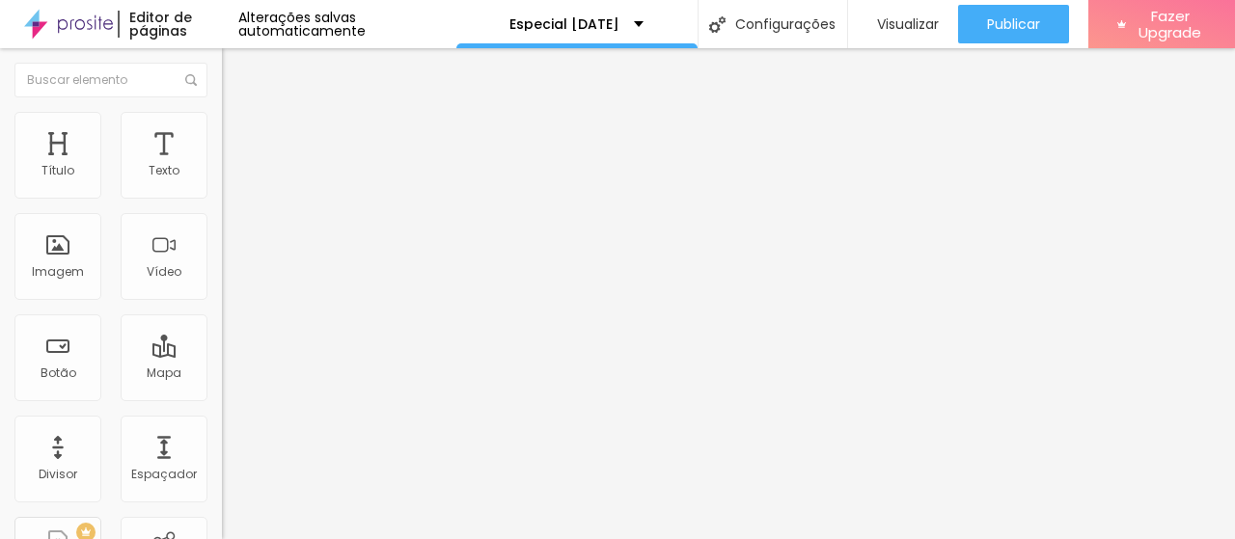
type input "44"
type input "42"
type input "41"
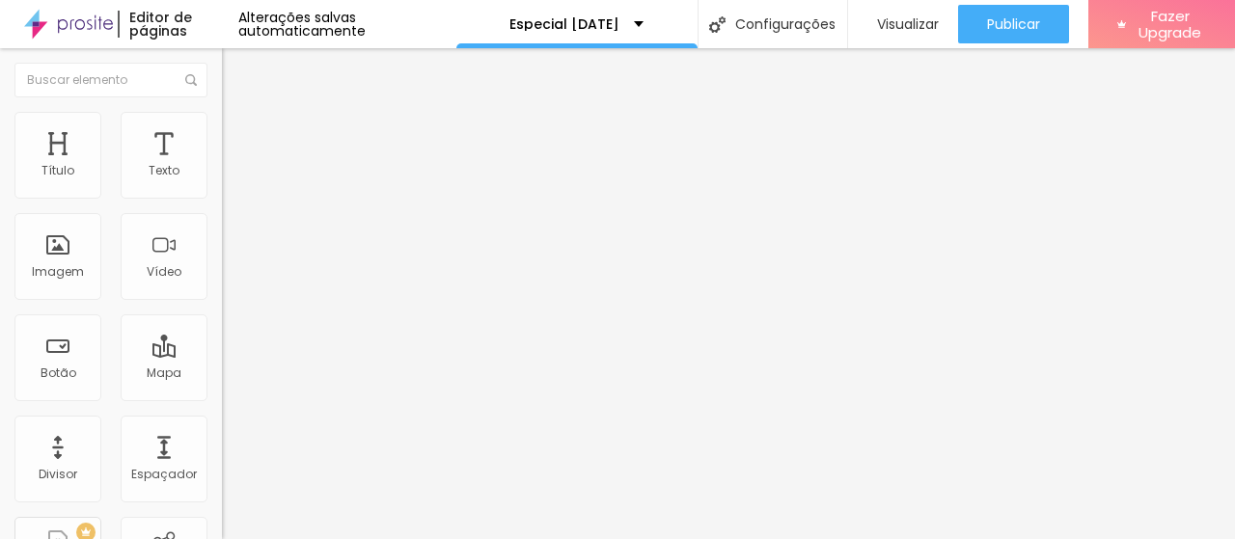
type input "41"
type input "40"
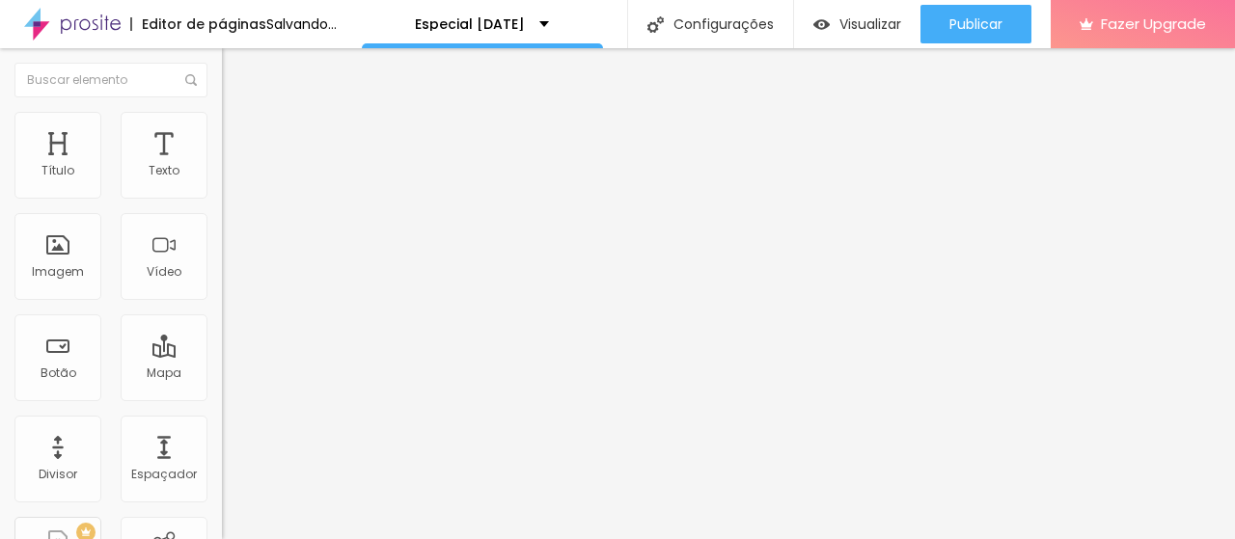
type input "39"
type input "38"
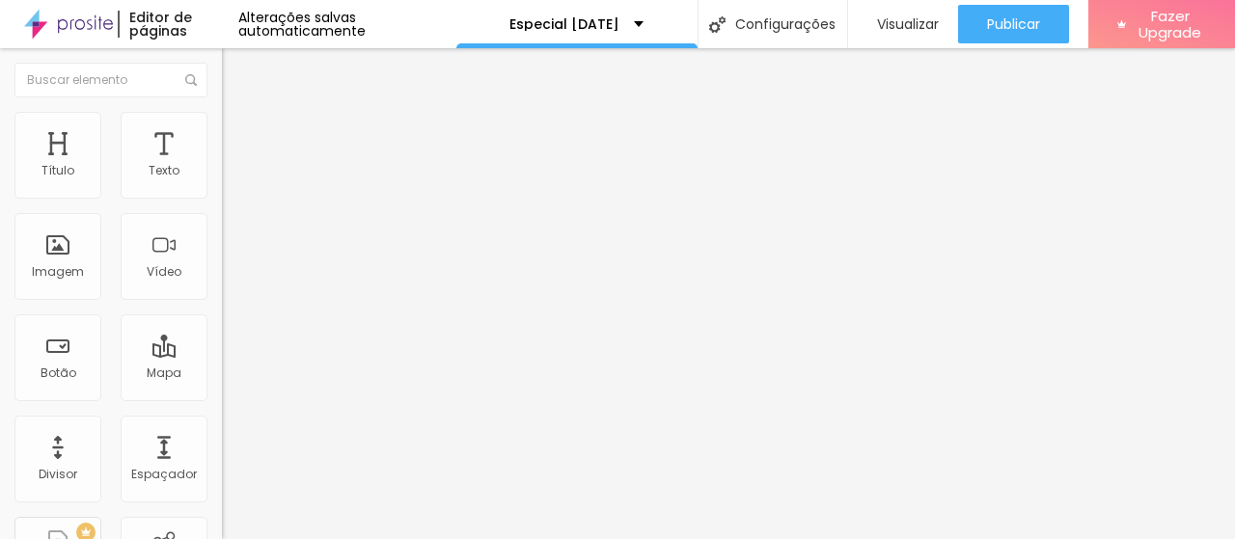
drag, startPoint x: 90, startPoint y: 401, endPoint x: 73, endPoint y: 407, distance: 17.4
click at [222, 457] on input "range" at bounding box center [284, 464] width 124 height 15
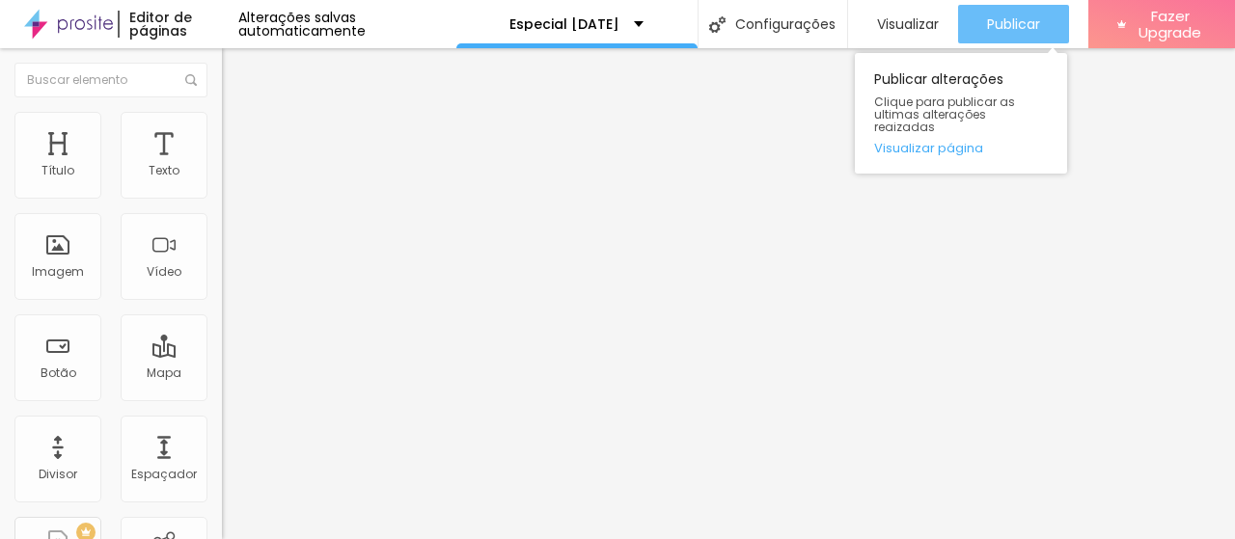
click at [1001, 17] on span "Publicar" at bounding box center [1013, 23] width 53 height 15
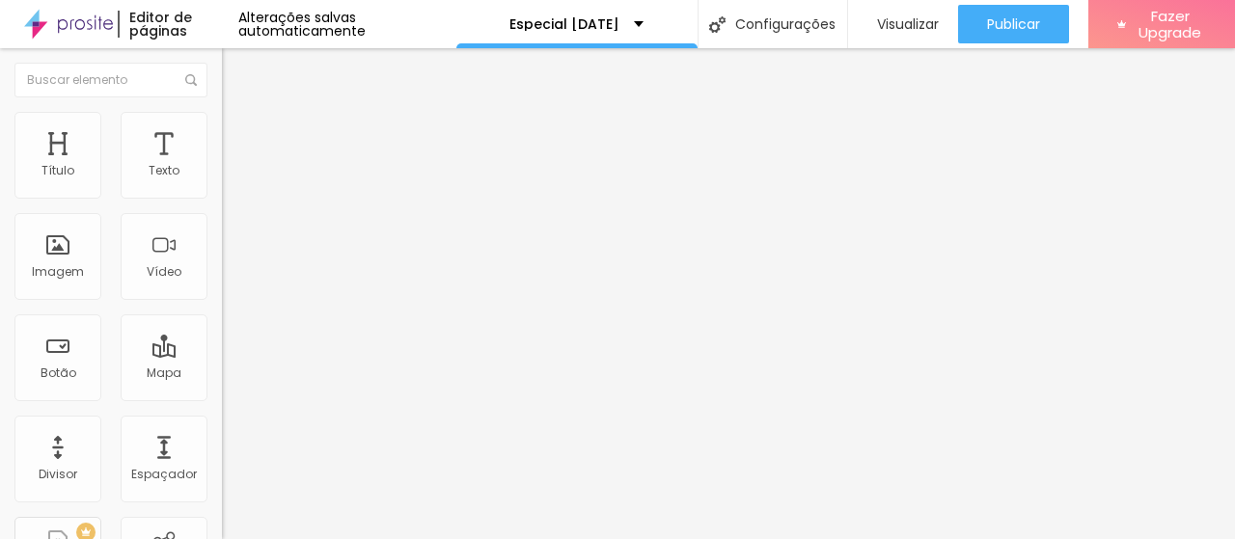
type input "39"
type input "41"
type input "42"
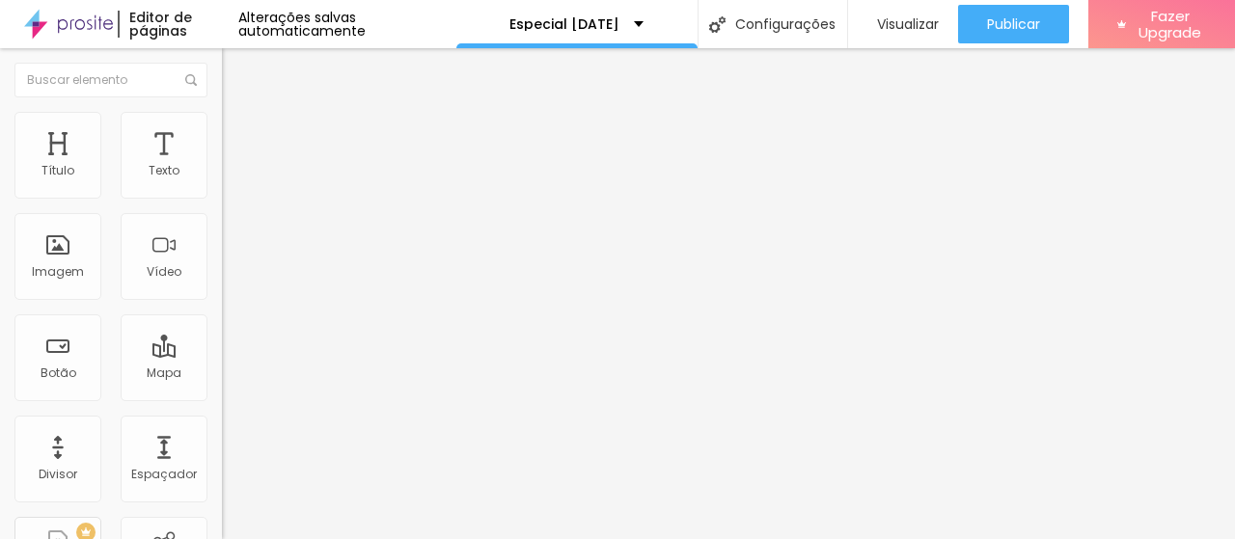
type input "42"
type input "43"
type input "44"
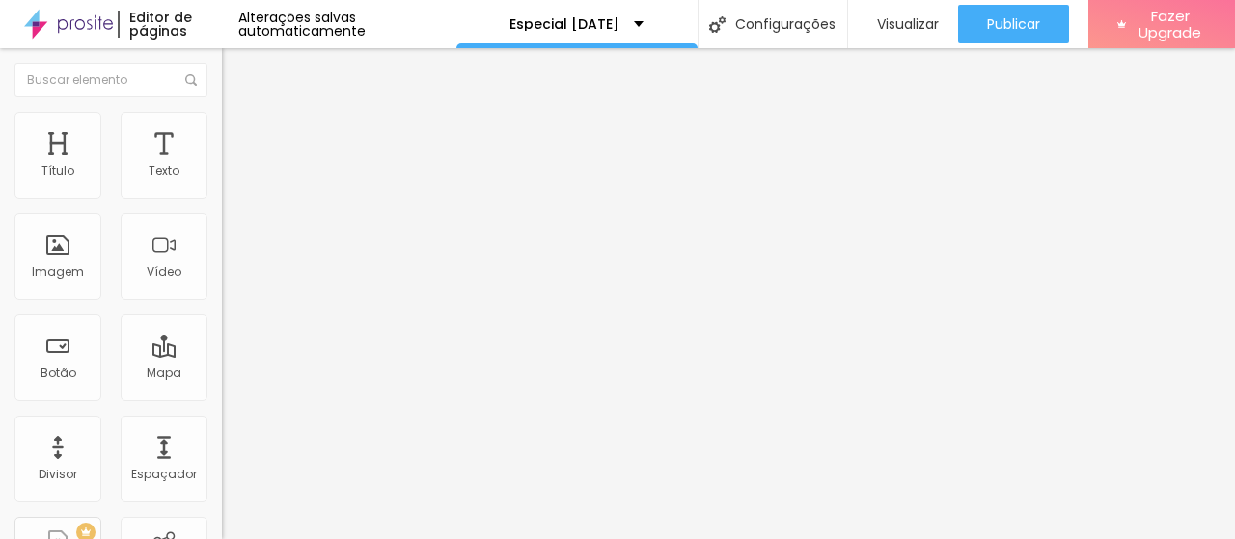
type input "45"
type input "47"
type input "48"
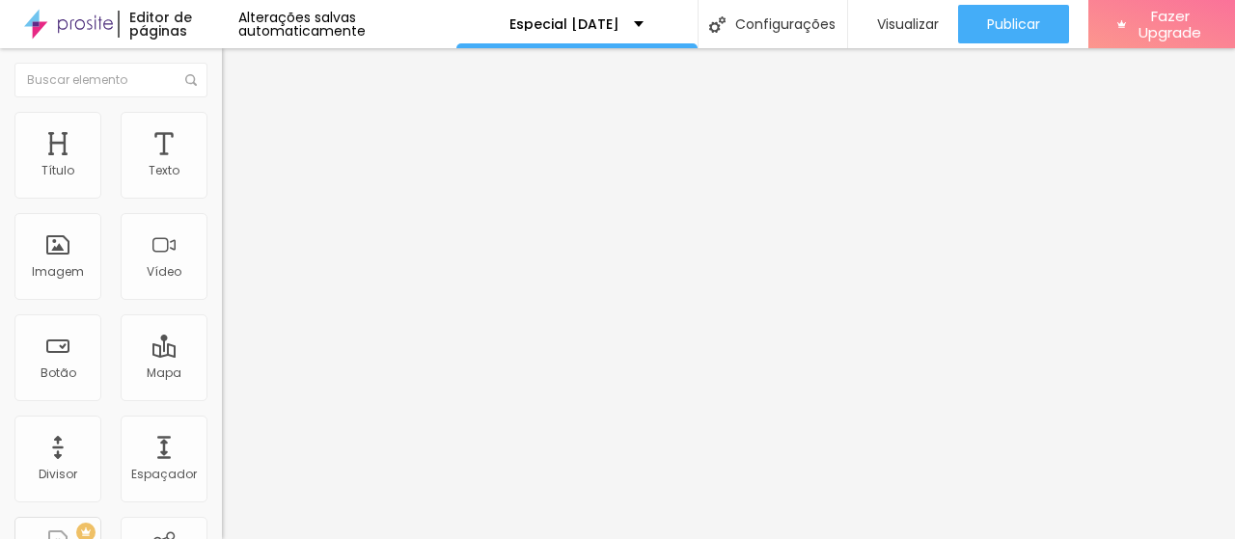
type input "48"
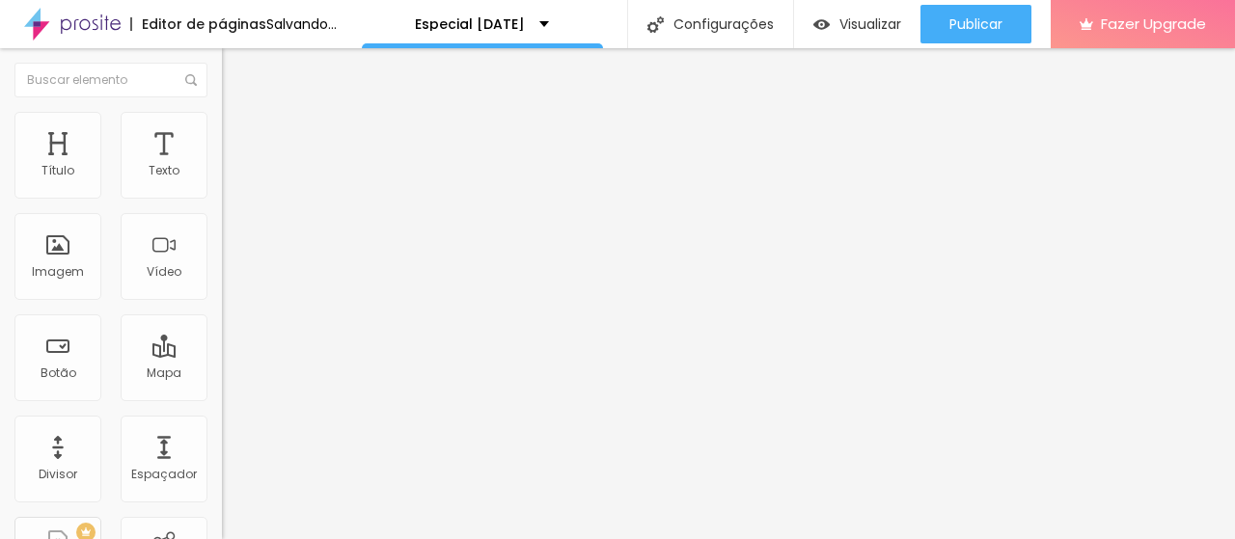
type input "50"
type input "51"
type input "52"
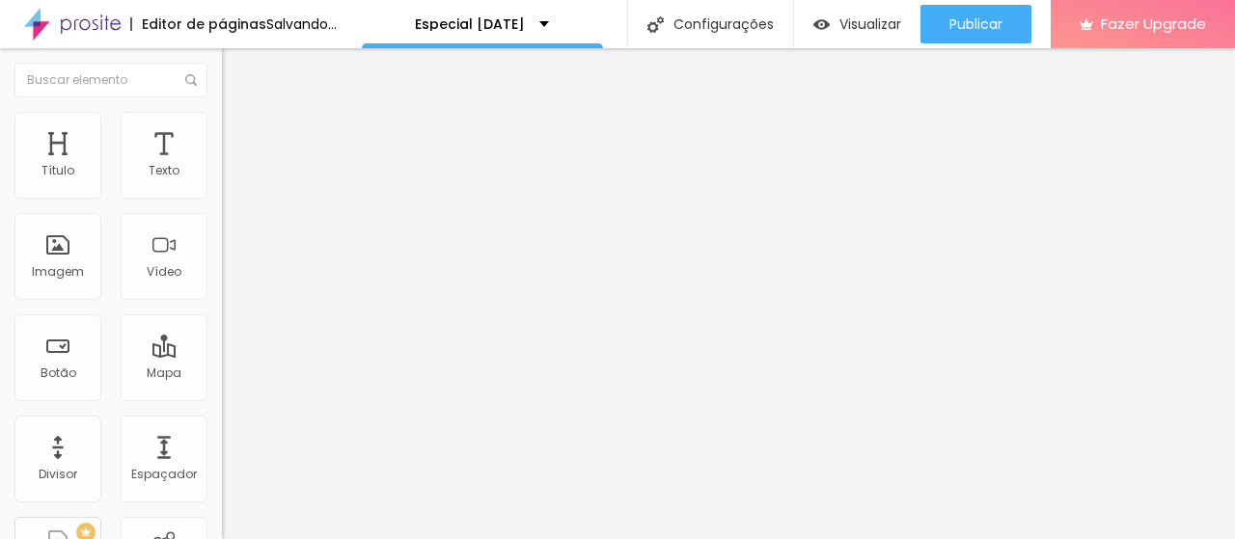
type input "52"
type input "53"
type input "54"
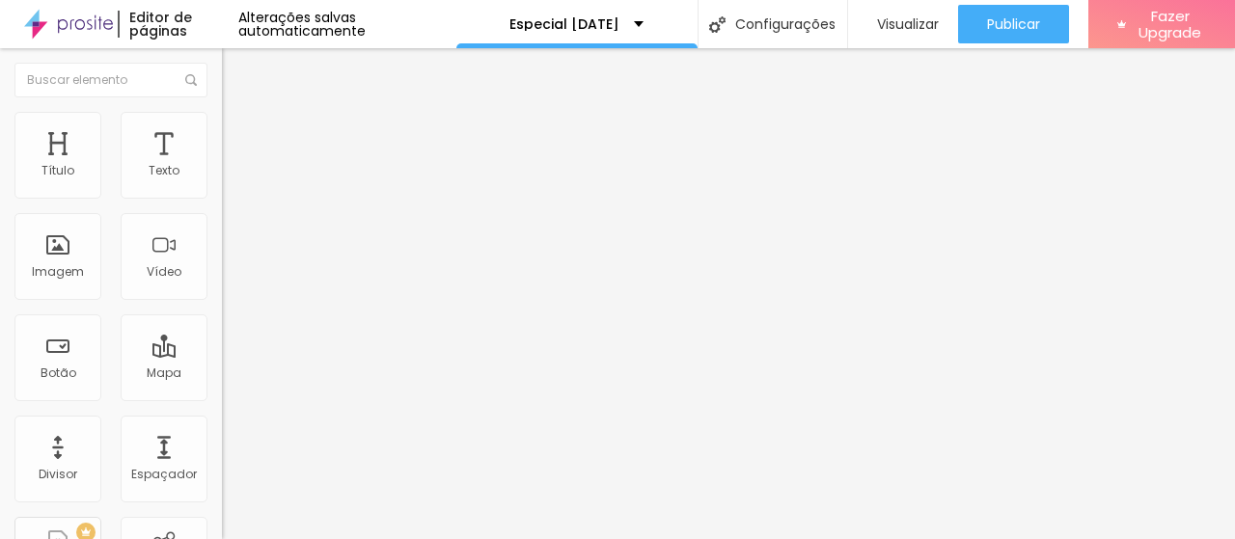
type input "55"
type input "56"
type input "57"
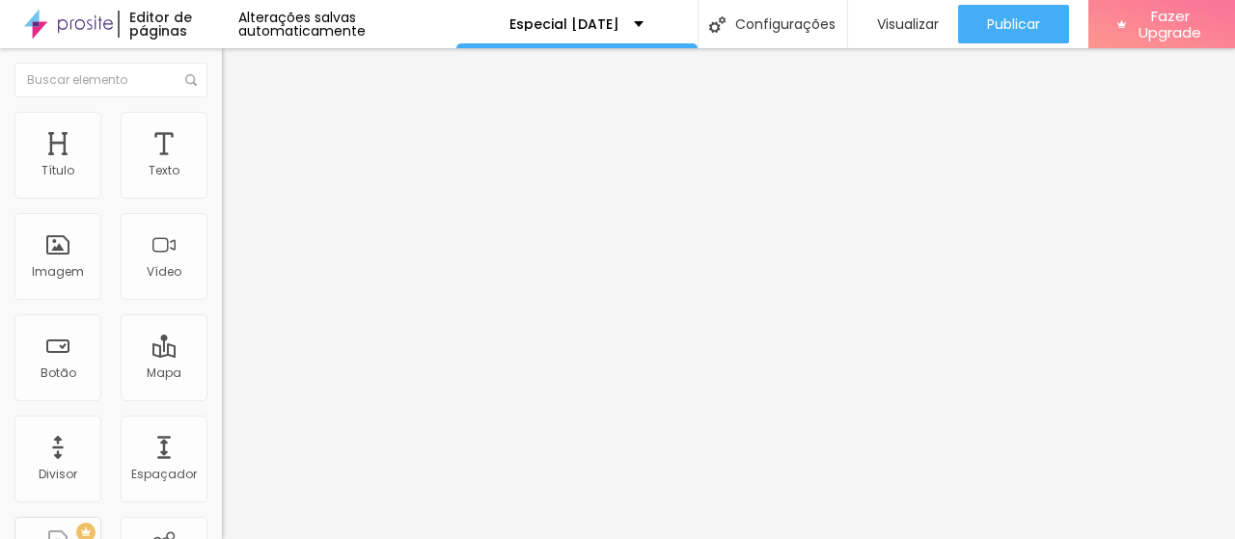
type input "57"
type input "59"
drag, startPoint x: 71, startPoint y: 408, endPoint x: 98, endPoint y: 396, distance: 29.8
click at [222, 457] on input "range" at bounding box center [284, 464] width 124 height 15
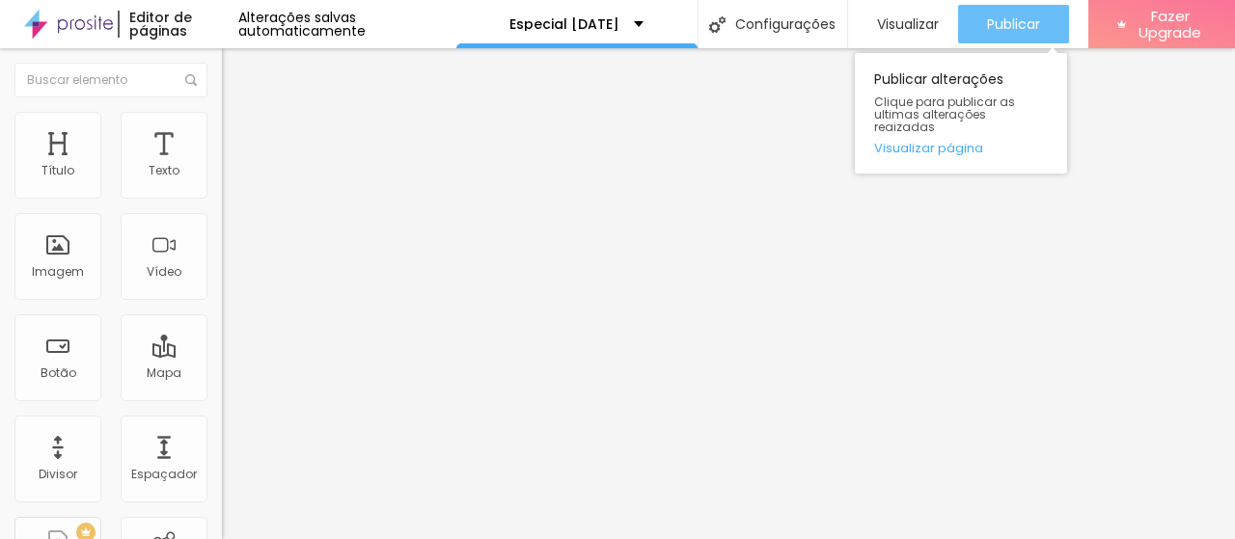
click at [976, 16] on button "Publicar" at bounding box center [1013, 24] width 111 height 39
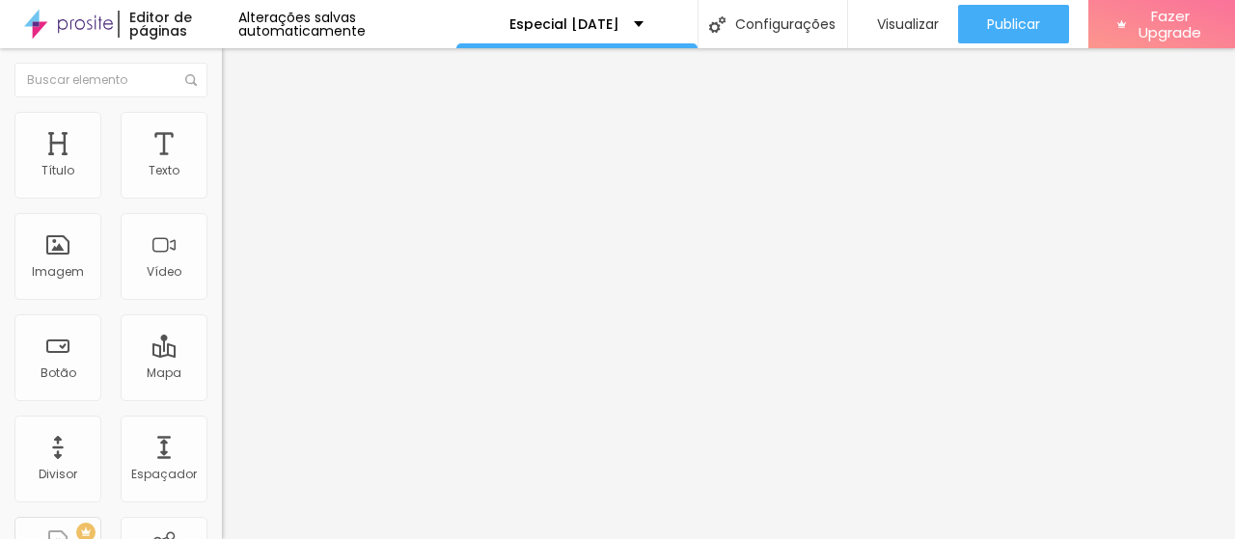
type input "58"
type input "57"
type input "55"
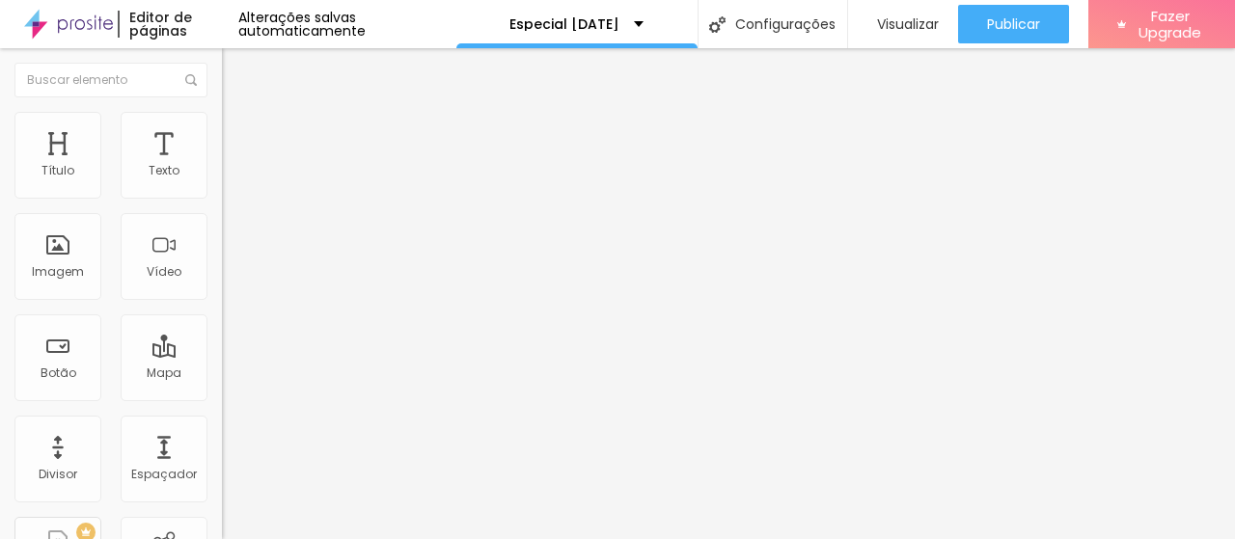
type input "55"
type input "52"
type input "51"
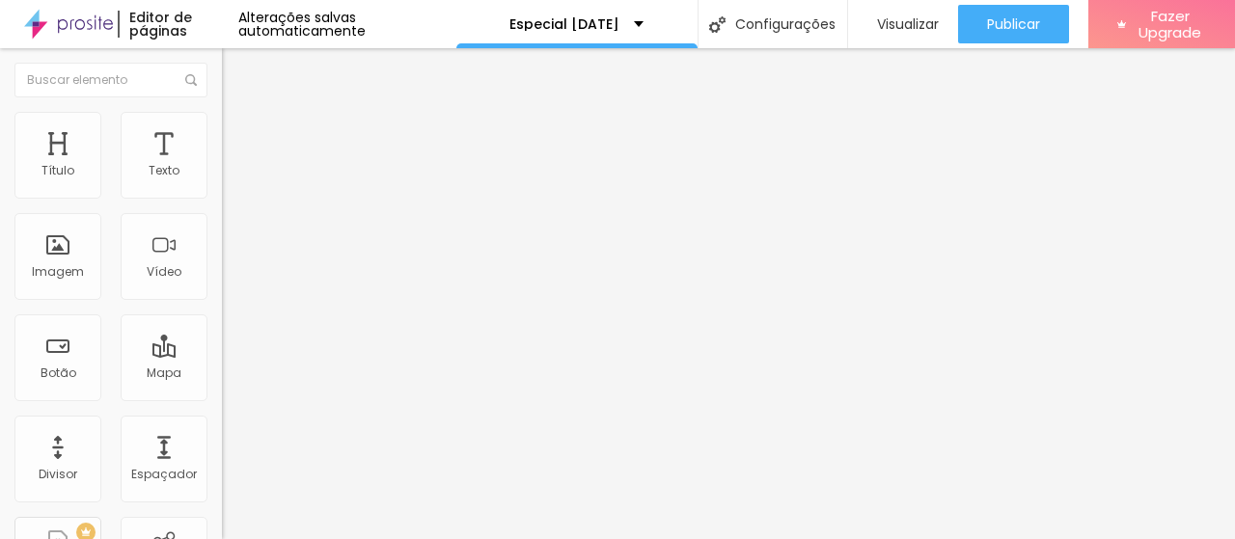
type input "48"
type input "41"
type input "39"
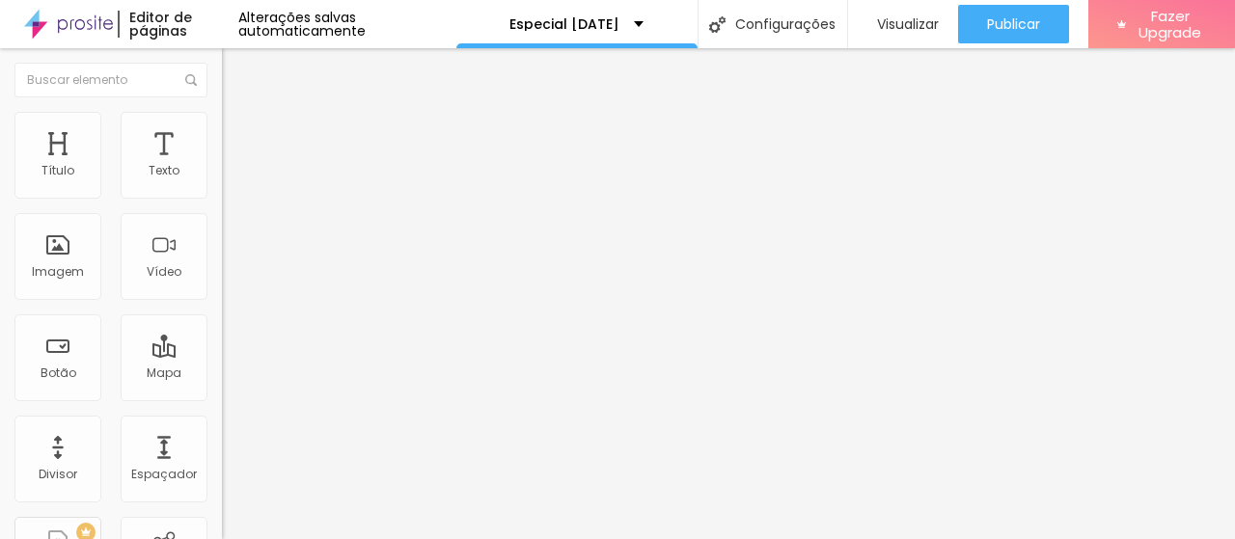
type input "39"
type input "38"
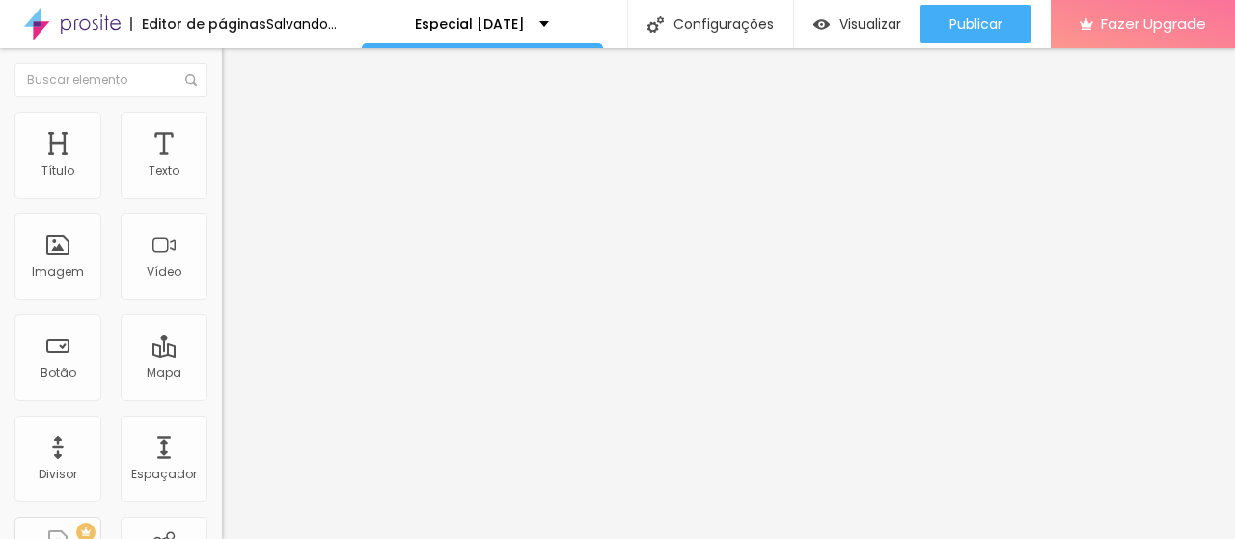
drag, startPoint x: 97, startPoint y: 411, endPoint x: 73, endPoint y: 414, distance: 23.3
type input "38"
click at [222, 457] on input "range" at bounding box center [284, 464] width 124 height 15
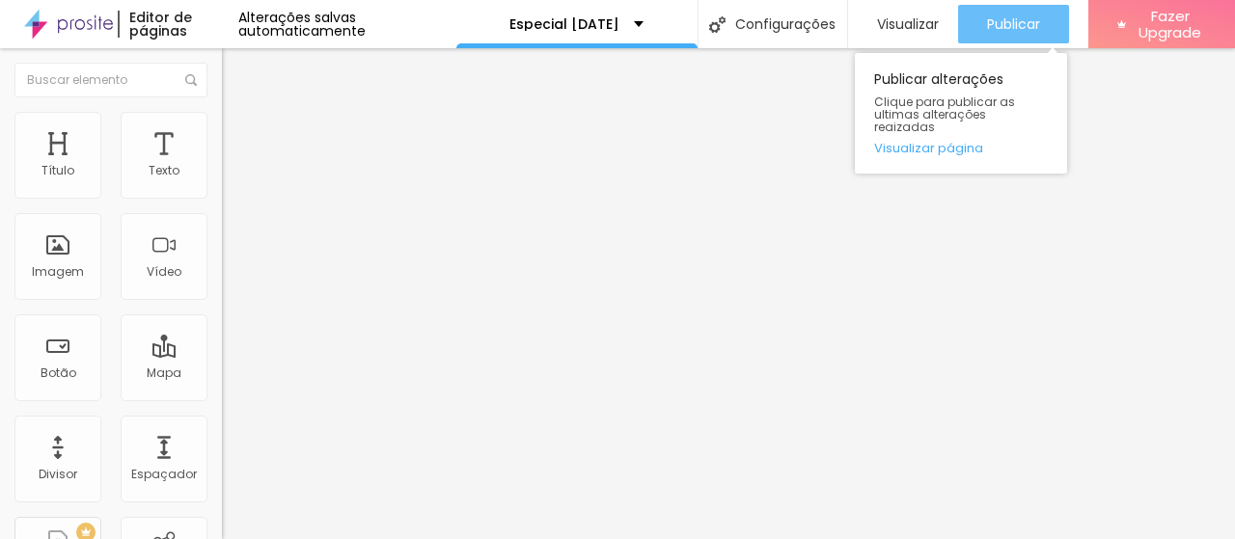
click at [972, 28] on button "Publicar" at bounding box center [1013, 24] width 111 height 39
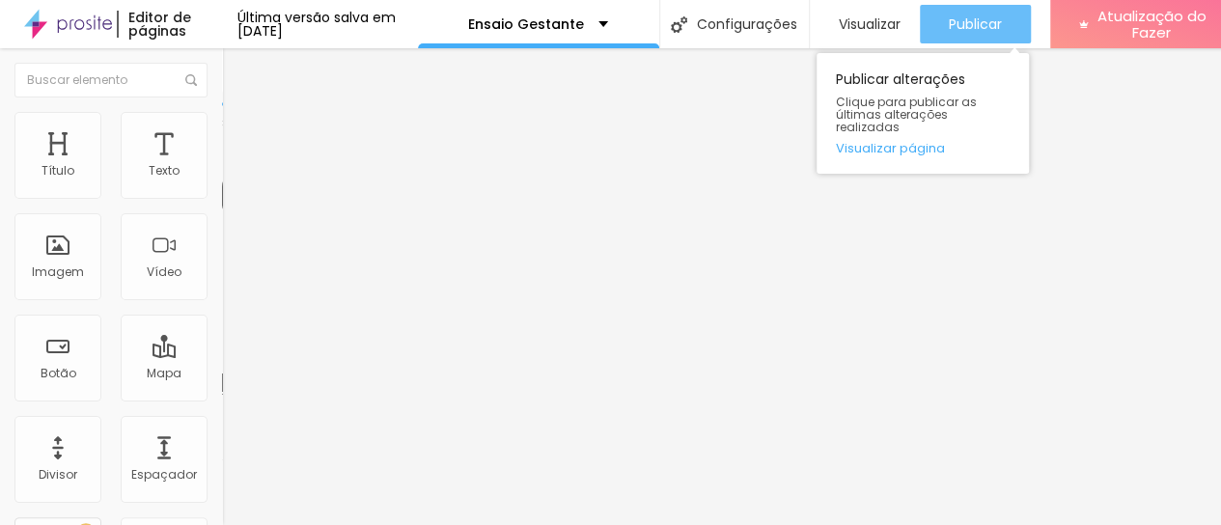
click at [990, 26] on font "Publicar" at bounding box center [975, 23] width 53 height 19
